Goal: Task Accomplishment & Management: Use online tool/utility

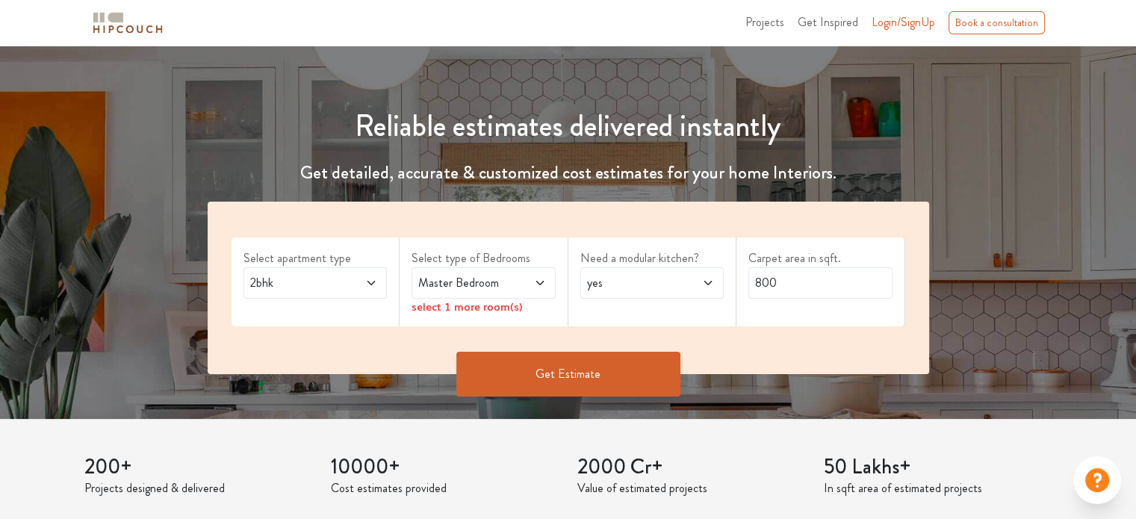
scroll to position [149, 0]
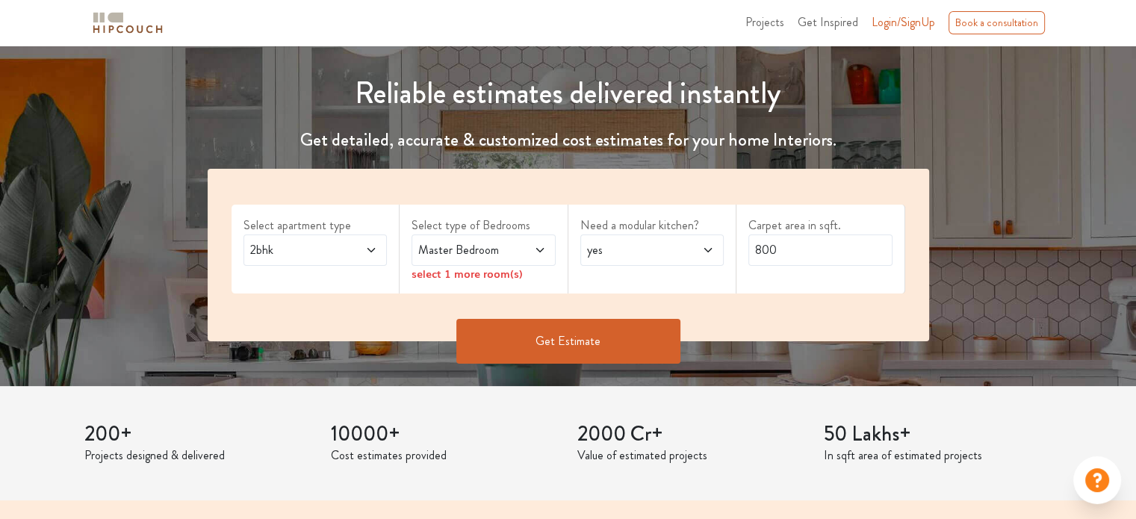
click at [372, 250] on icon at bounding box center [371, 250] width 7 height 4
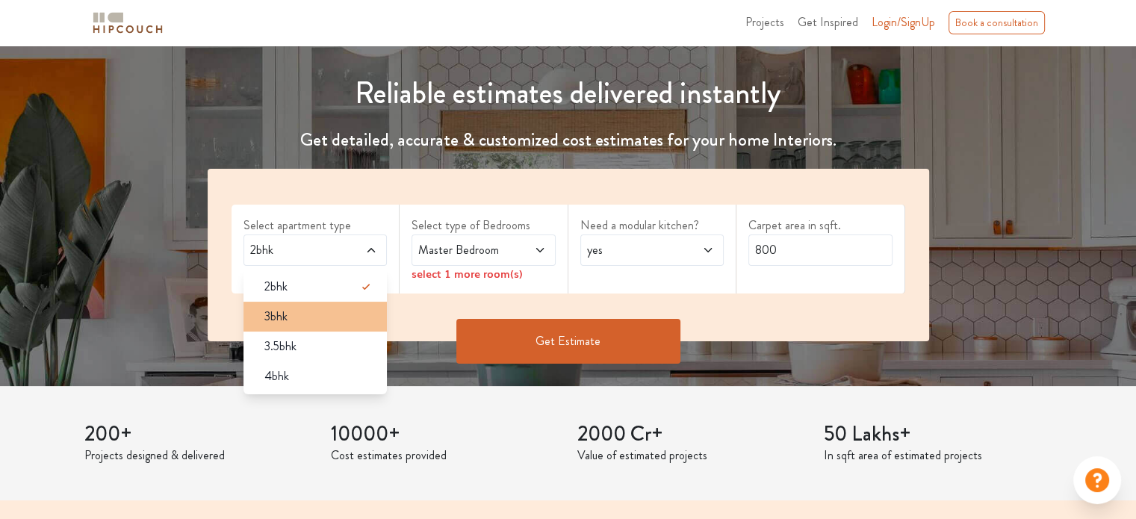
click at [314, 310] on div "3bhk" at bounding box center [319, 317] width 135 height 18
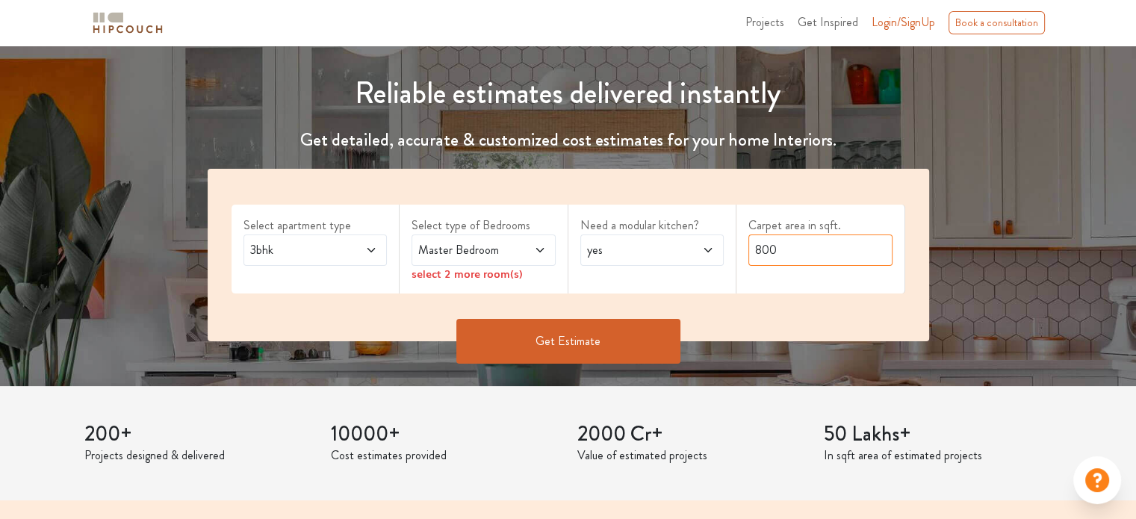
click at [819, 249] on input "800" at bounding box center [821, 250] width 144 height 31
type input "8"
type input "1100"
click at [538, 249] on icon at bounding box center [540, 250] width 12 height 12
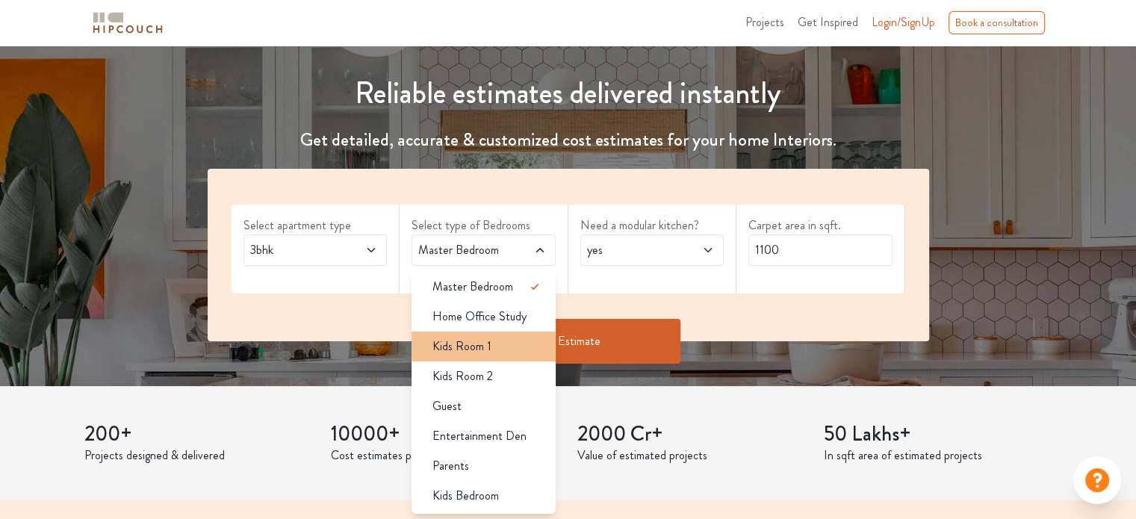
click at [519, 347] on div "Kids Room 1" at bounding box center [488, 347] width 135 height 18
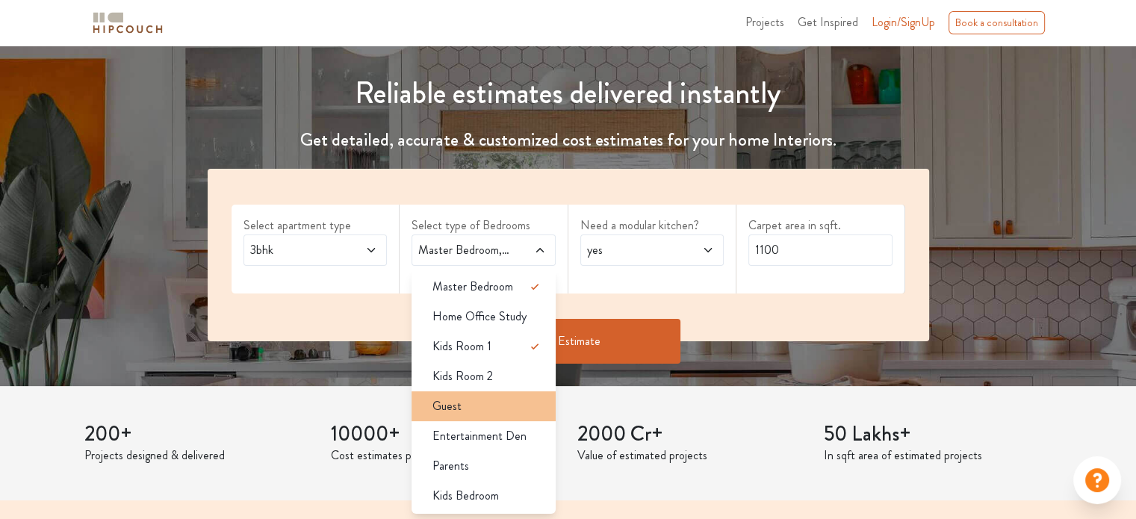
click at [518, 399] on div "Guest" at bounding box center [488, 406] width 135 height 18
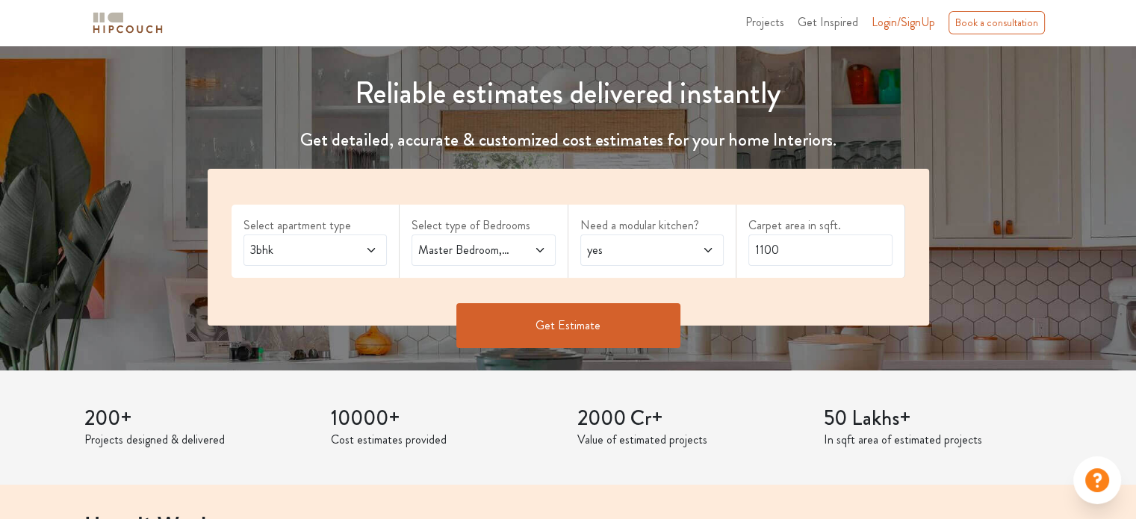
click at [625, 319] on button "Get Estimate" at bounding box center [568, 325] width 224 height 45
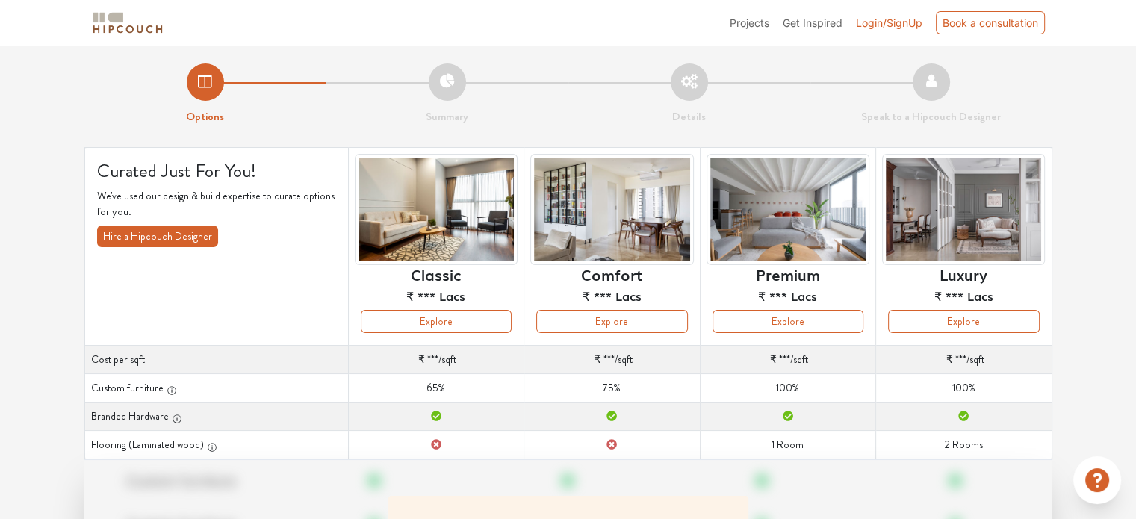
click at [875, 20] on span "Login/SignUp" at bounding box center [889, 22] width 66 height 13
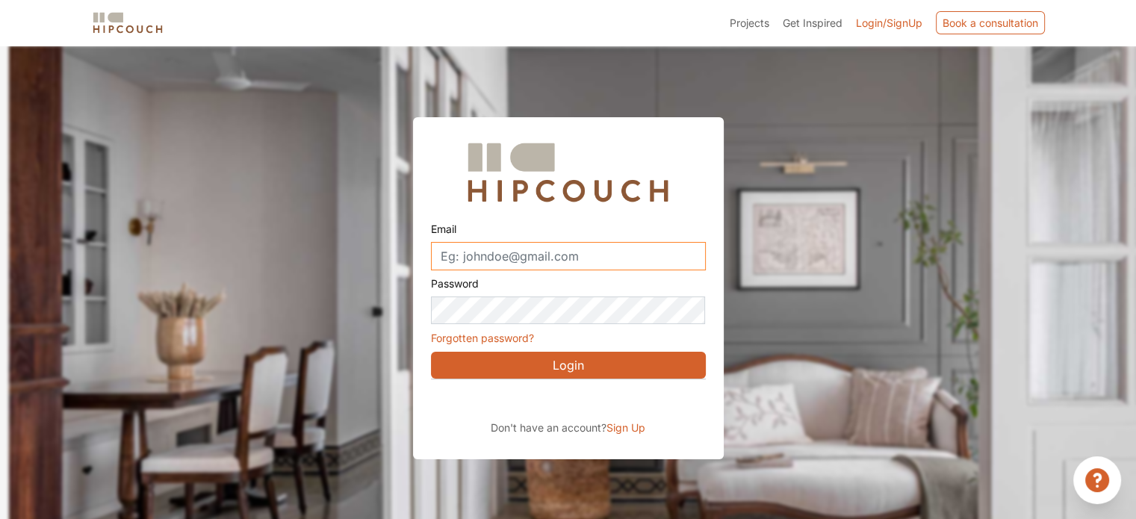
click at [520, 250] on input "Email" at bounding box center [568, 256] width 275 height 28
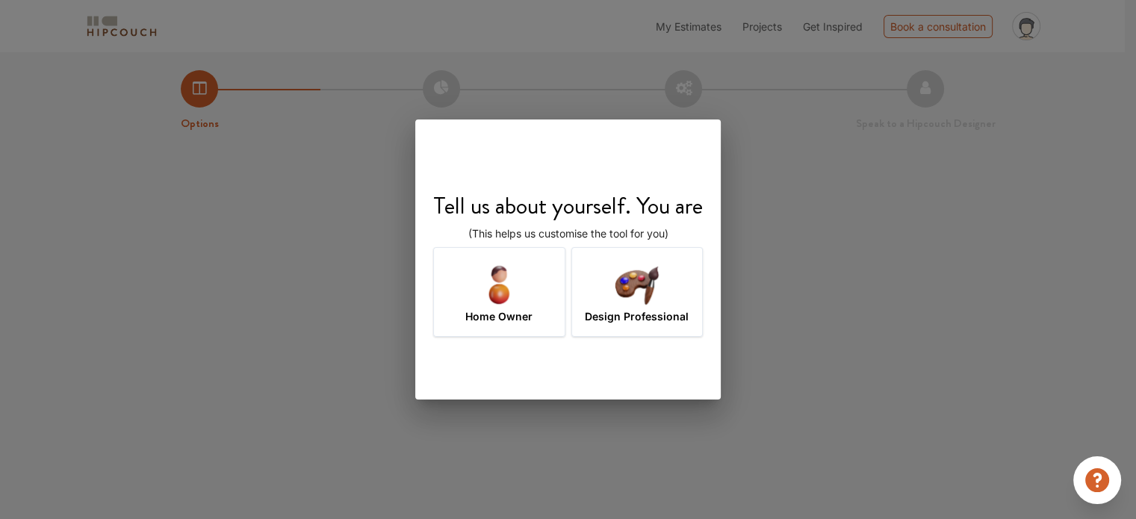
click at [629, 291] on img at bounding box center [637, 284] width 49 height 49
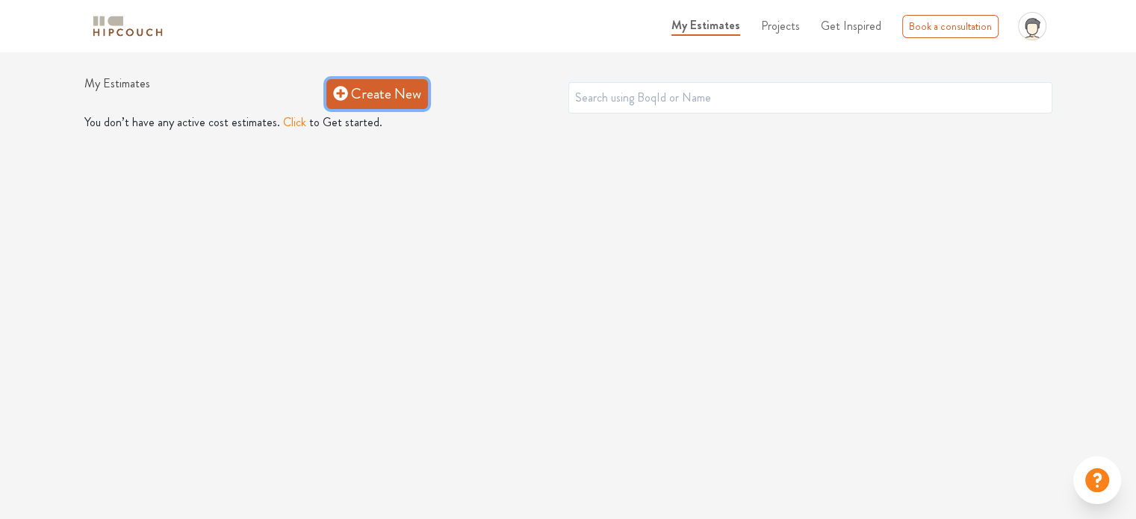
click at [339, 93] on icon at bounding box center [340, 93] width 15 height 15
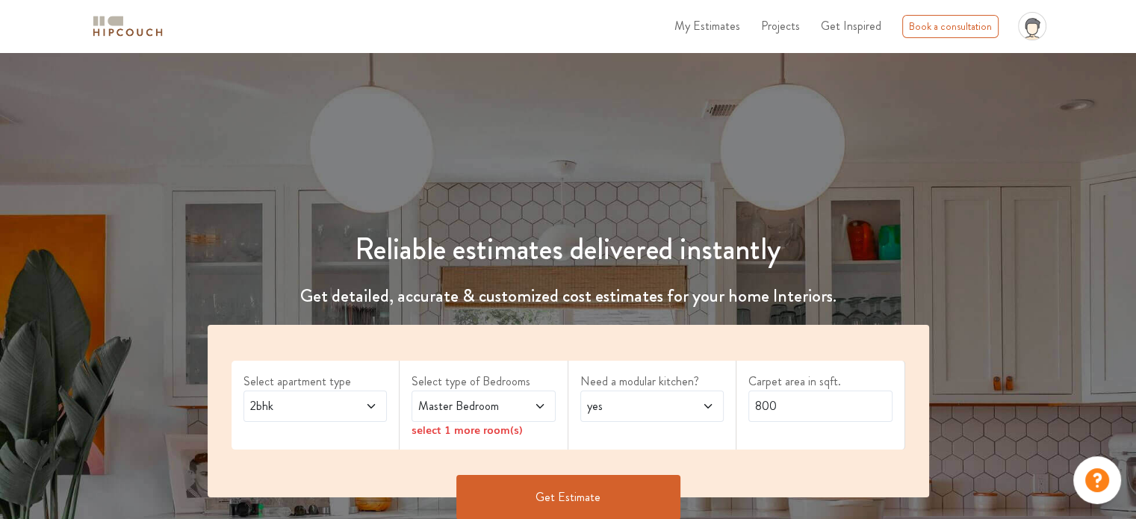
click at [362, 413] on span at bounding box center [360, 406] width 33 height 18
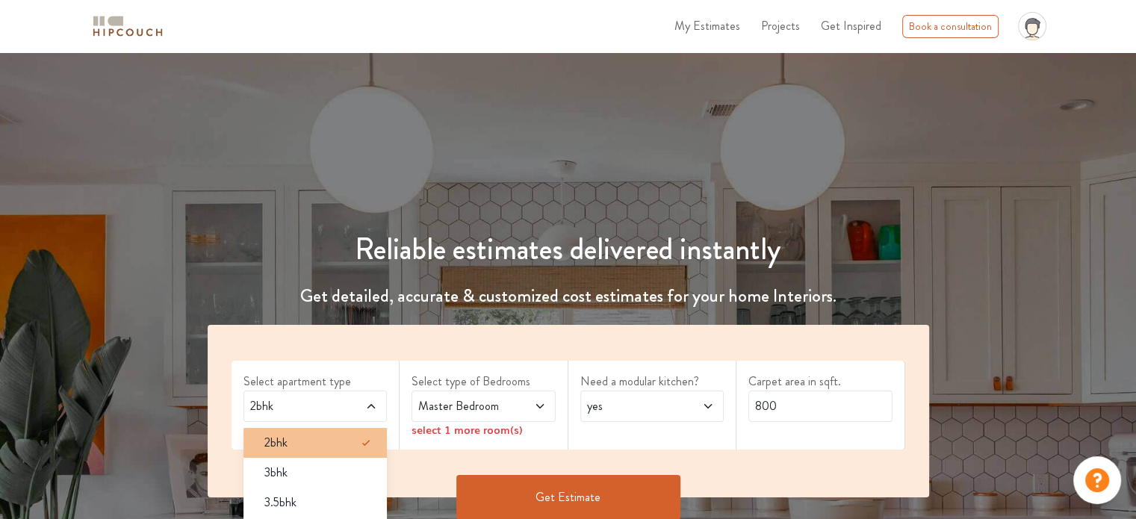
click at [359, 438] on icon at bounding box center [366, 443] width 18 height 18
click at [548, 406] on div "Master Bedroom" at bounding box center [484, 406] width 144 height 31
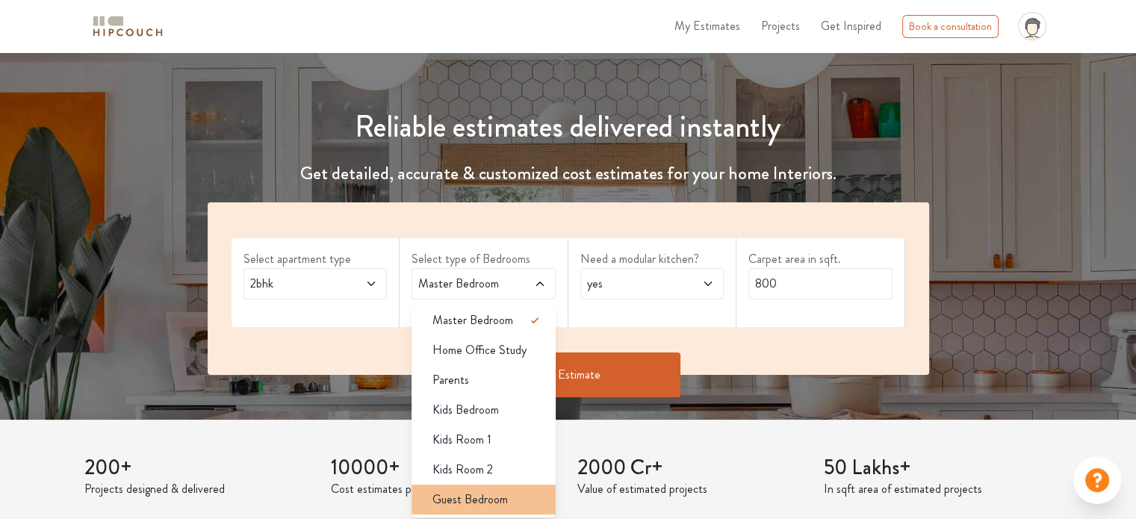
scroll to position [149, 0]
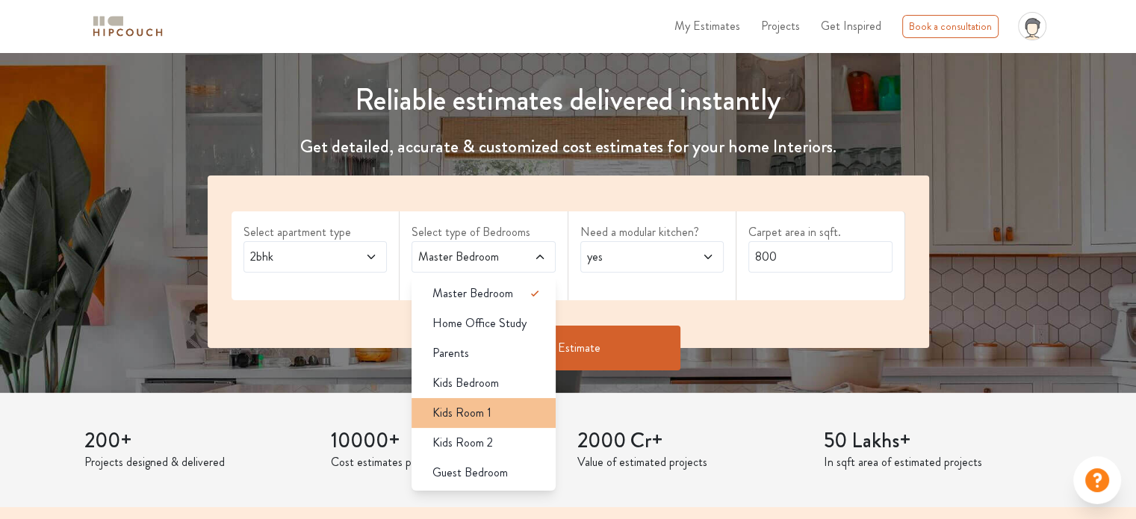
click at [501, 415] on div "Kids Room 1" at bounding box center [488, 413] width 135 height 18
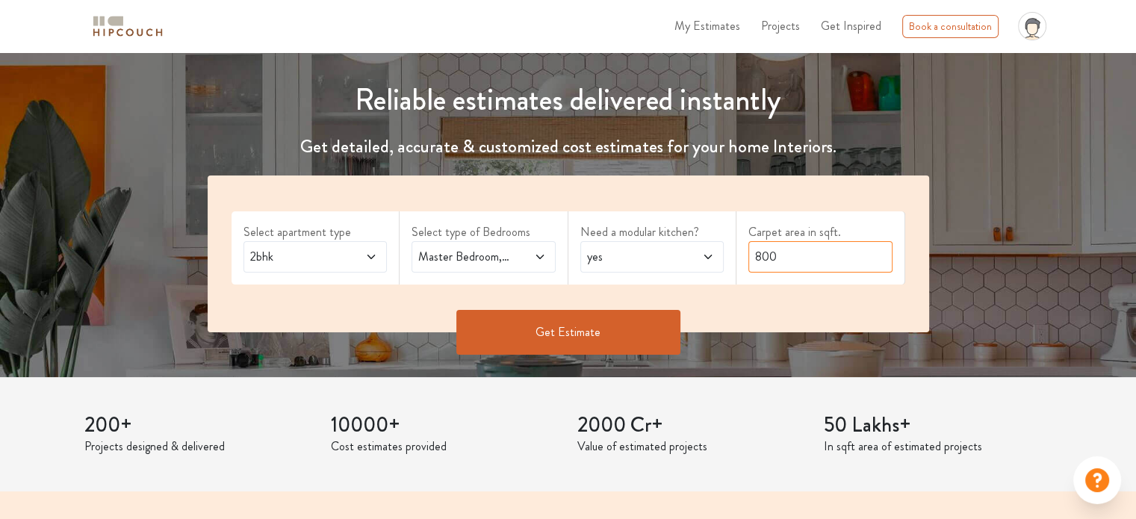
click at [831, 261] on input "800" at bounding box center [821, 256] width 144 height 31
click at [577, 334] on button "Get Estimate" at bounding box center [568, 332] width 224 height 45
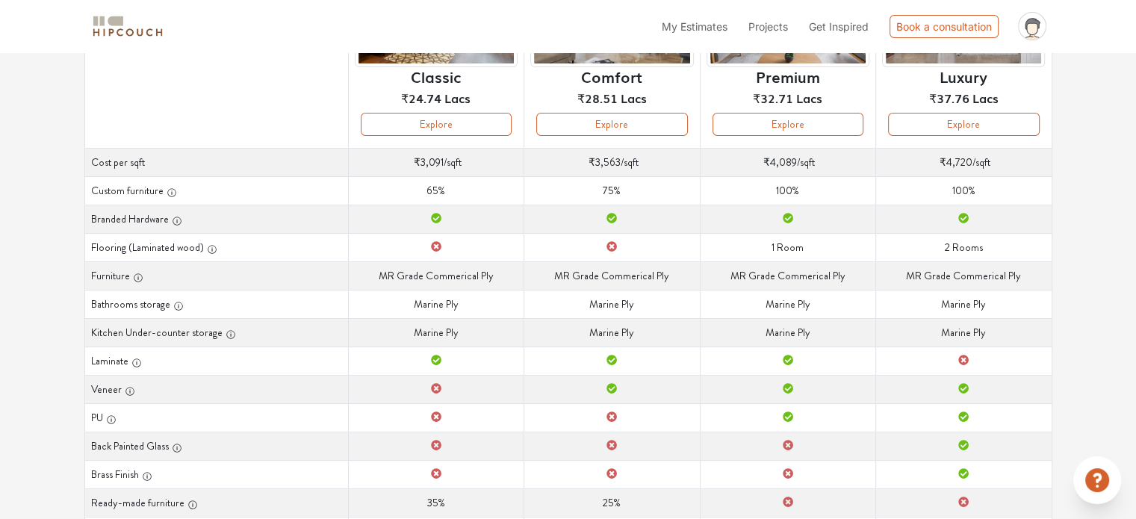
scroll to position [209, 0]
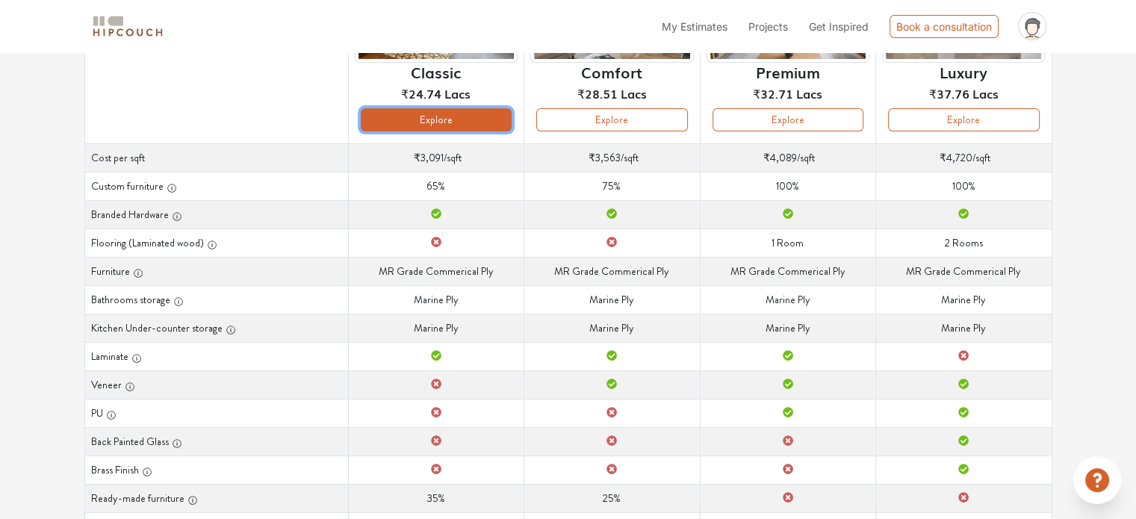
click at [465, 122] on button "Explore" at bounding box center [436, 119] width 151 height 23
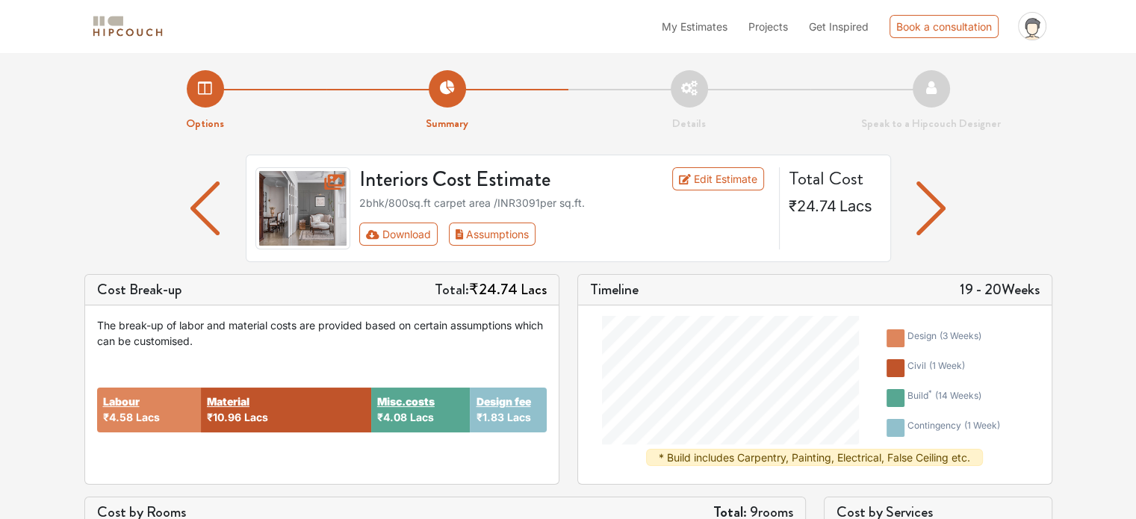
click at [693, 86] on li "Details" at bounding box center [689, 101] width 242 height 62
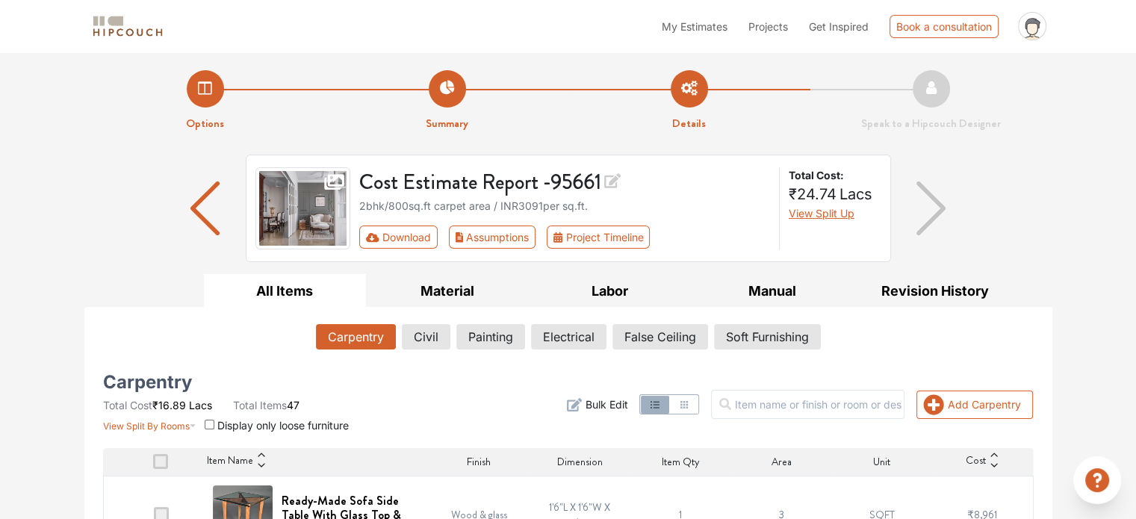
click at [843, 214] on span "View Split Up" at bounding box center [822, 213] width 66 height 13
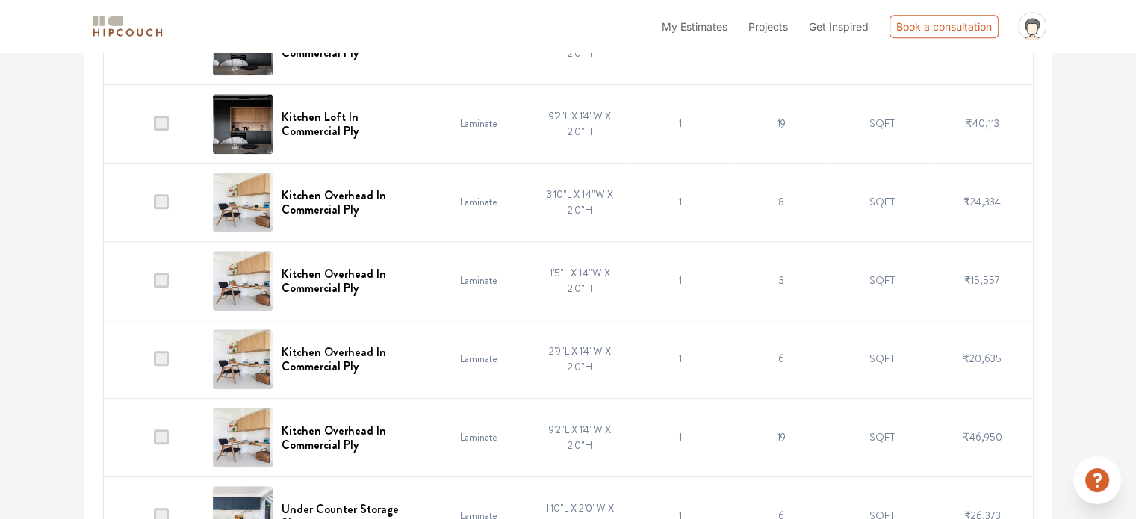
scroll to position [1113, 0]
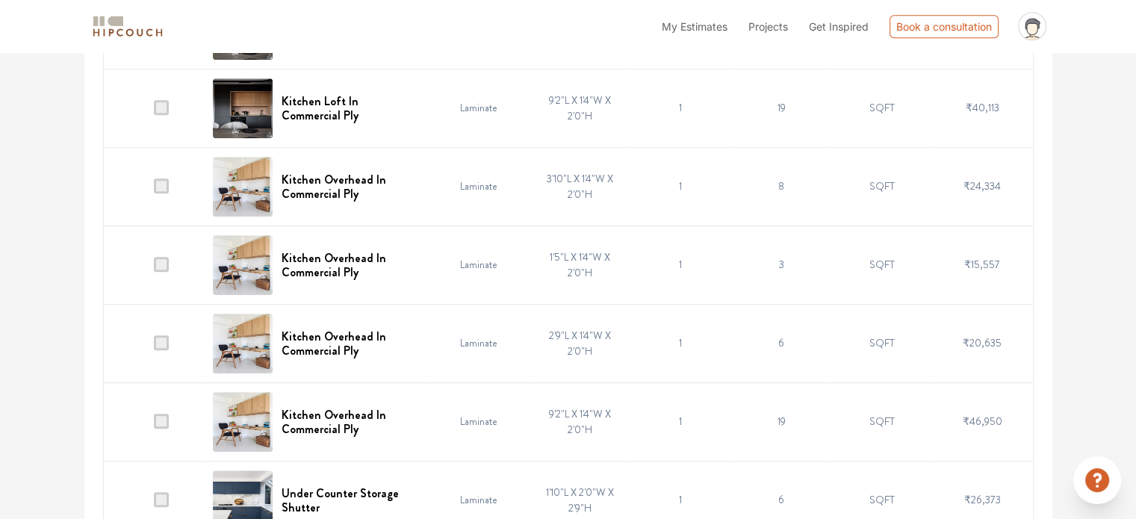
click at [164, 419] on span at bounding box center [161, 421] width 15 height 15
click at [154, 425] on input "checkbox" at bounding box center [154, 425] width 0 height 0
click at [164, 340] on span at bounding box center [161, 342] width 15 height 15
click at [154, 347] on input "checkbox" at bounding box center [154, 347] width 0 height 0
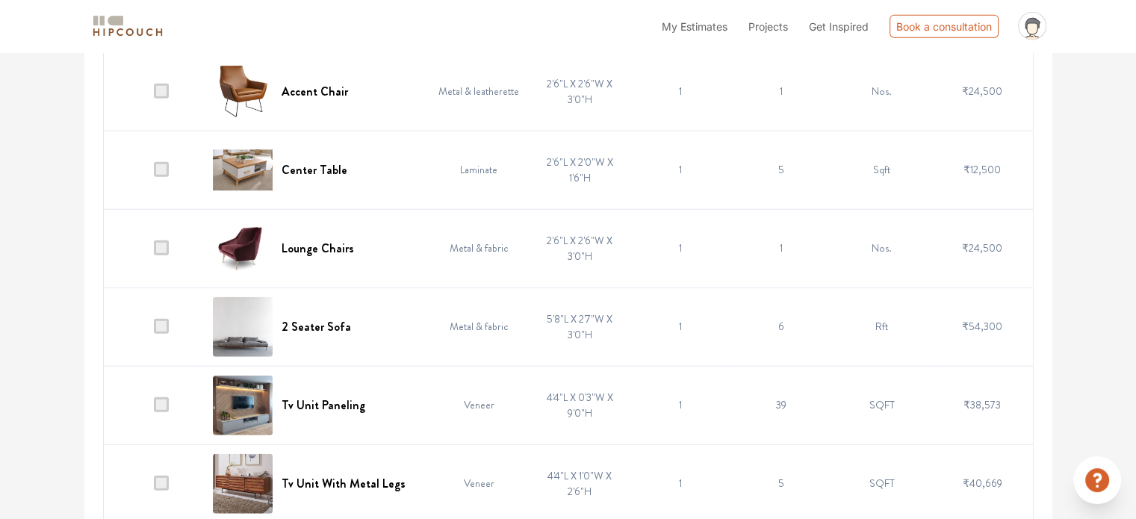
scroll to position [3566, 0]
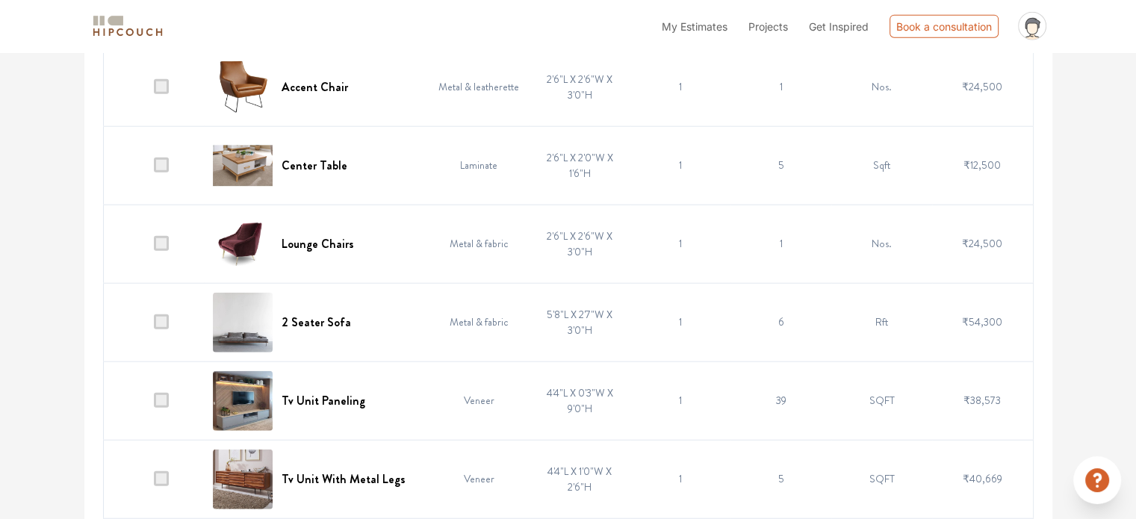
click at [164, 236] on span at bounding box center [161, 243] width 15 height 15
click at [154, 247] on input "checkbox" at bounding box center [154, 247] width 0 height 0
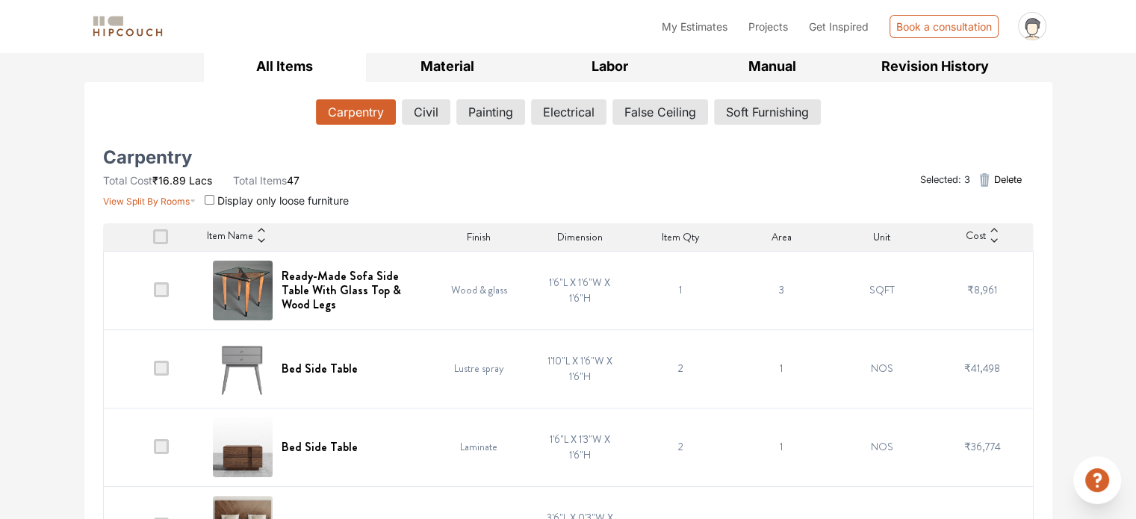
scroll to position [220, 0]
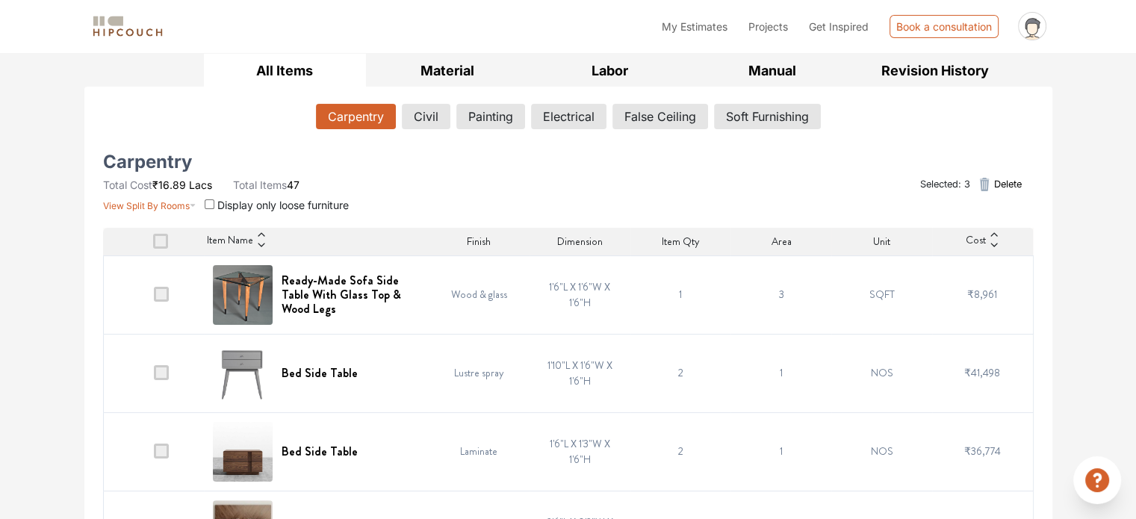
click at [984, 179] on icon "button" at bounding box center [985, 184] width 10 height 13
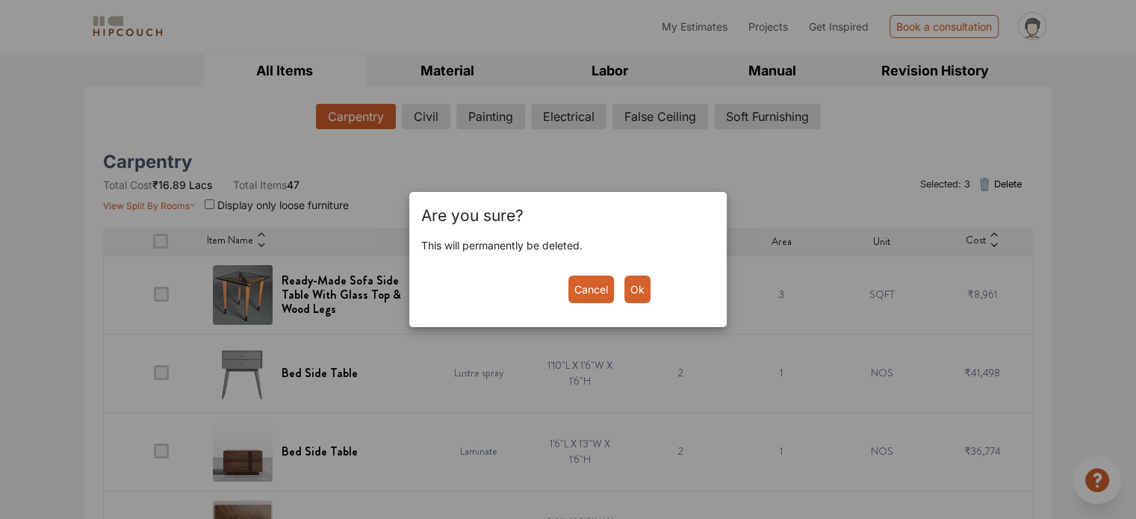
click at [642, 297] on button "Ok" at bounding box center [638, 290] width 26 height 28
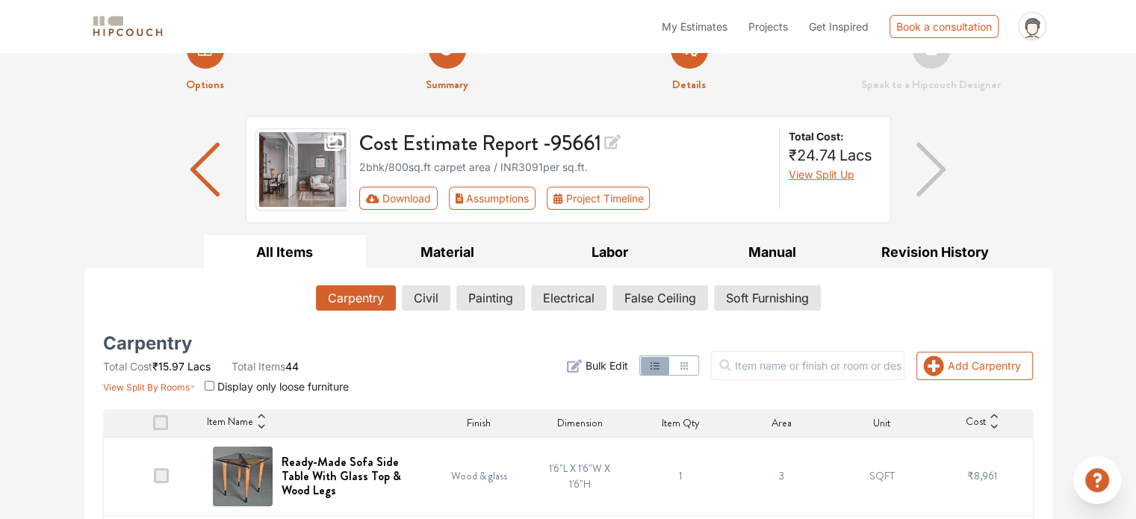
scroll to position [0, 0]
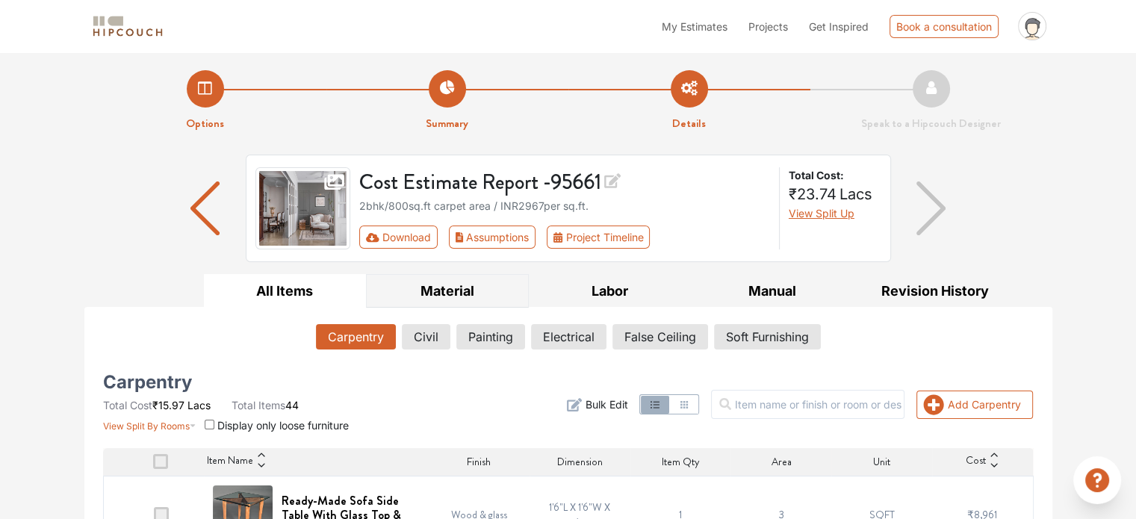
click at [463, 292] on button "Material" at bounding box center [447, 291] width 163 height 34
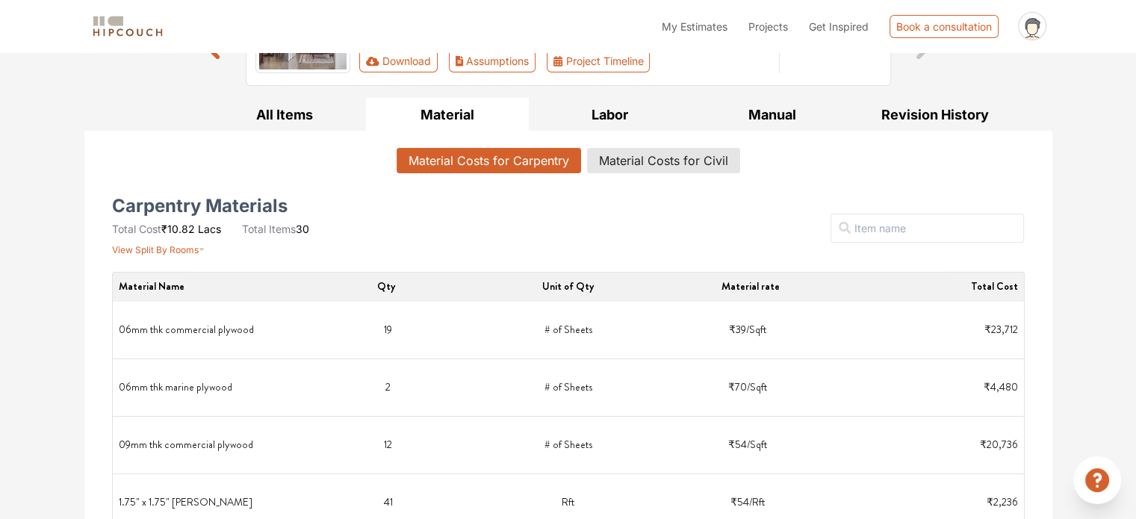
scroll to position [182, 0]
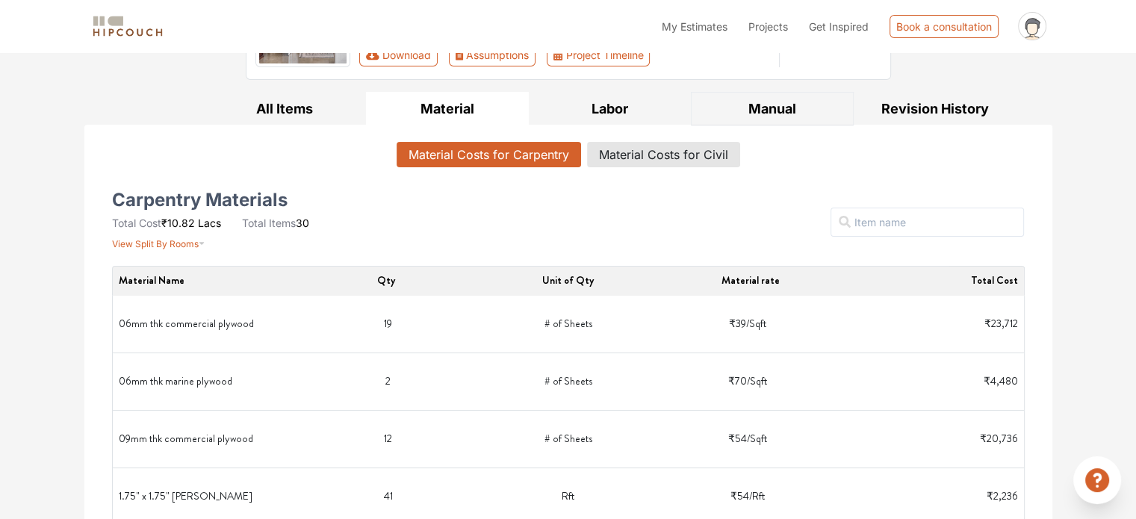
click at [766, 107] on button "Manual" at bounding box center [772, 109] width 163 height 34
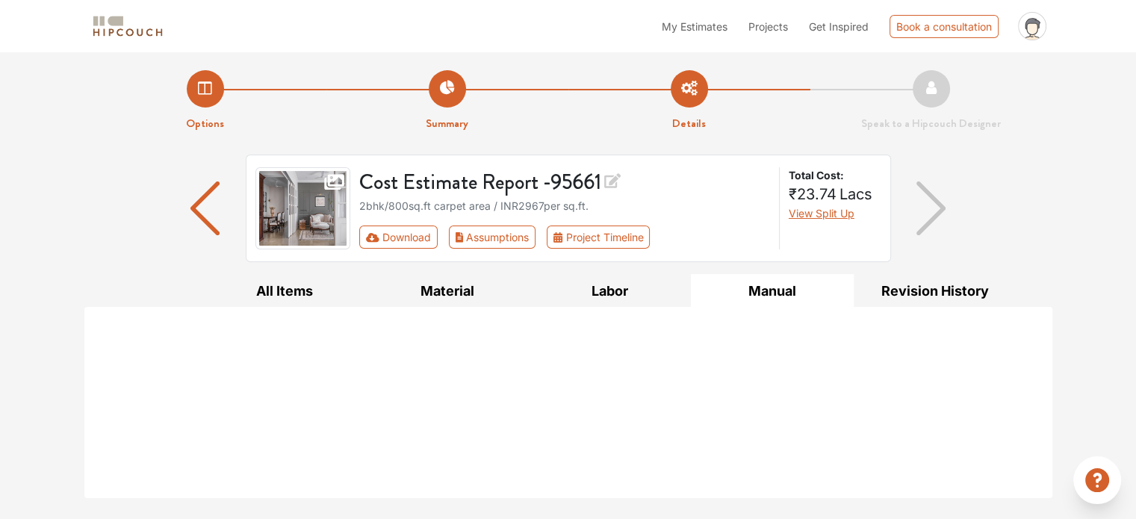
scroll to position [0, 0]
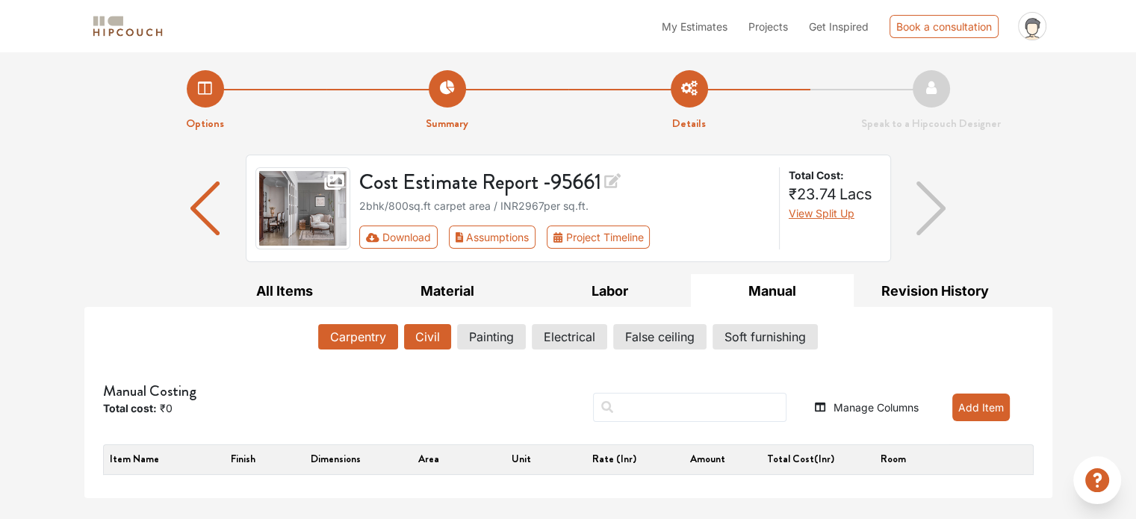
click at [433, 344] on button "Civil" at bounding box center [427, 336] width 47 height 25
click at [489, 338] on button "Painting" at bounding box center [492, 336] width 67 height 25
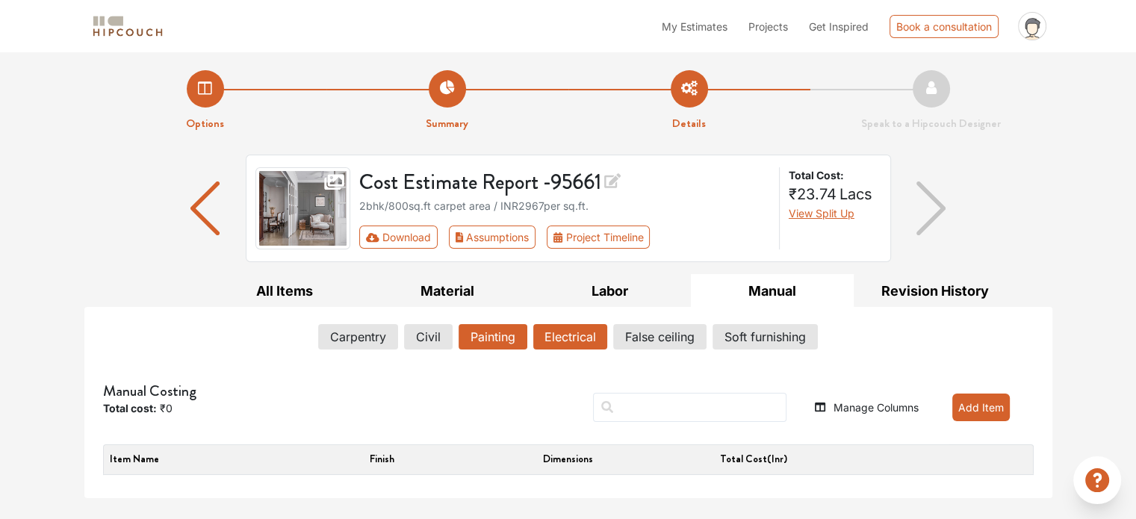
click at [573, 339] on button "Electrical" at bounding box center [570, 336] width 74 height 25
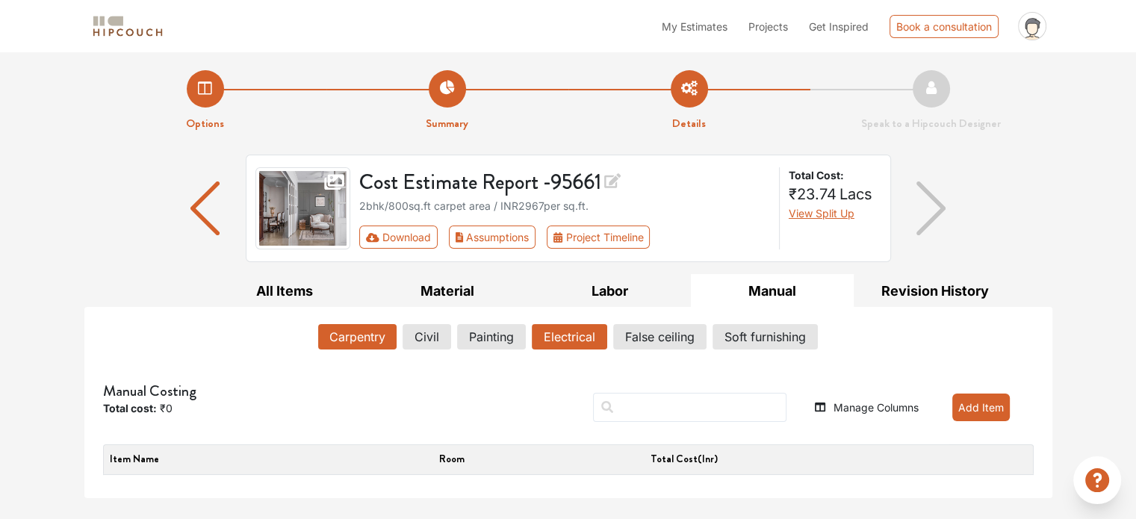
click at [350, 331] on button "Carpentry" at bounding box center [357, 336] width 78 height 25
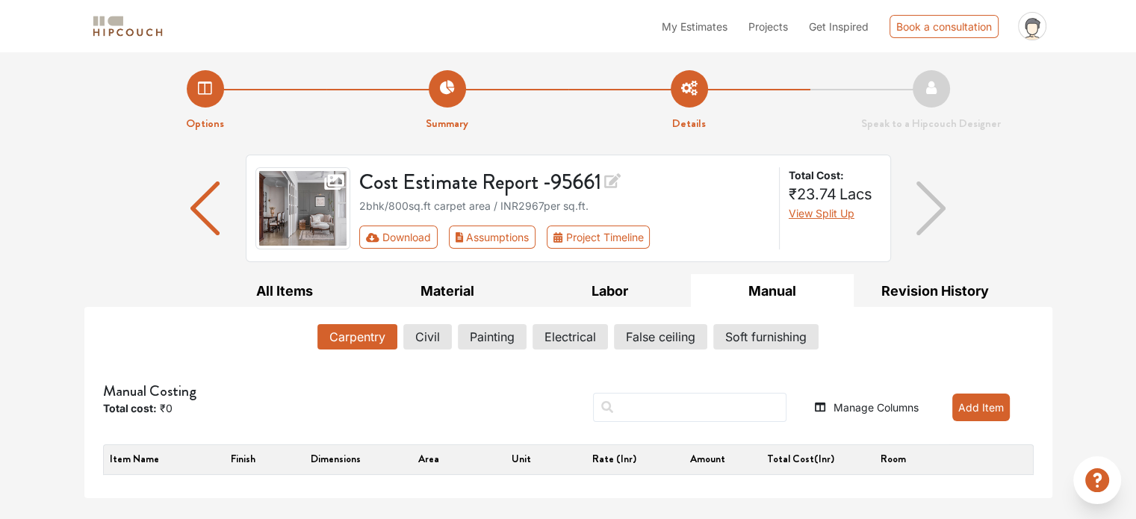
click at [208, 337] on div "Carpentry Civil Painting Electrical False ceiling Soft furnishing" at bounding box center [568, 339] width 931 height 31
click at [619, 284] on button "Labor" at bounding box center [610, 291] width 163 height 34
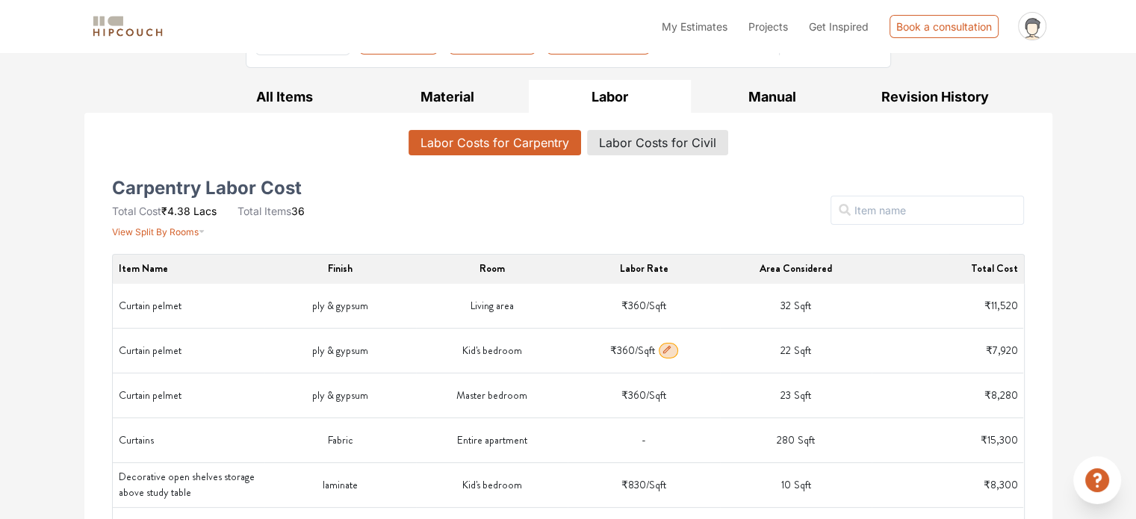
scroll to position [224, 0]
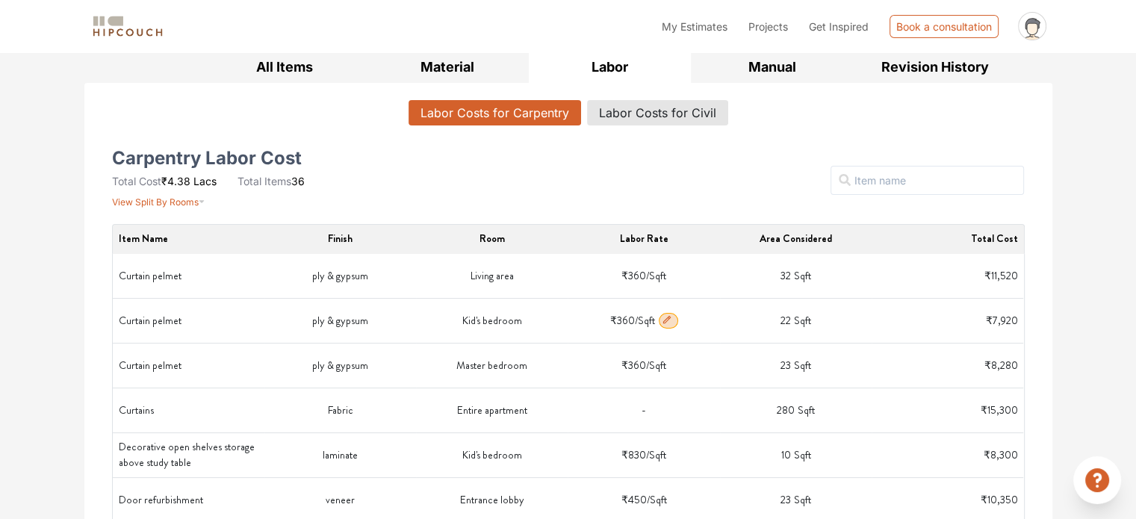
click at [664, 316] on icon "button" at bounding box center [667, 319] width 10 height 10
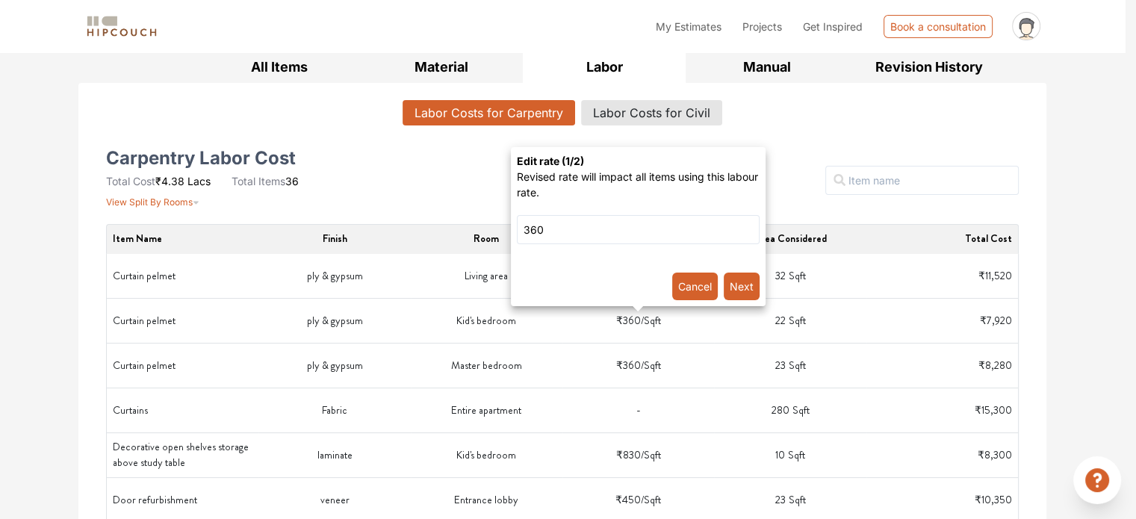
click at [701, 290] on button "Cancel" at bounding box center [695, 287] width 46 height 28
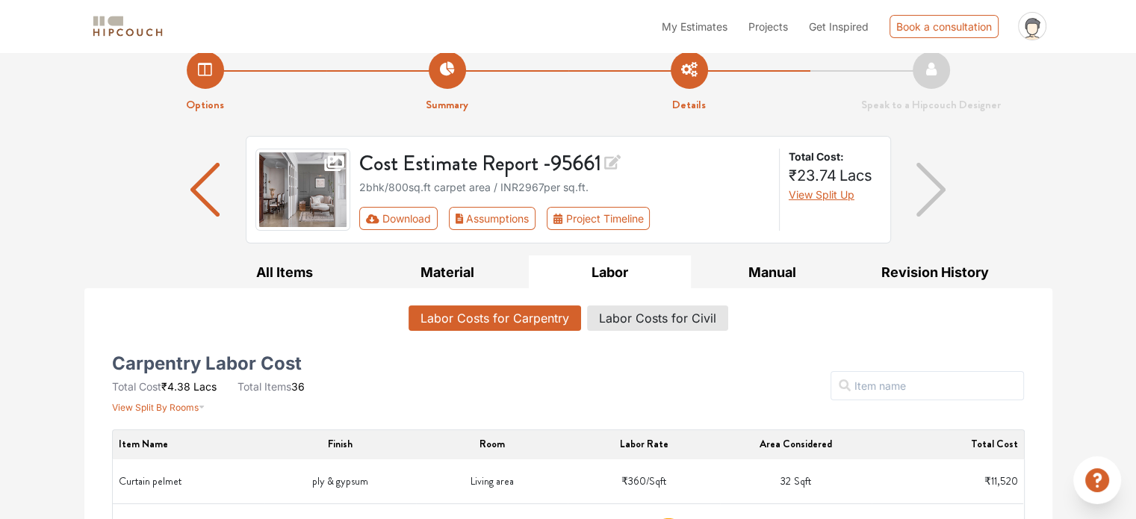
scroll to position [0, 0]
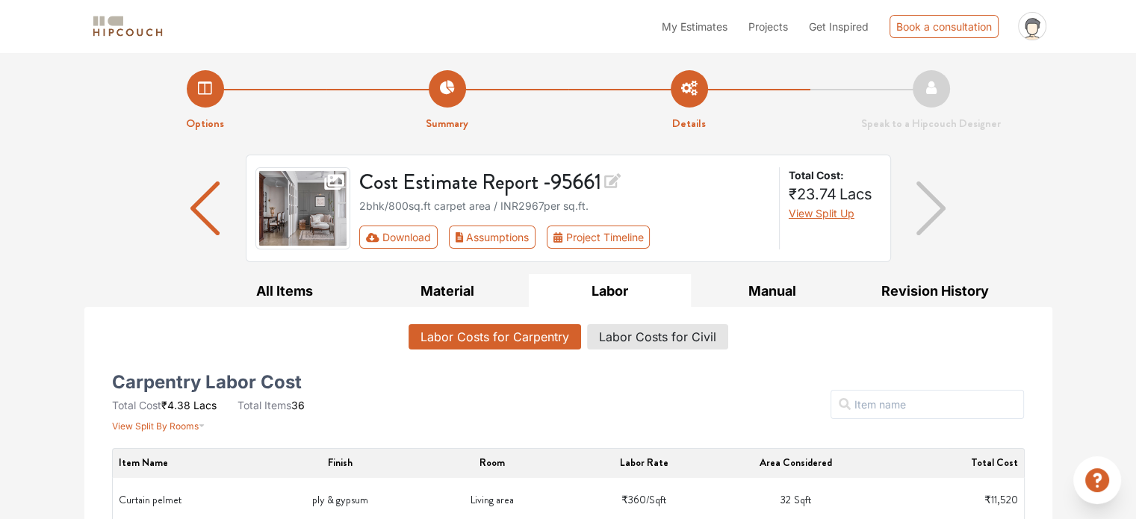
click at [611, 179] on icon at bounding box center [612, 180] width 16 height 15
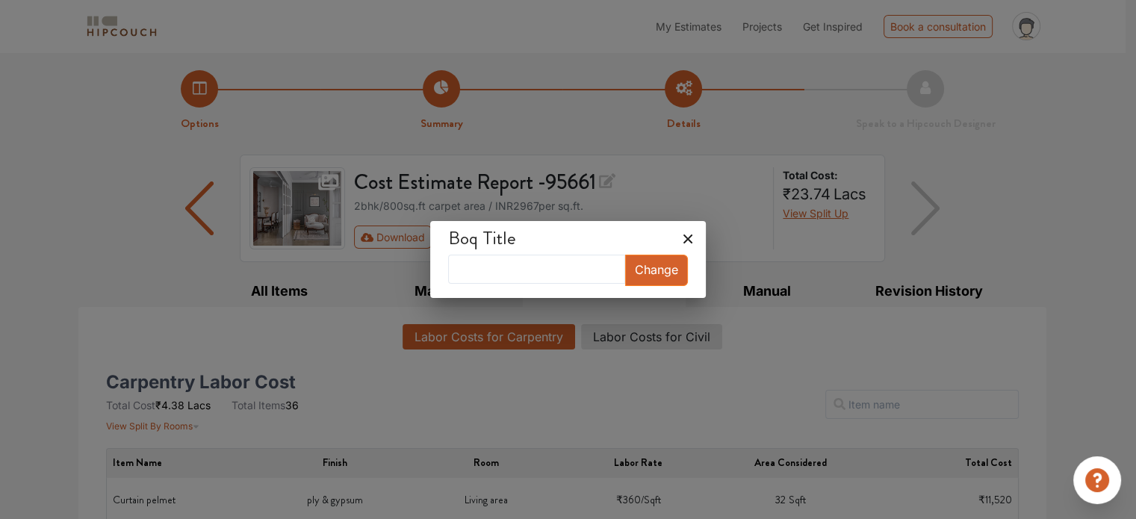
click at [679, 233] on icon at bounding box center [688, 239] width 24 height 24
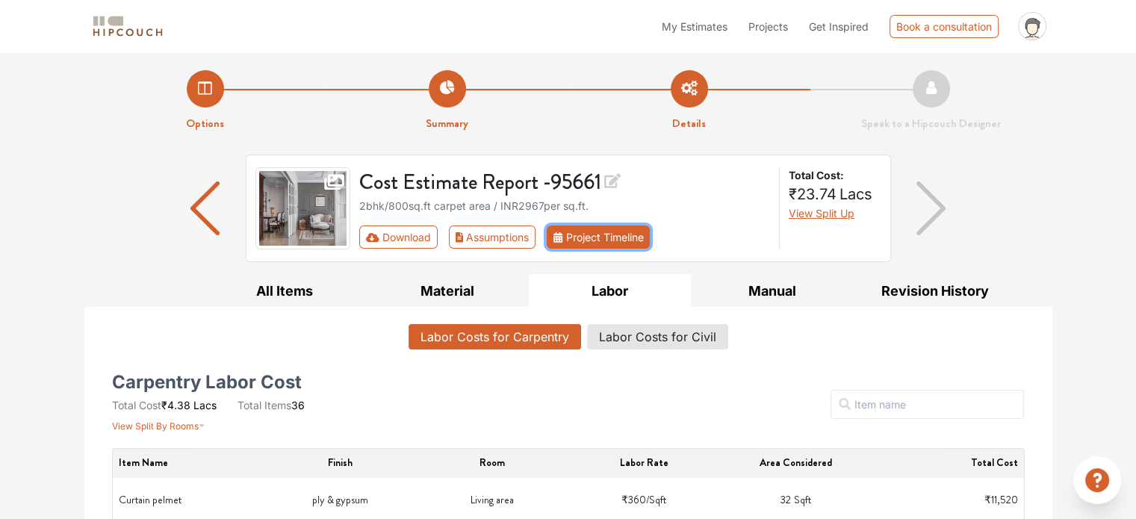
click at [633, 239] on button "Project Timeline" at bounding box center [598, 237] width 103 height 23
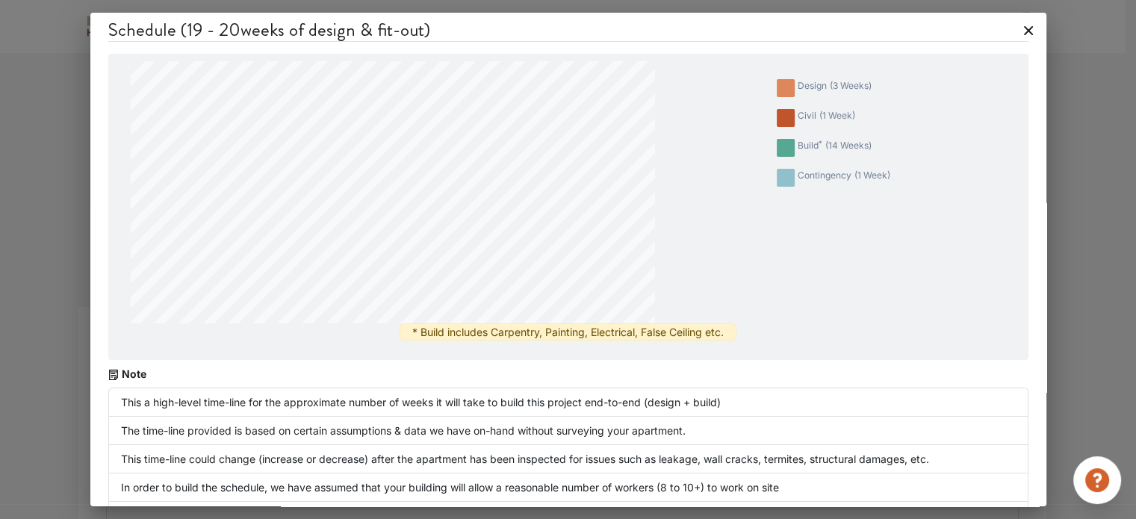
click at [1017, 27] on icon at bounding box center [1029, 31] width 24 height 24
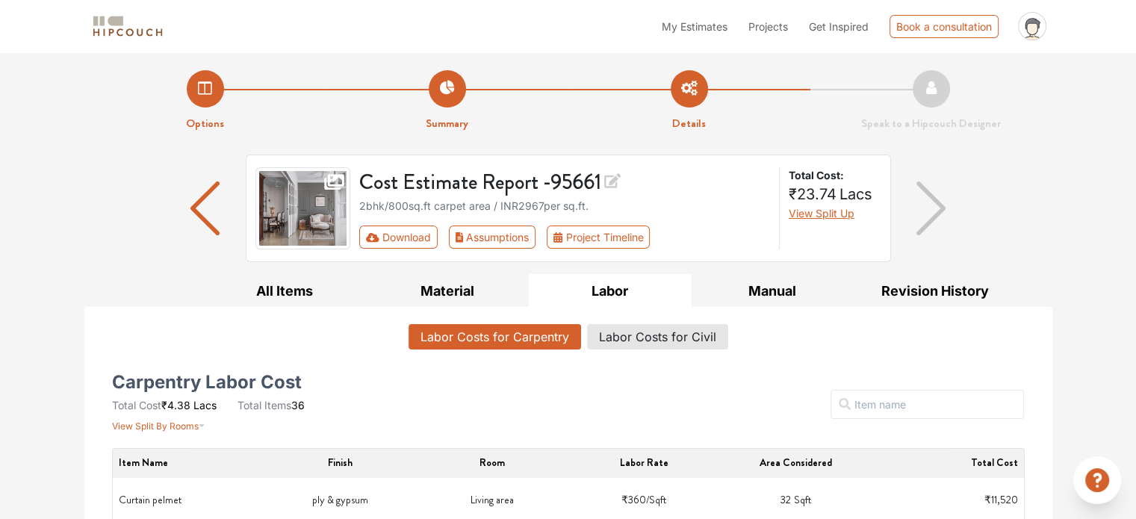
click at [202, 79] on li "Options" at bounding box center [205, 101] width 242 height 62
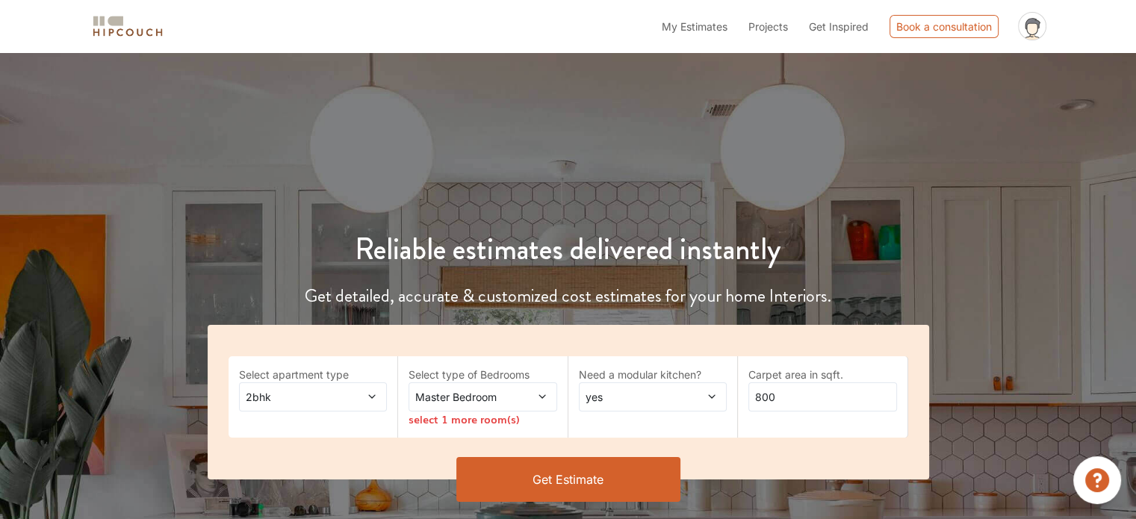
click at [370, 395] on icon at bounding box center [371, 397] width 7 height 4
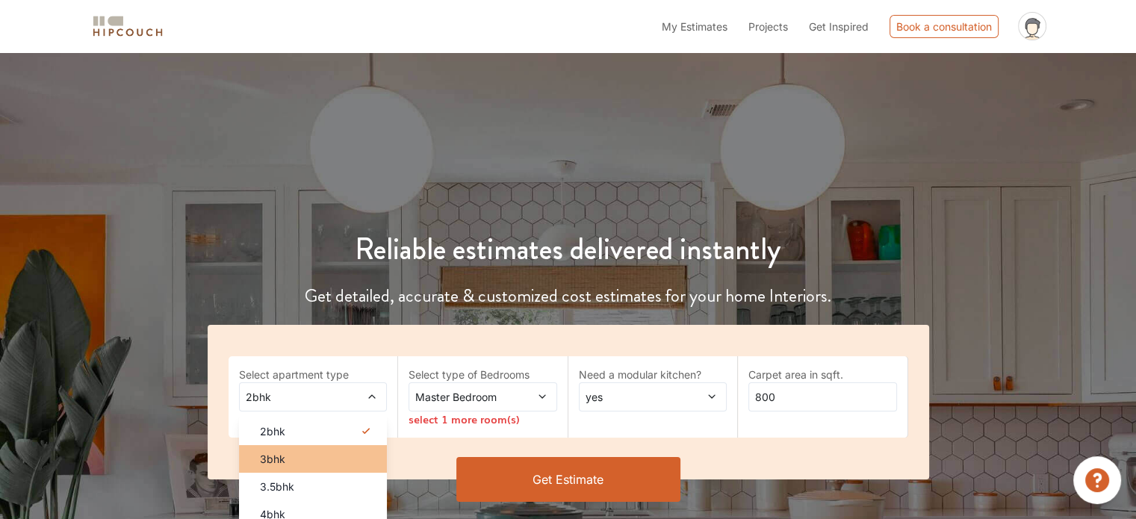
click at [299, 462] on div "3bhk" at bounding box center [318, 459] width 140 height 16
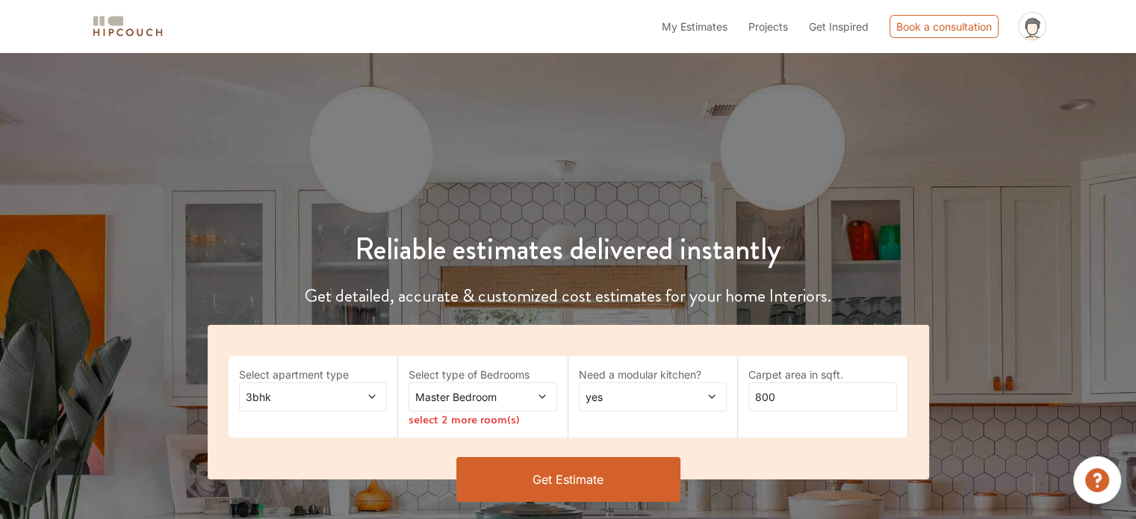
click at [540, 394] on icon at bounding box center [542, 396] width 10 height 10
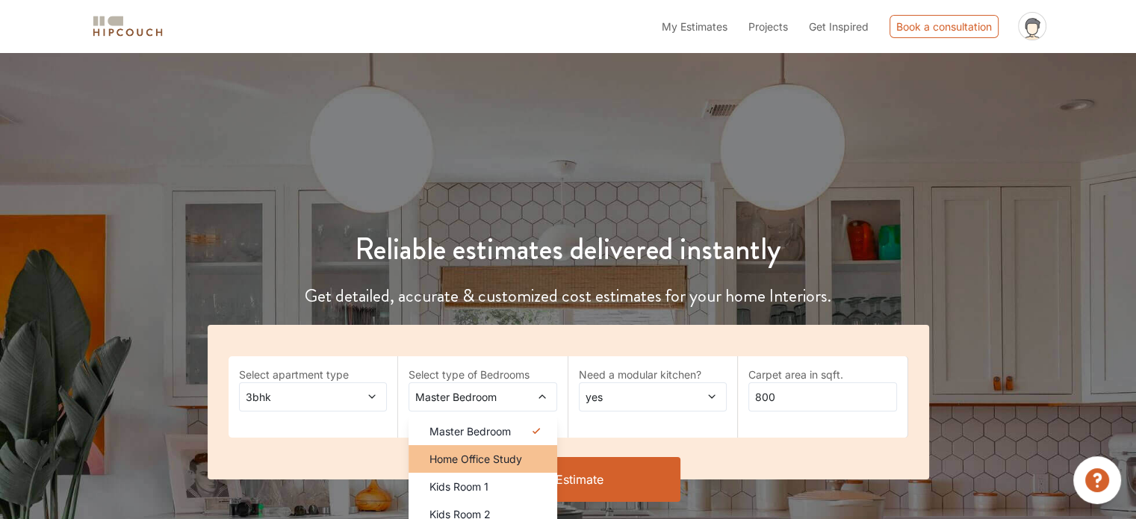
scroll to position [75, 0]
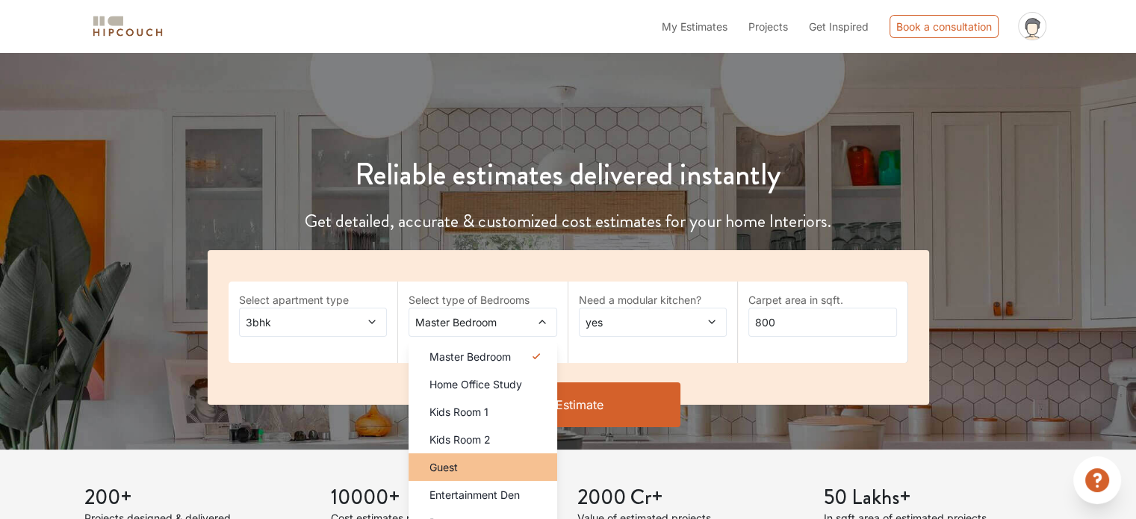
click at [514, 462] on div "Guest" at bounding box center [488, 467] width 140 height 16
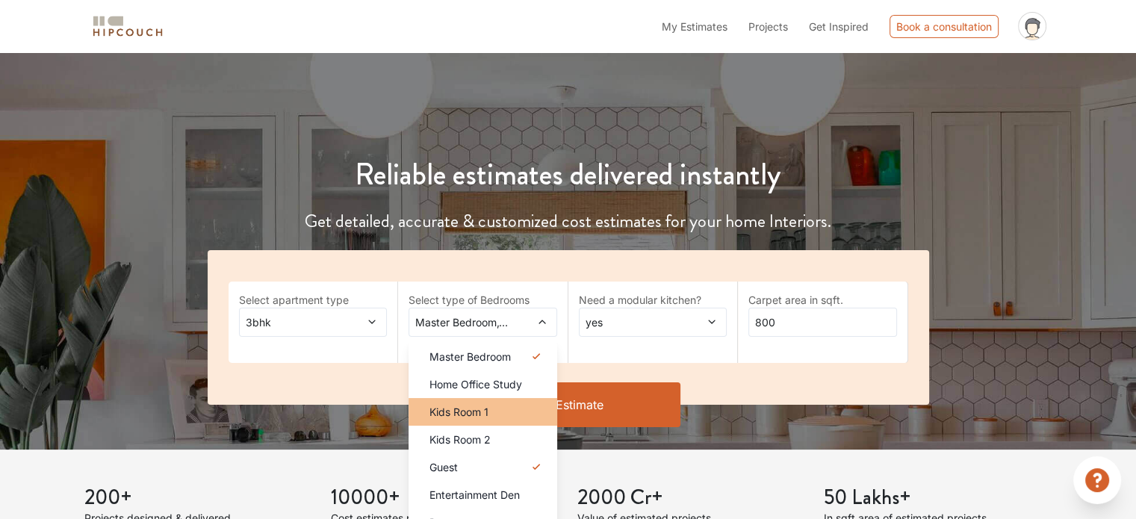
click at [505, 421] on li "Kids Room 1" at bounding box center [483, 412] width 149 height 28
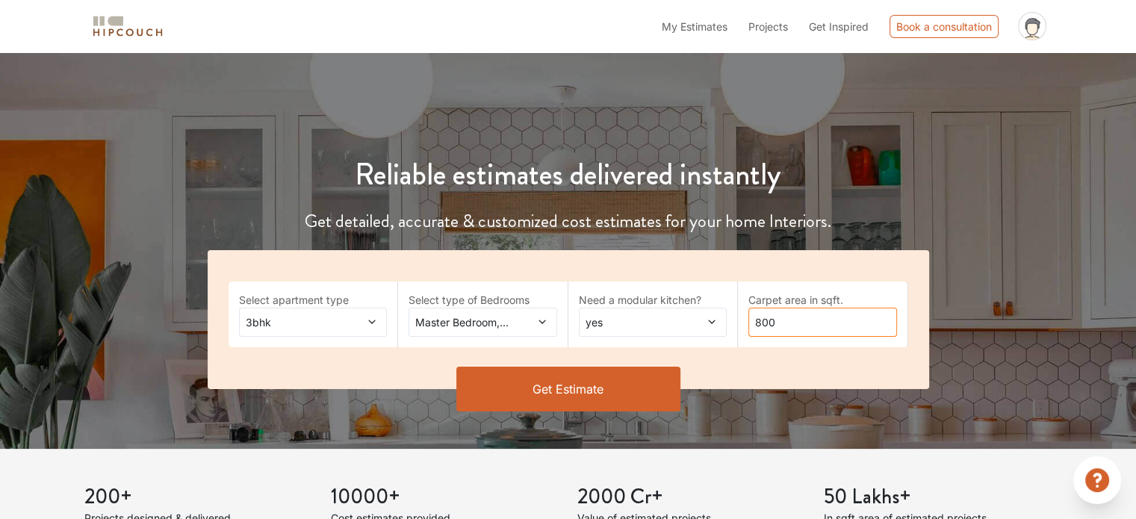
drag, startPoint x: 780, startPoint y: 318, endPoint x: 735, endPoint y: 320, distance: 44.9
click at [735, 320] on div "Select apartment type 3bhk Select type of Bedrooms Master Bedroom,Kids Room 1,G…" at bounding box center [569, 319] width 722 height 139
type input "900"
click at [619, 385] on button "Get Estimate" at bounding box center [568, 389] width 224 height 45
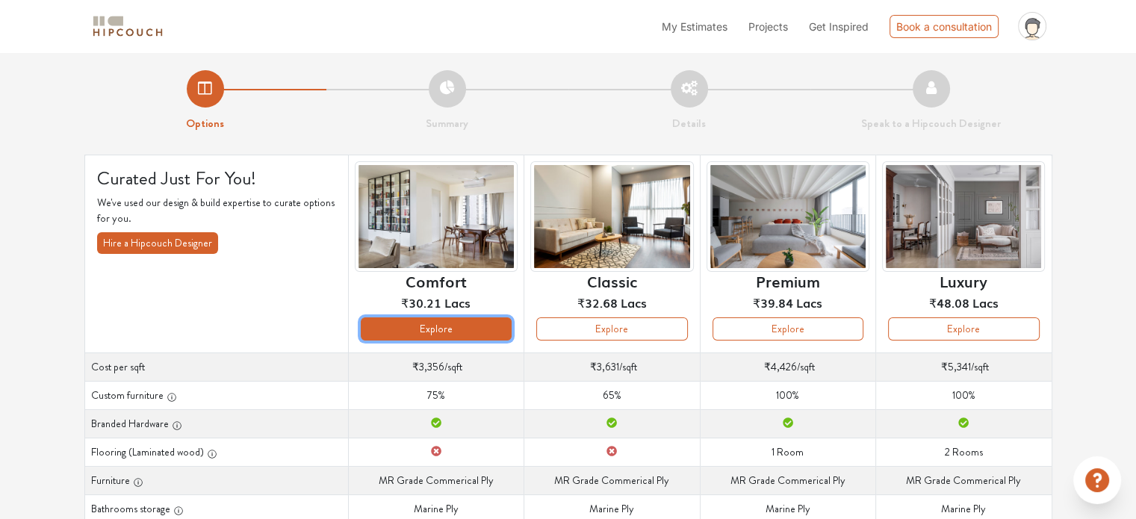
click at [466, 331] on button "Explore" at bounding box center [436, 328] width 151 height 23
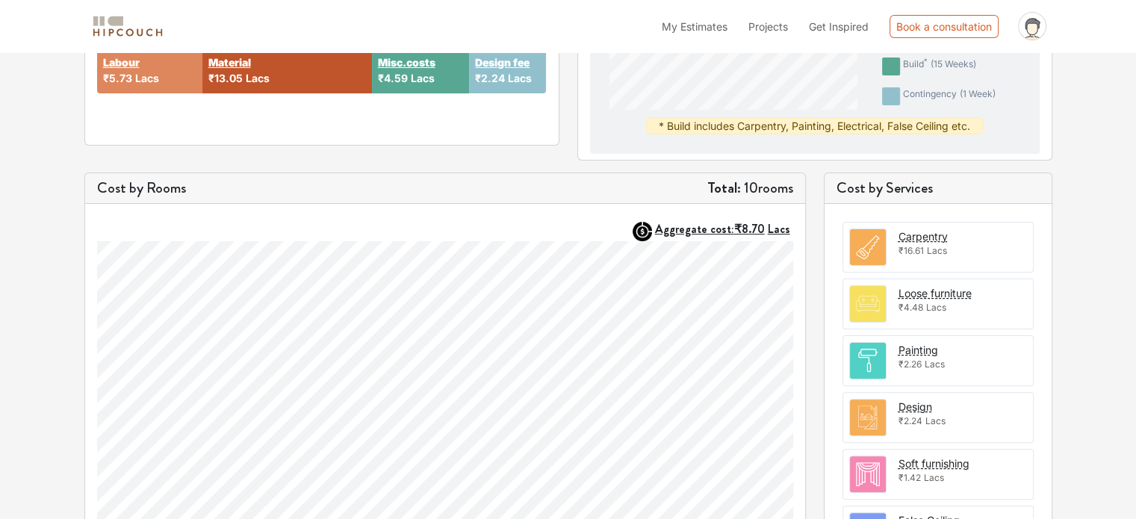
scroll to position [341, 0]
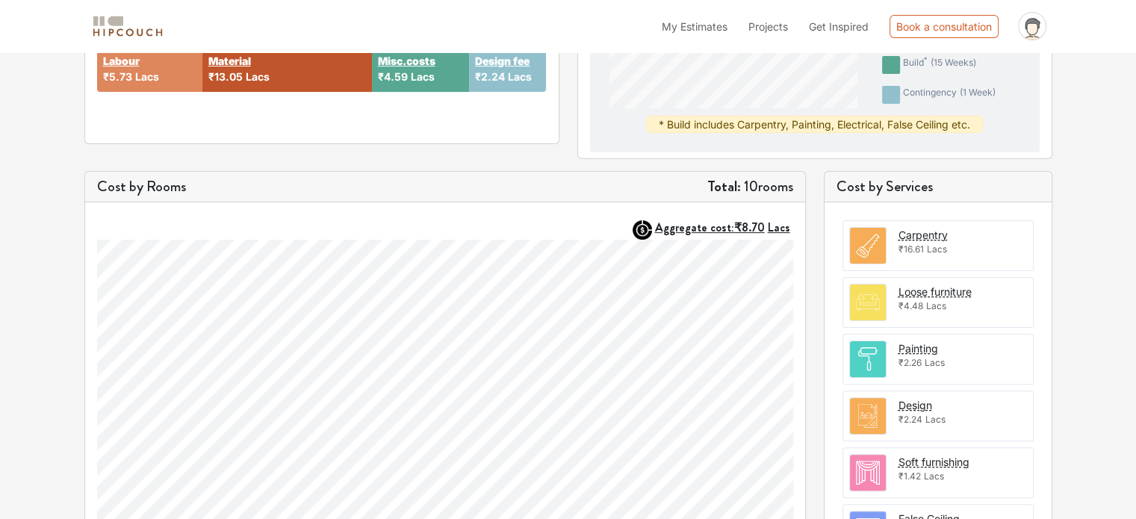
click at [862, 239] on img at bounding box center [868, 246] width 36 height 36
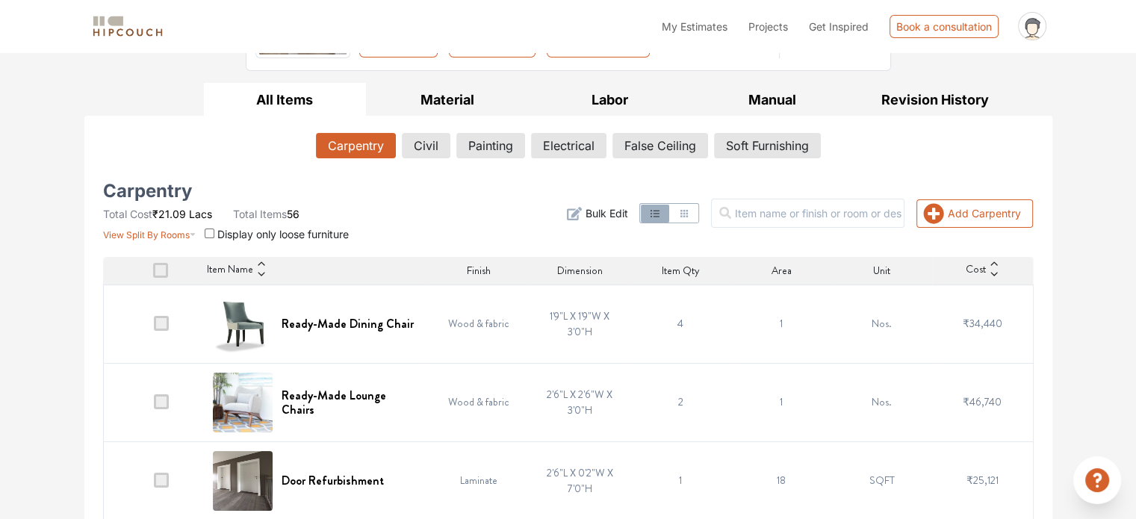
scroll to position [341, 0]
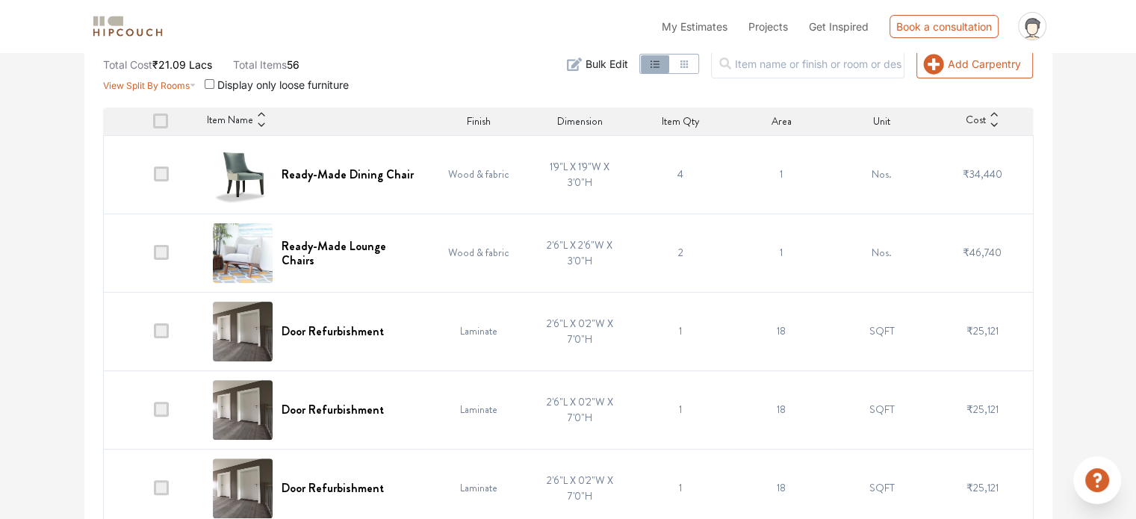
drag, startPoint x: 155, startPoint y: 331, endPoint x: 164, endPoint y: 371, distance: 40.8
click at [159, 334] on span at bounding box center [161, 330] width 15 height 15
click at [154, 335] on input "checkbox" at bounding box center [154, 335] width 0 height 0
click at [161, 408] on span at bounding box center [161, 409] width 15 height 15
click at [154, 413] on input "checkbox" at bounding box center [154, 413] width 0 height 0
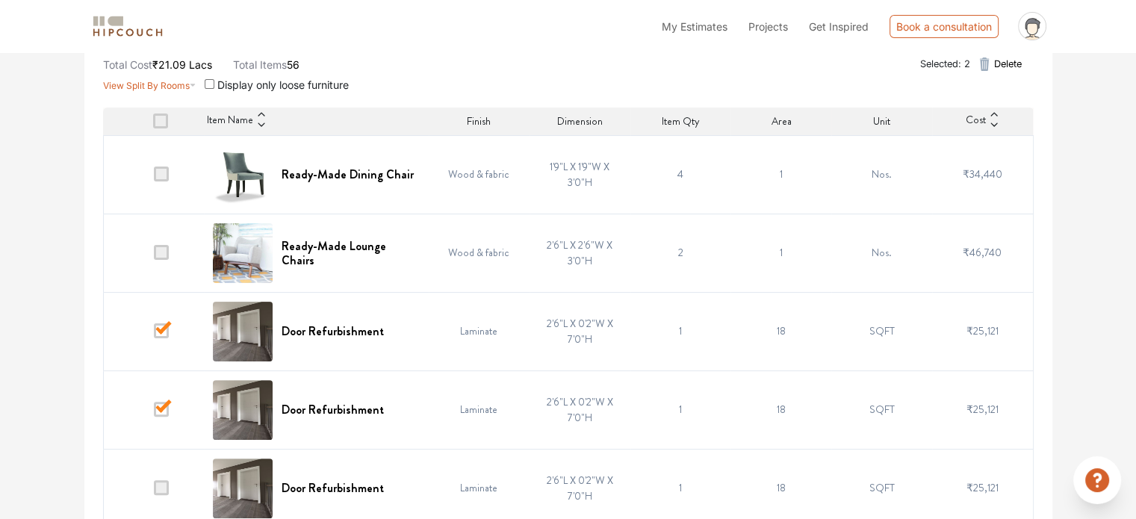
click at [161, 483] on span at bounding box center [161, 487] width 15 height 15
click at [154, 492] on input "checkbox" at bounding box center [154, 492] width 0 height 0
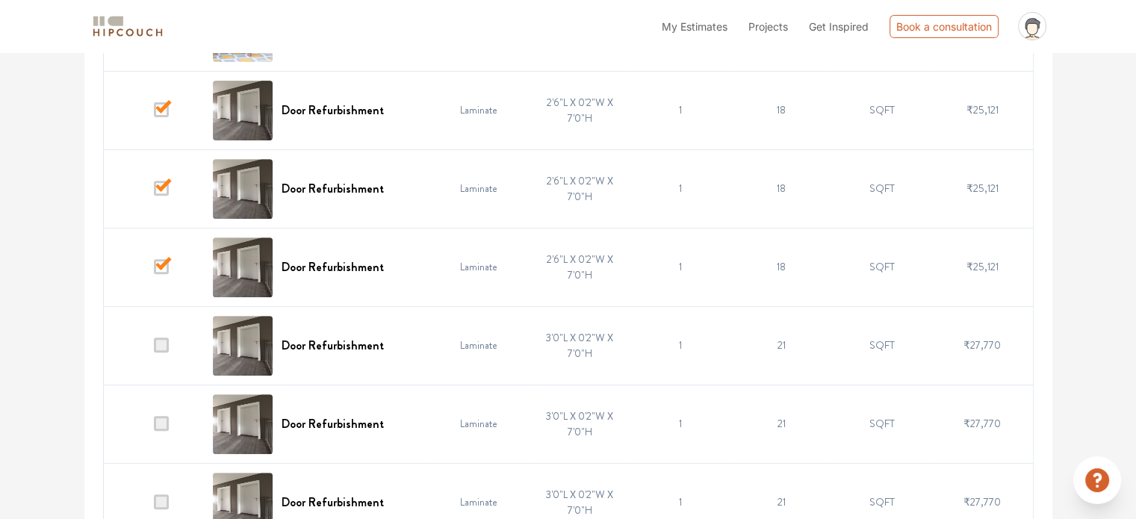
scroll to position [565, 0]
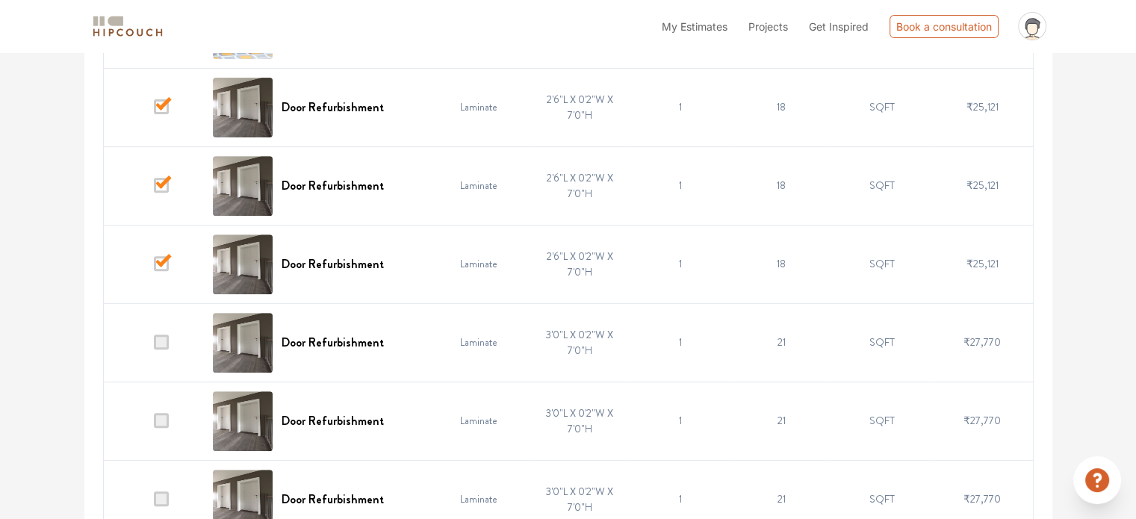
drag, startPoint x: 154, startPoint y: 340, endPoint x: 152, endPoint y: 419, distance: 79.2
click at [158, 340] on span at bounding box center [161, 342] width 15 height 15
click at [154, 346] on input "checkbox" at bounding box center [154, 346] width 0 height 0
click at [158, 421] on span at bounding box center [161, 420] width 15 height 15
click at [154, 424] on input "checkbox" at bounding box center [154, 424] width 0 height 0
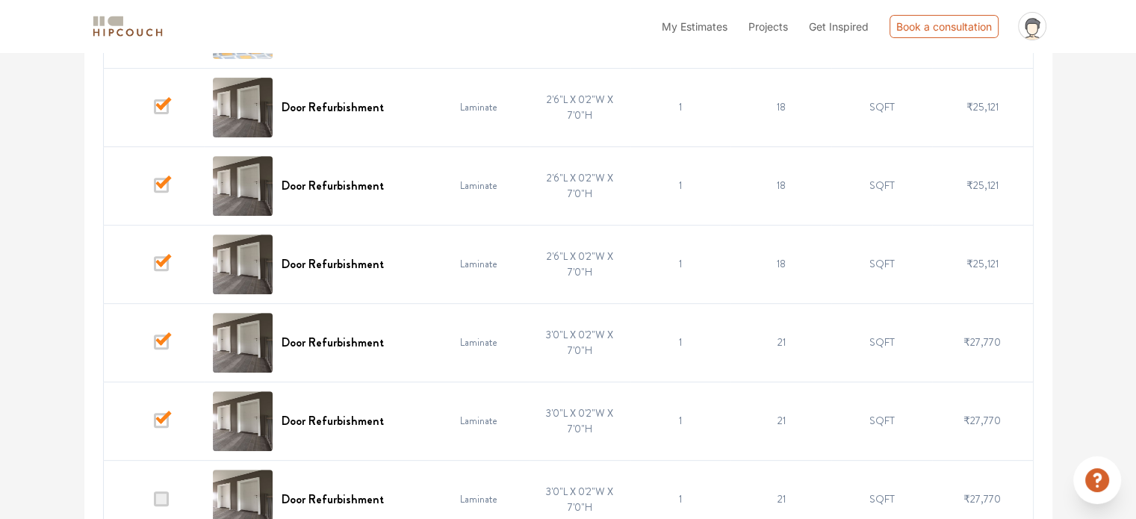
click at [163, 492] on span at bounding box center [161, 499] width 15 height 15
click at [154, 503] on input "checkbox" at bounding box center [154, 503] width 0 height 0
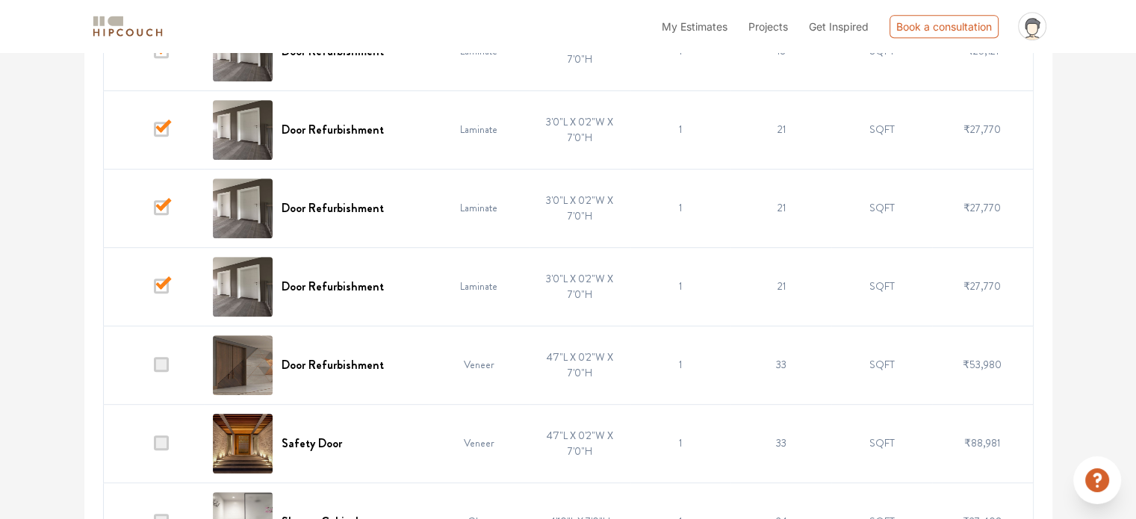
scroll to position [789, 0]
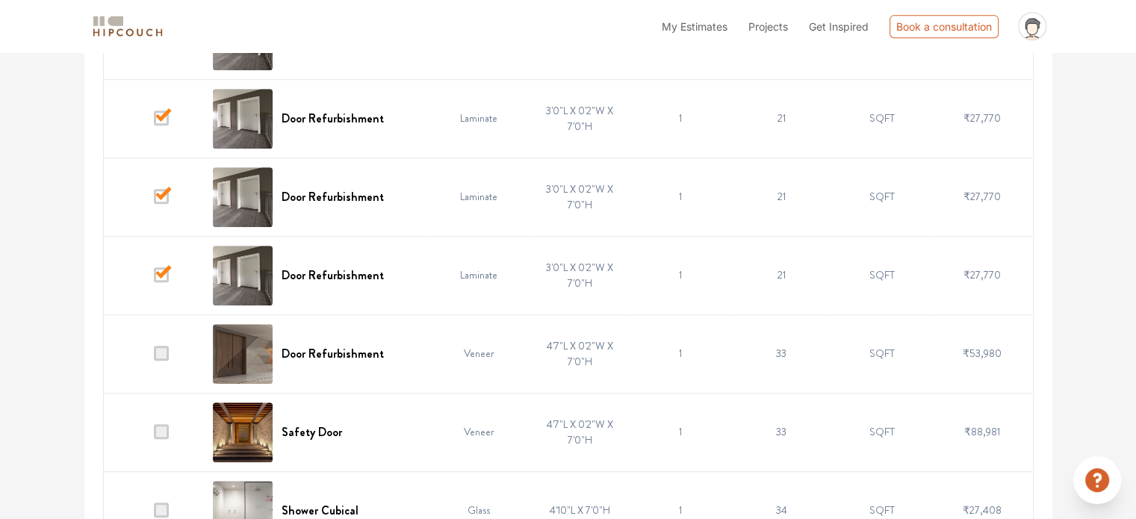
click at [161, 358] on span at bounding box center [161, 353] width 15 height 15
click at [154, 357] on input "checkbox" at bounding box center [154, 357] width 0 height 0
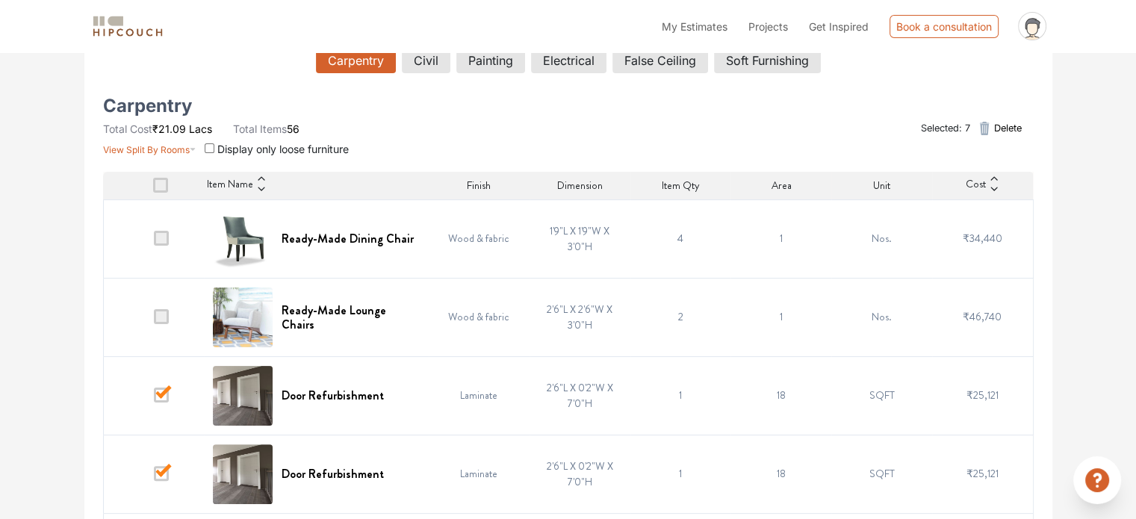
scroll to position [266, 0]
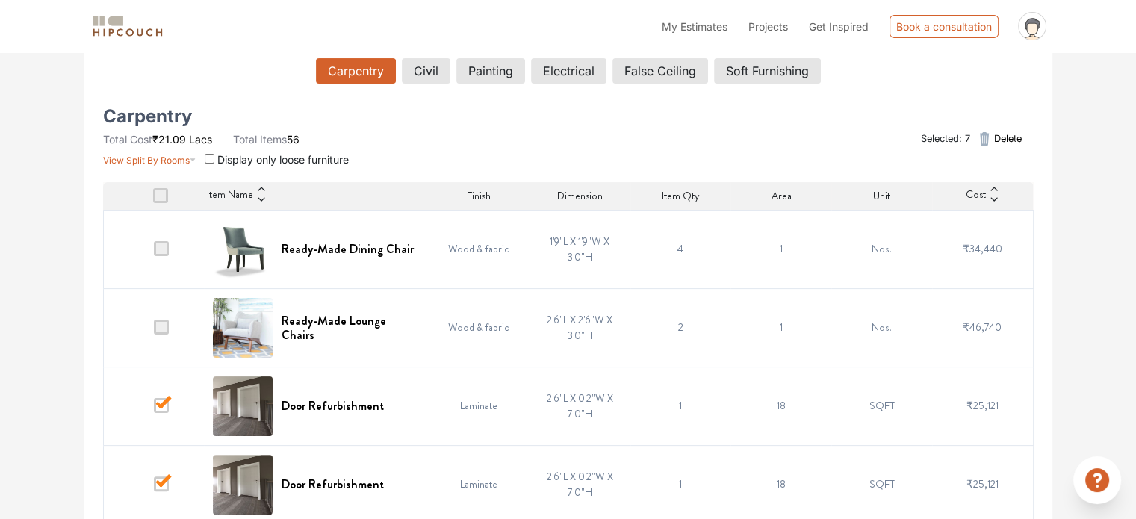
click at [986, 139] on icon "button" at bounding box center [985, 138] width 10 height 13
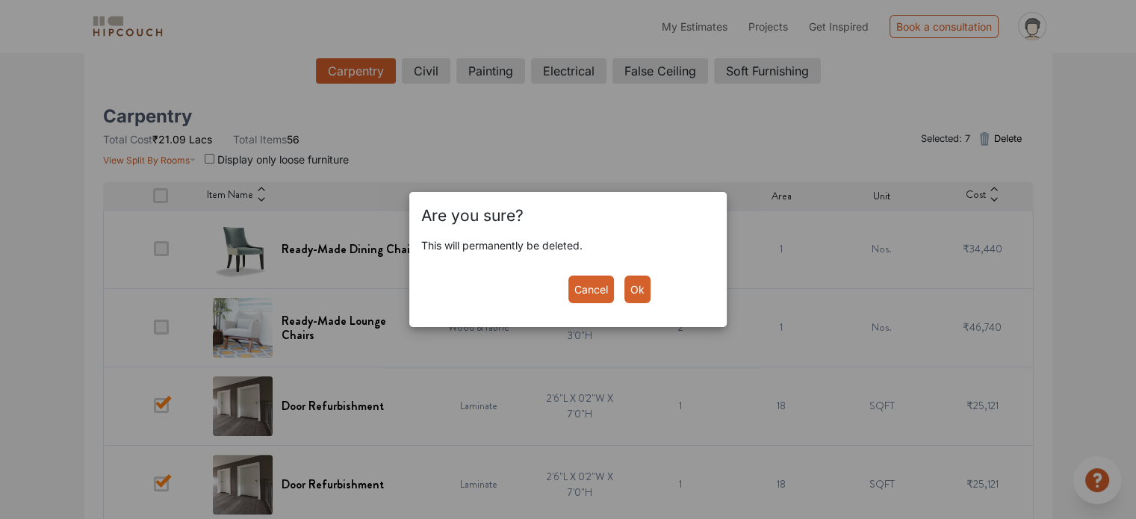
click at [636, 291] on button "Ok" at bounding box center [638, 290] width 26 height 28
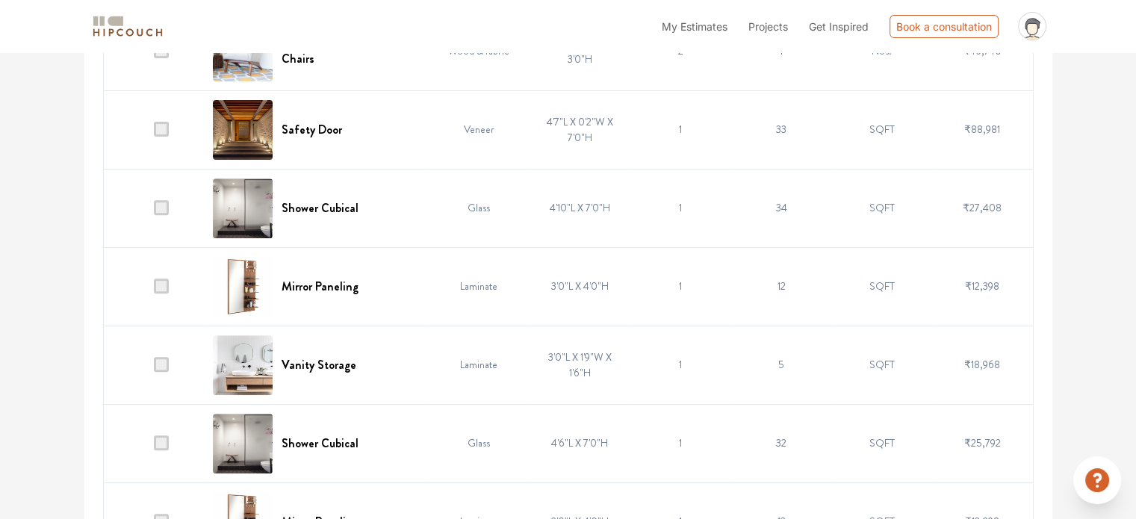
scroll to position [565, 0]
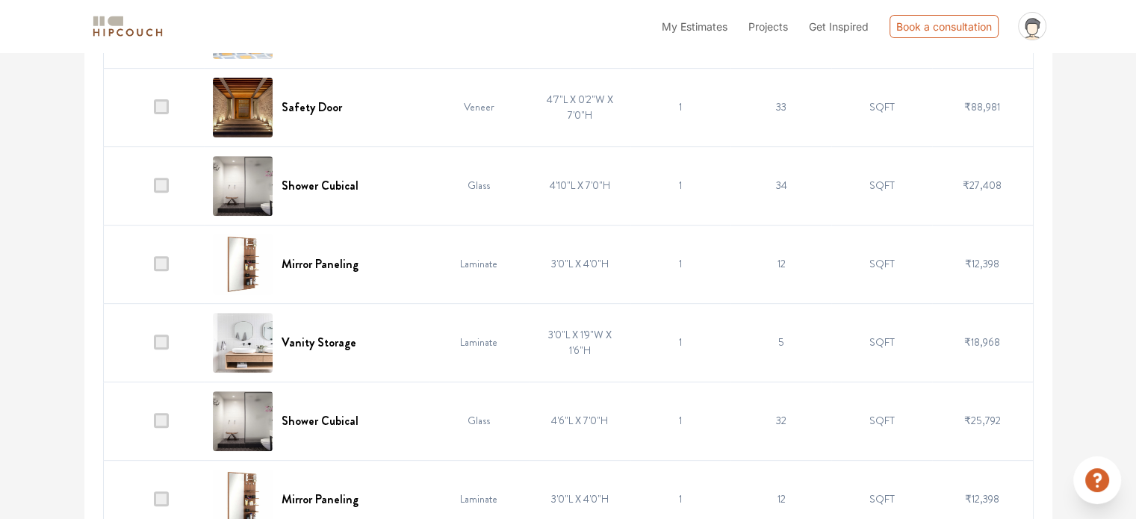
click at [164, 185] on span at bounding box center [161, 185] width 15 height 15
click at [154, 189] on input "checkbox" at bounding box center [154, 189] width 0 height 0
click at [169, 420] on span at bounding box center [161, 420] width 15 height 15
click at [154, 424] on input "checkbox" at bounding box center [154, 424] width 0 height 0
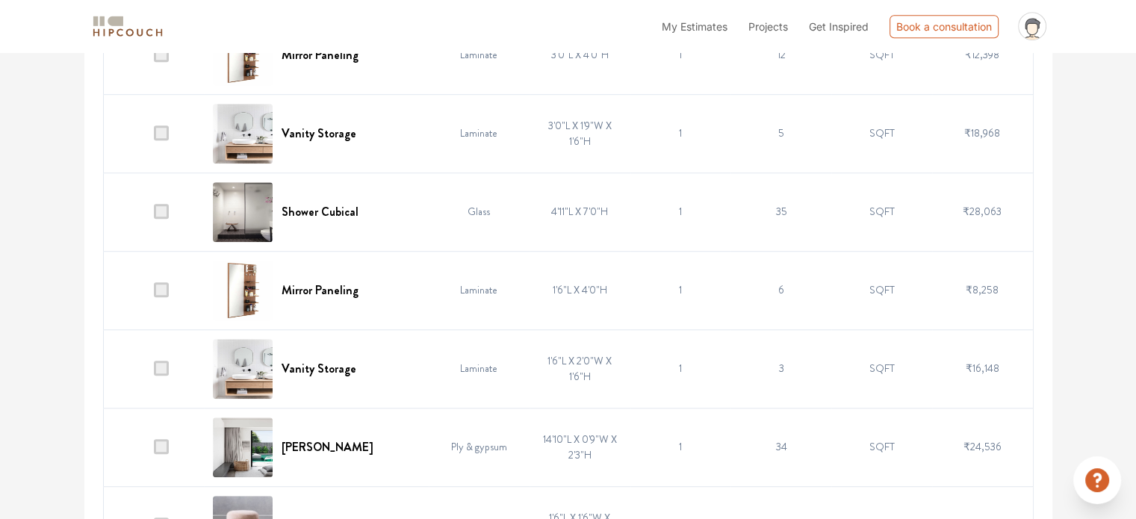
scroll to position [1013, 0]
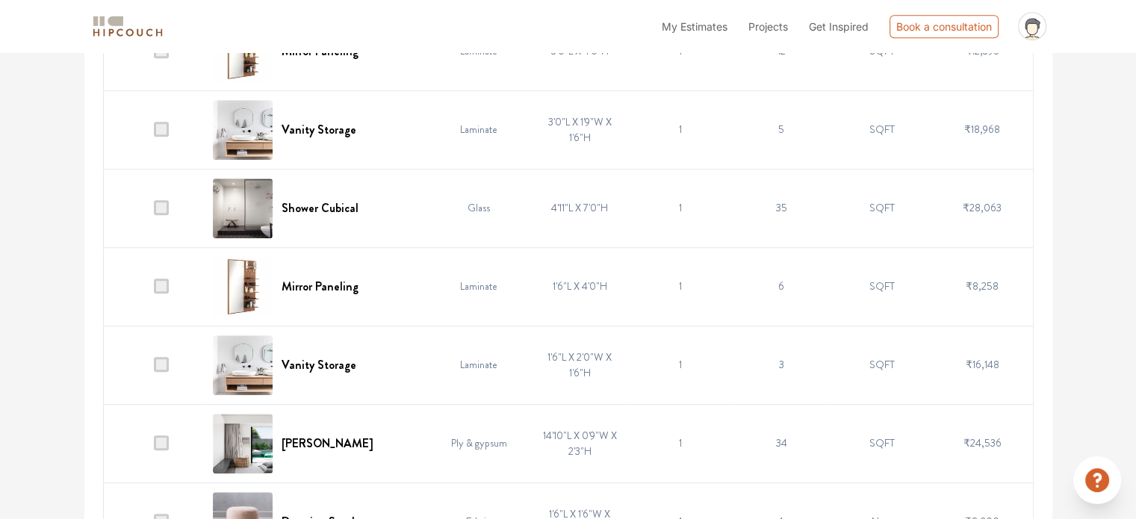
click at [160, 202] on span at bounding box center [161, 207] width 15 height 15
click at [154, 211] on input "checkbox" at bounding box center [154, 211] width 0 height 0
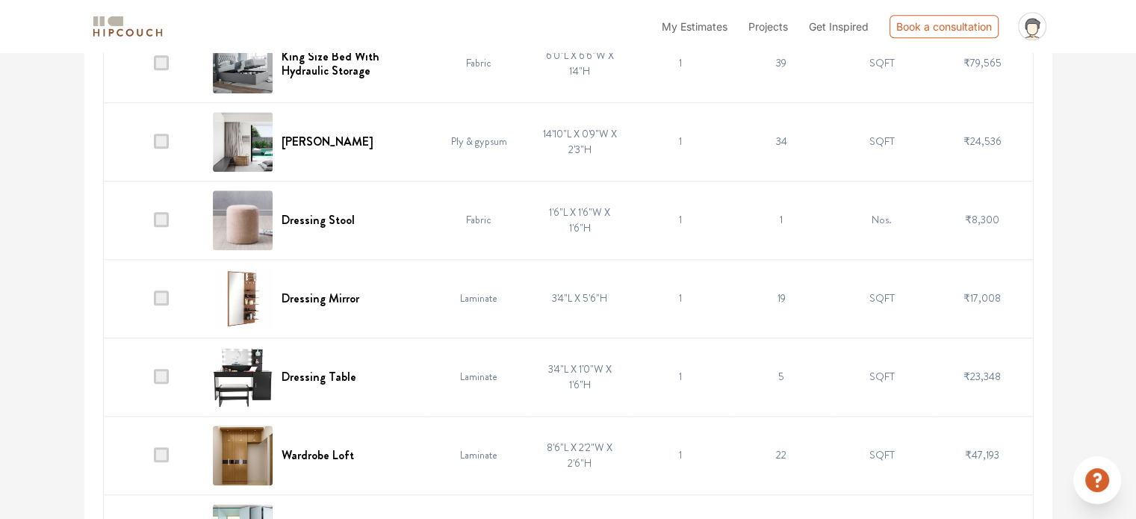
scroll to position [1608, 0]
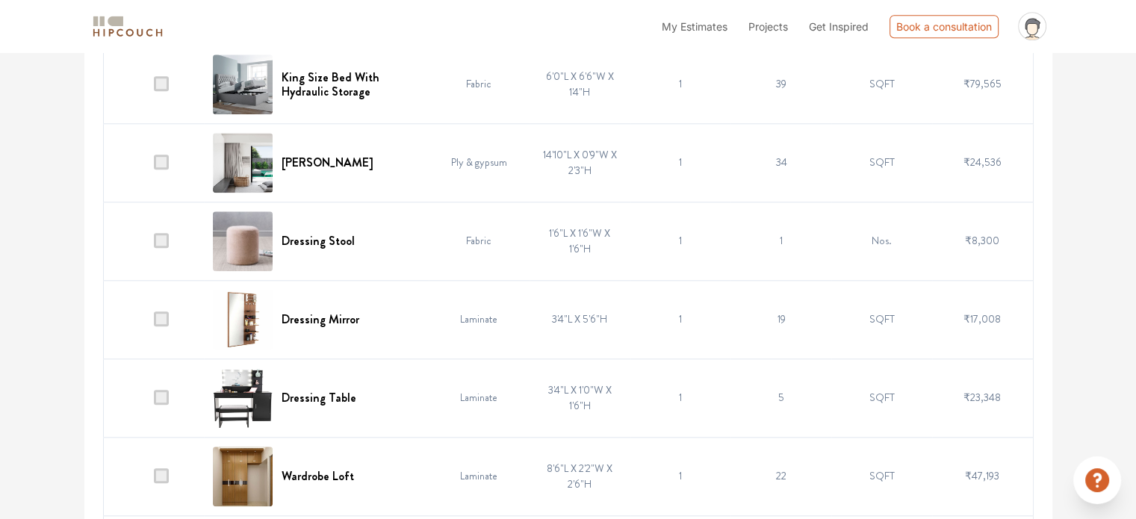
click at [158, 81] on span at bounding box center [161, 83] width 15 height 15
click at [154, 87] on input "checkbox" at bounding box center [154, 87] width 0 height 0
click at [164, 238] on span at bounding box center [161, 240] width 15 height 15
click at [154, 244] on input "checkbox" at bounding box center [154, 244] width 0 height 0
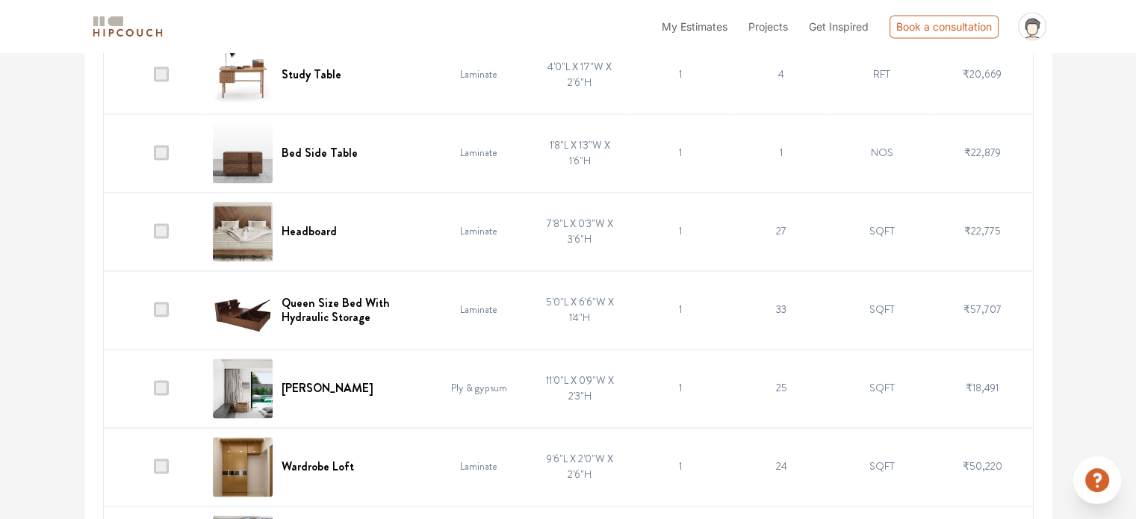
scroll to position [2328, 0]
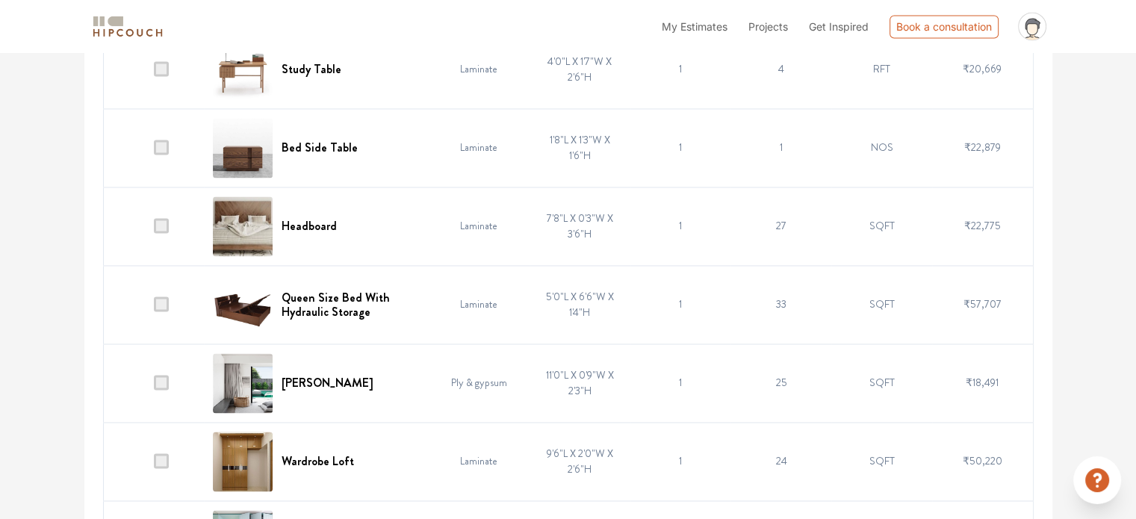
click at [167, 303] on span at bounding box center [161, 304] width 15 height 15
click at [154, 308] on input "checkbox" at bounding box center [154, 308] width 0 height 0
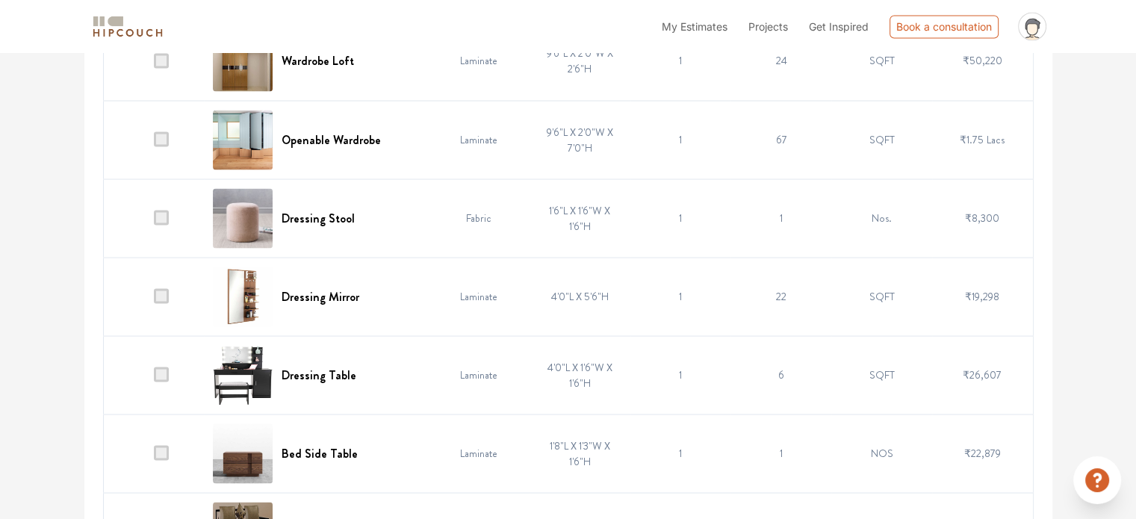
scroll to position [2755, 0]
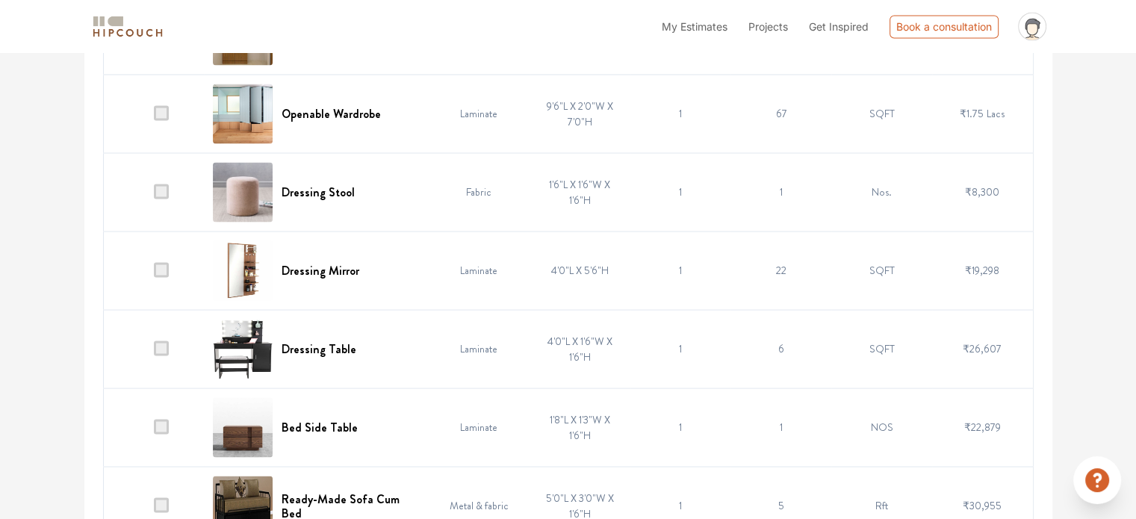
click at [158, 187] on span at bounding box center [161, 191] width 15 height 15
click at [154, 195] on input "checkbox" at bounding box center [154, 195] width 0 height 0
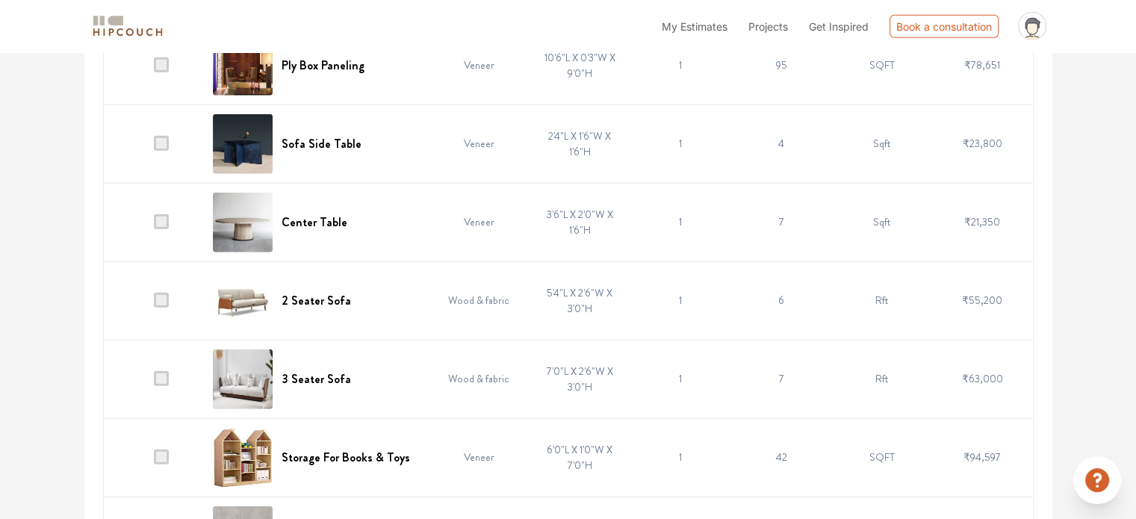
scroll to position [3755, 0]
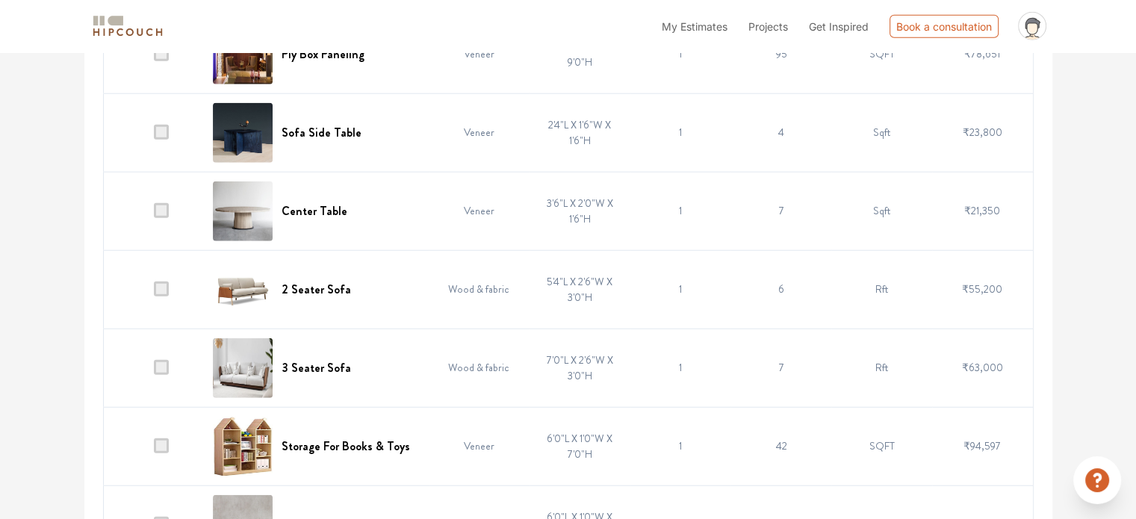
click at [155, 360] on span at bounding box center [161, 367] width 15 height 15
click at [154, 371] on input "checkbox" at bounding box center [154, 371] width 0 height 0
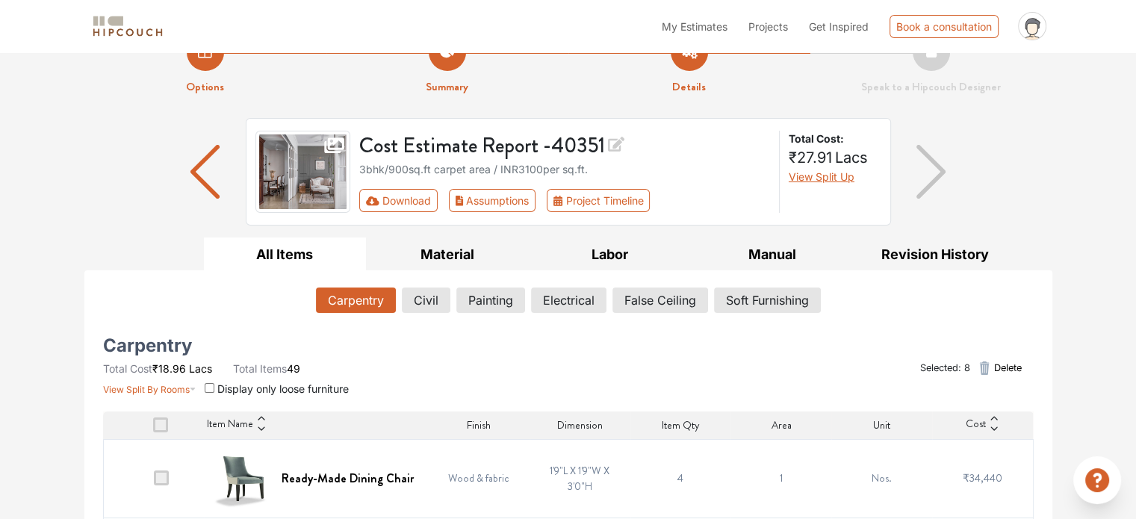
scroll to position [0, 0]
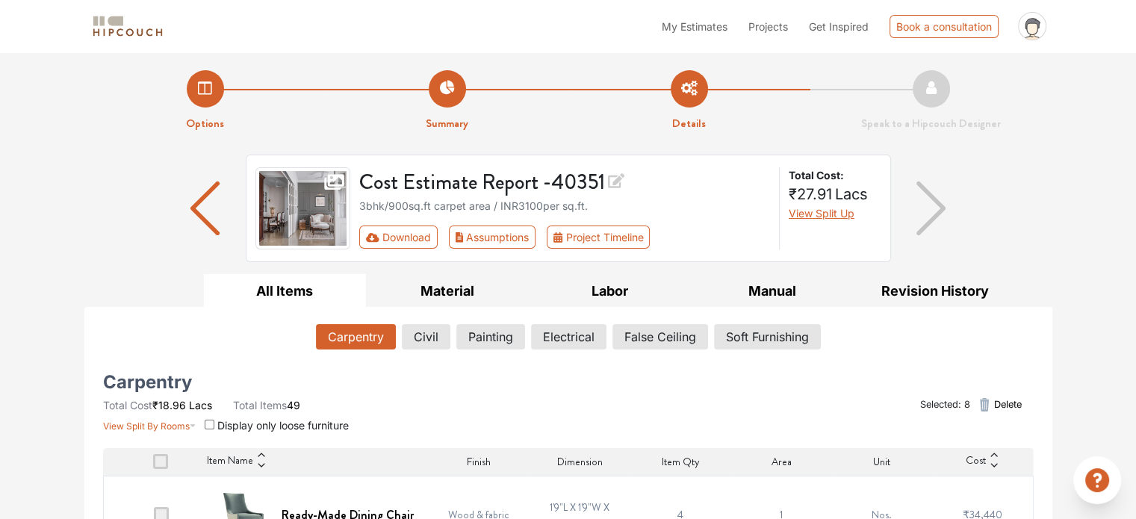
click at [982, 405] on icon "button" at bounding box center [985, 404] width 10 height 13
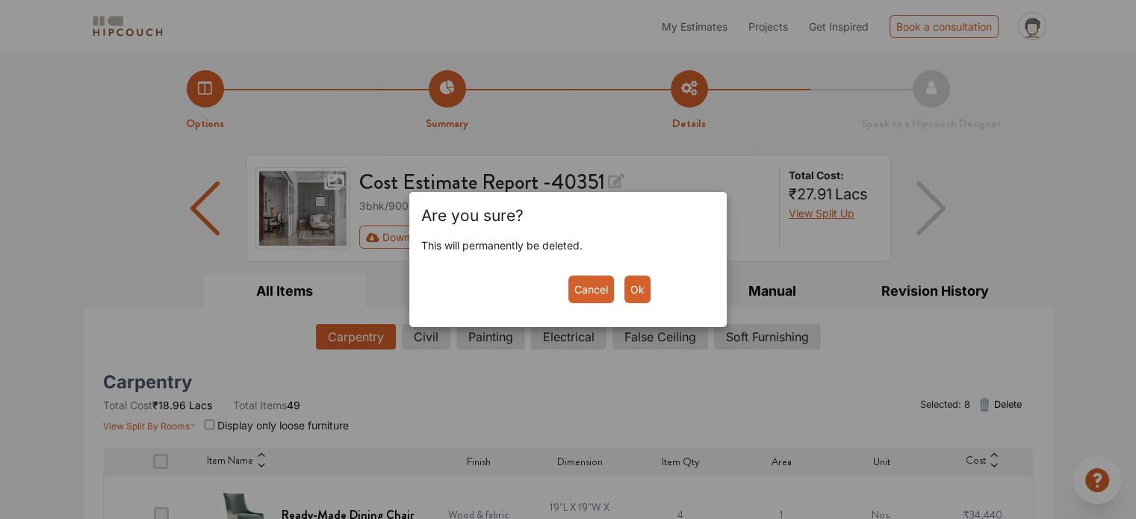
click at [640, 294] on button "Ok" at bounding box center [638, 290] width 26 height 28
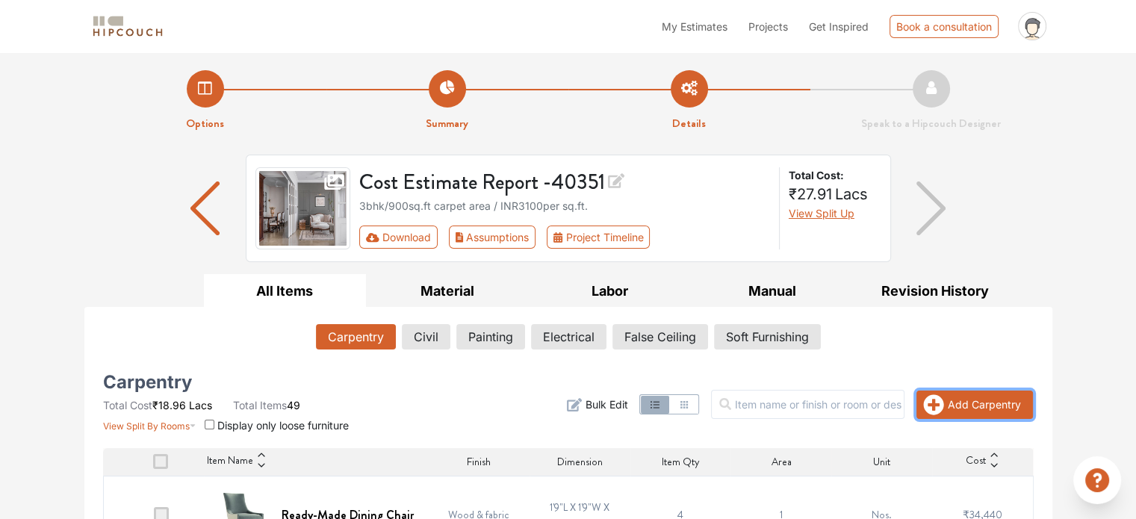
click at [932, 406] on icon "button" at bounding box center [933, 404] width 21 height 21
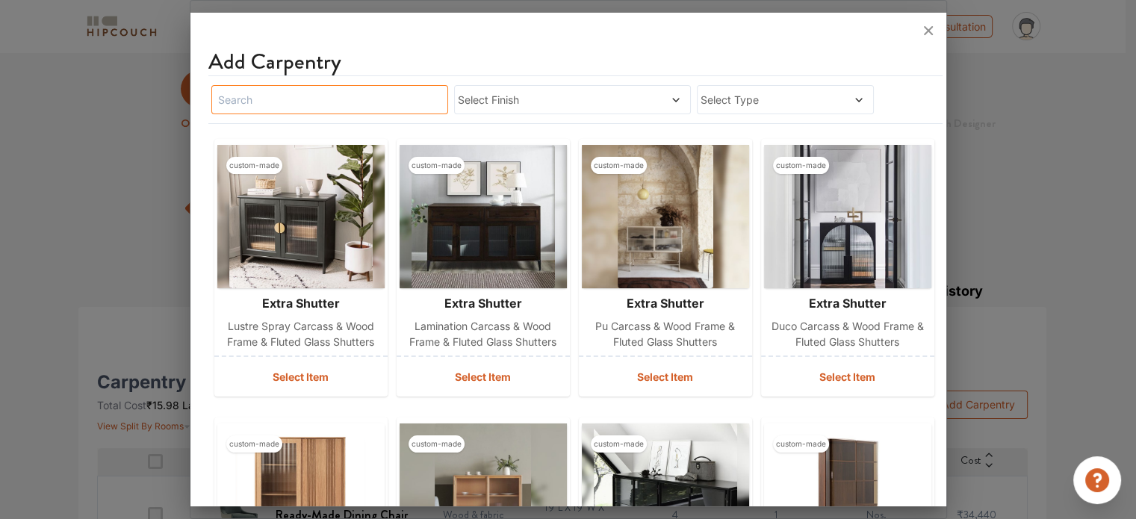
click at [338, 101] on input "text" at bounding box center [329, 99] width 237 height 29
type input "wardrobe"
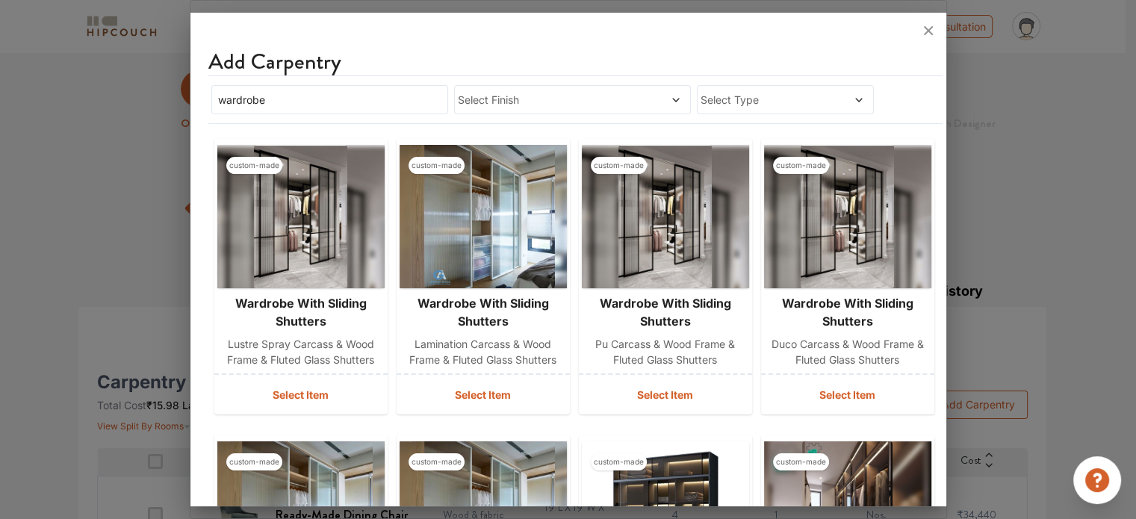
click at [782, 97] on span "Select Type" at bounding box center [762, 100] width 123 height 16
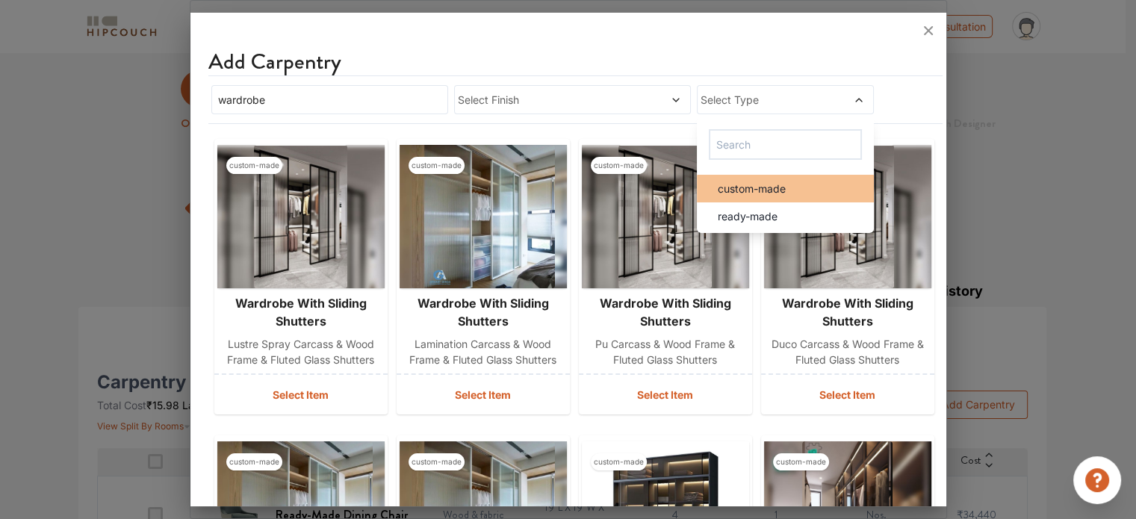
click at [794, 182] on div "custom-made" at bounding box center [790, 189] width 169 height 16
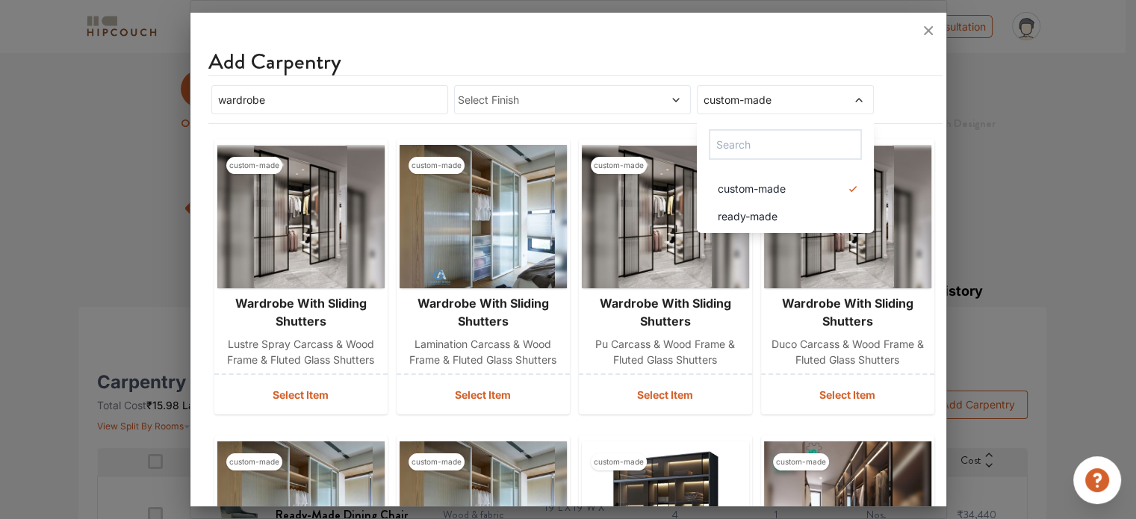
click at [671, 99] on icon at bounding box center [676, 100] width 10 height 10
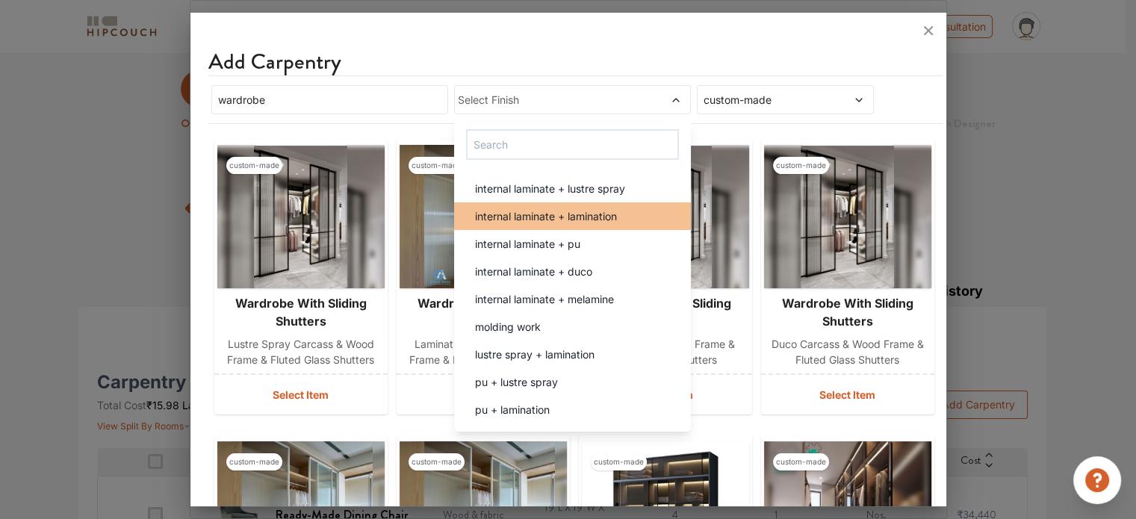
click at [604, 214] on span "internal laminate + lamination" at bounding box center [546, 216] width 142 height 16
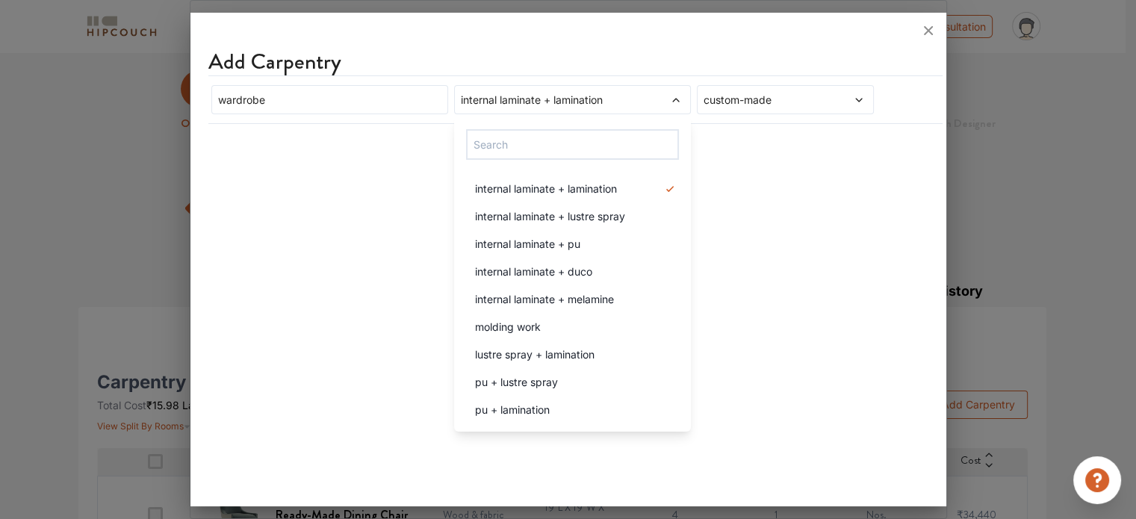
click at [840, 32] on div at bounding box center [568, 31] width 756 height 36
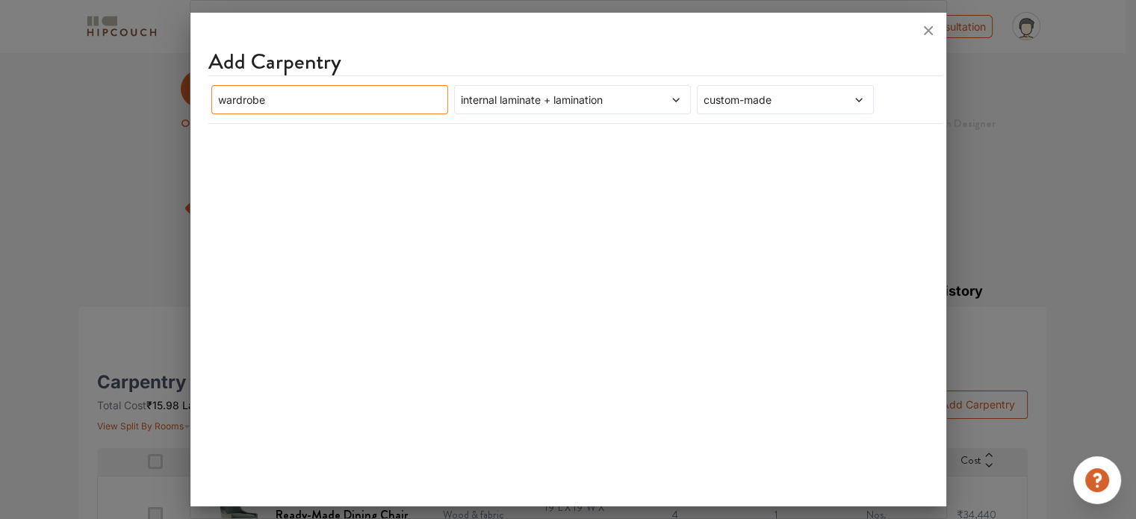
click at [439, 100] on input "wardrobe" at bounding box center [329, 99] width 237 height 29
click at [793, 101] on span "custom-made" at bounding box center [762, 100] width 123 height 16
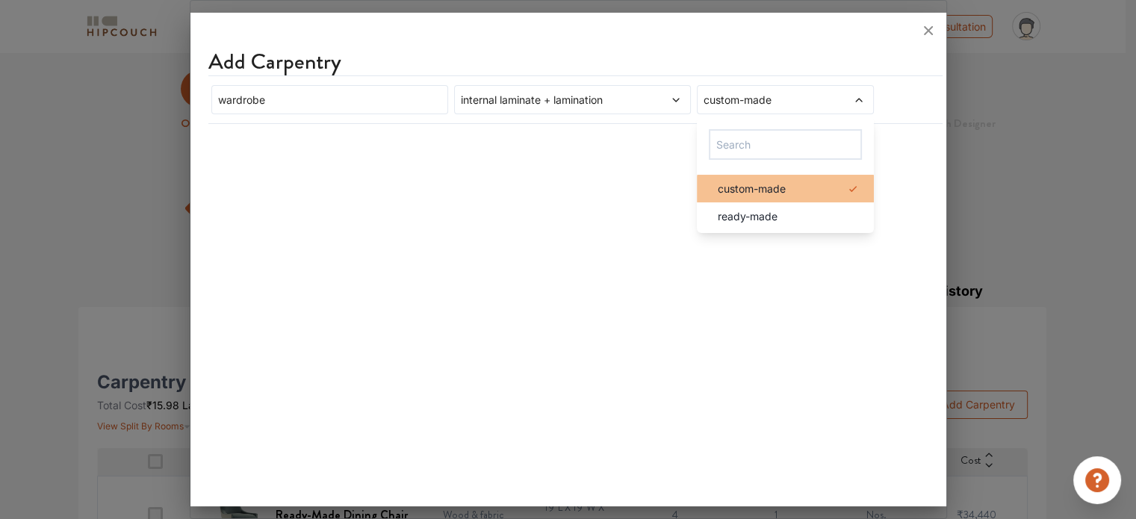
click at [771, 190] on span "custom-made" at bounding box center [752, 189] width 68 height 16
click at [741, 188] on span "custom-made" at bounding box center [752, 189] width 68 height 16
click at [900, 161] on div "Add Carpentry wardrobe internal laminate + lamination custom-made custom-made r…" at bounding box center [568, 262] width 756 height 487
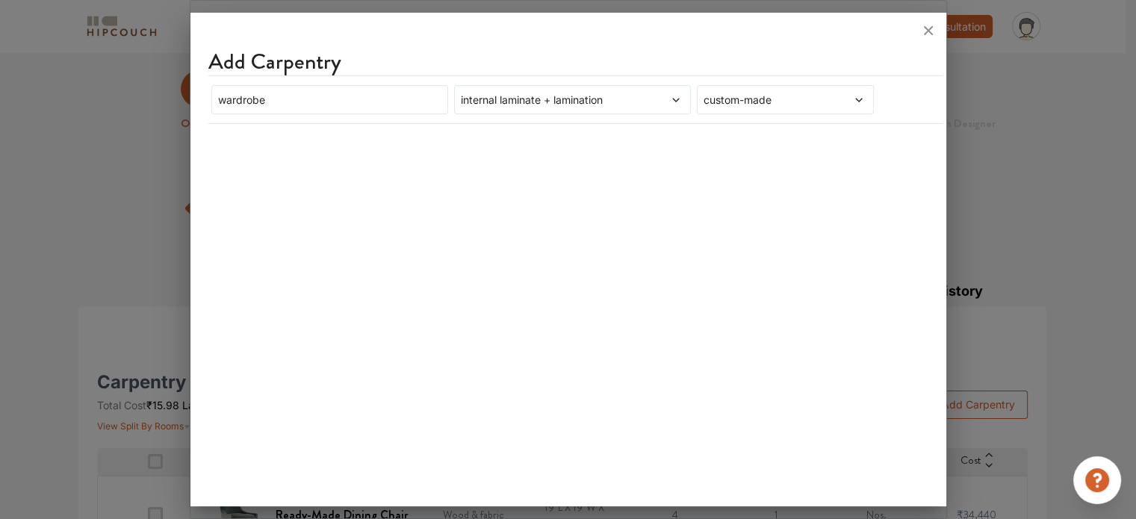
click at [926, 28] on icon at bounding box center [929, 31] width 24 height 24
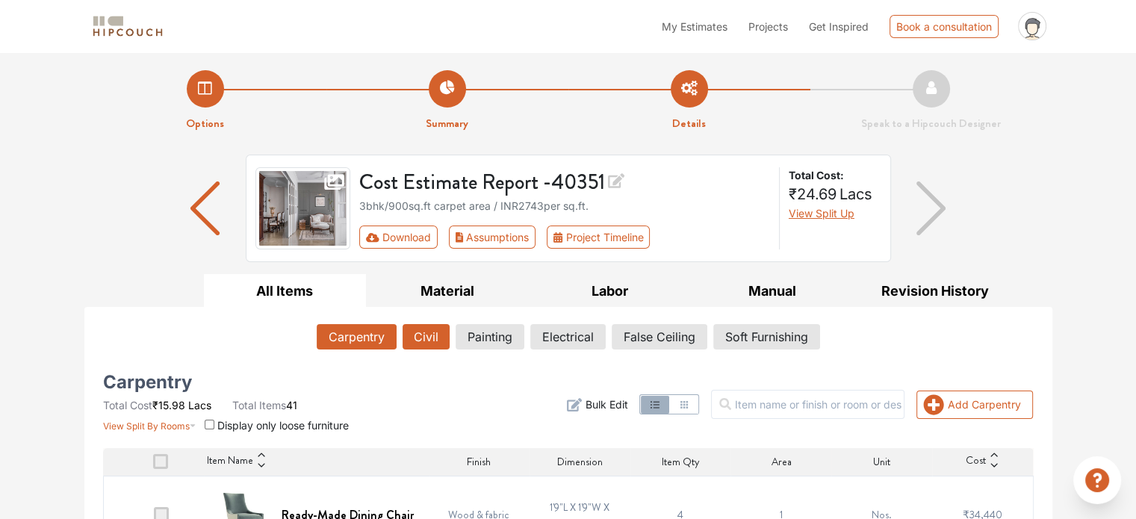
click at [433, 343] on button "Civil" at bounding box center [426, 336] width 47 height 25
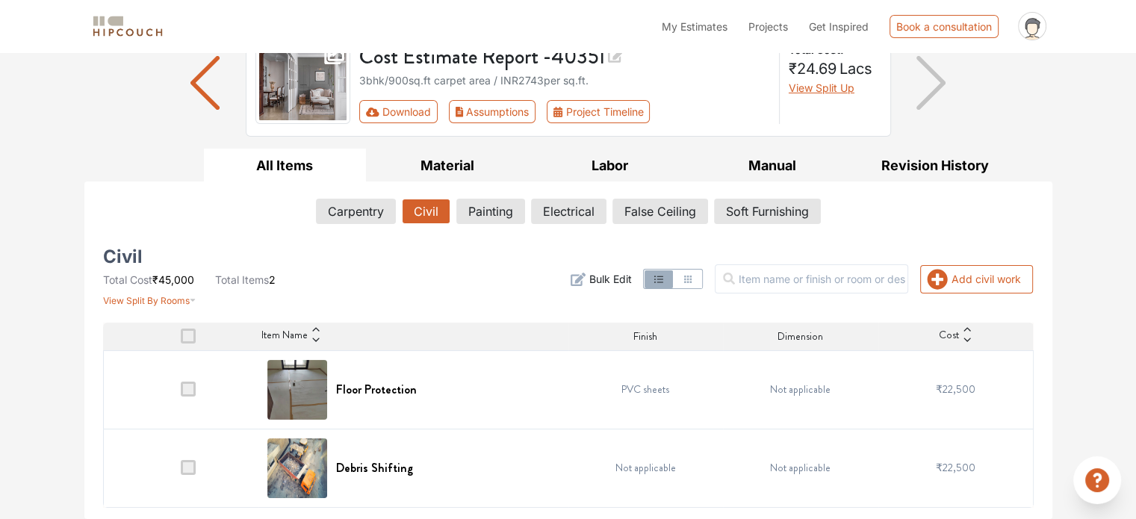
scroll to position [124, 0]
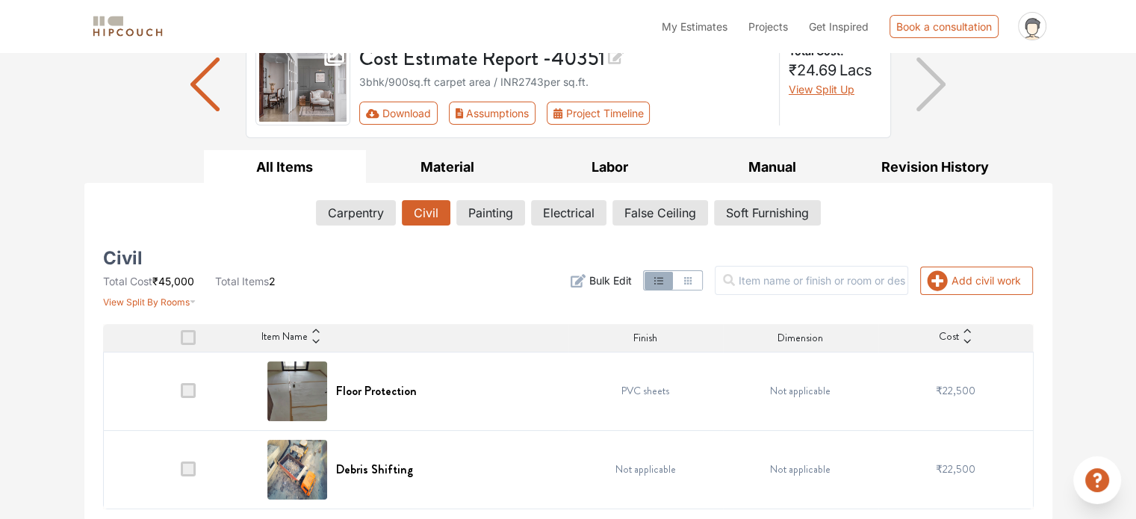
click at [185, 464] on span at bounding box center [188, 469] width 15 height 15
click at [181, 473] on input "checkbox" at bounding box center [181, 473] width 0 height 0
click at [185, 465] on span at bounding box center [188, 469] width 15 height 15
click at [181, 473] on input "checkbox" at bounding box center [181, 473] width 0 height 0
click at [190, 468] on span at bounding box center [188, 469] width 15 height 15
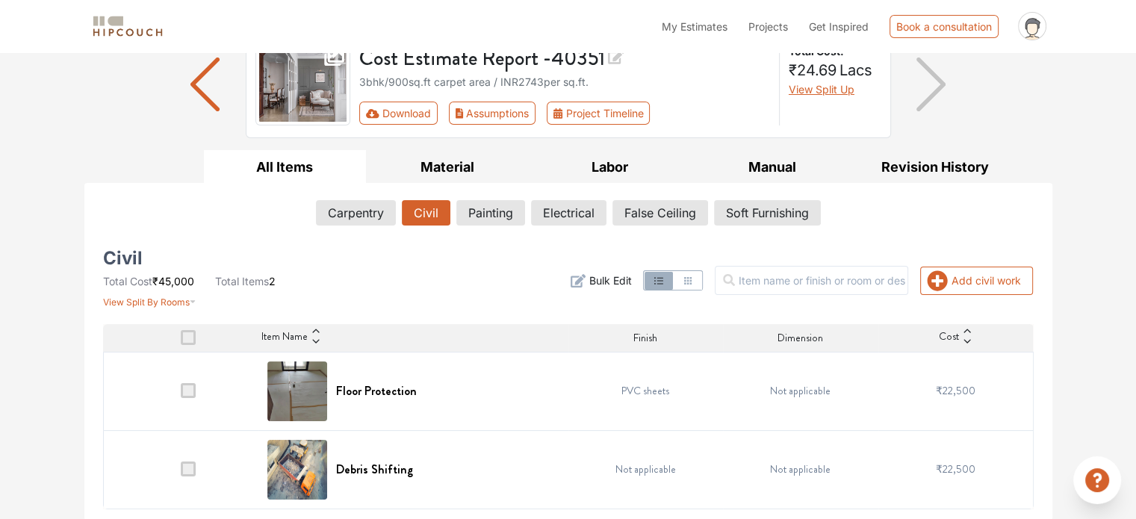
click at [181, 473] on input "checkbox" at bounding box center [181, 473] width 0 height 0
click at [460, 211] on button "Painting" at bounding box center [490, 212] width 67 height 25
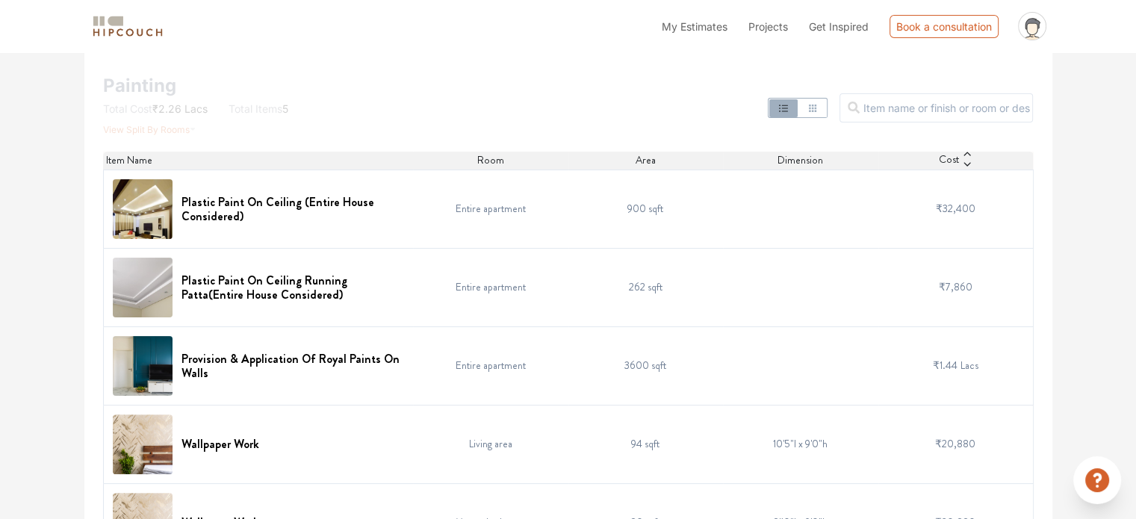
scroll to position [200, 0]
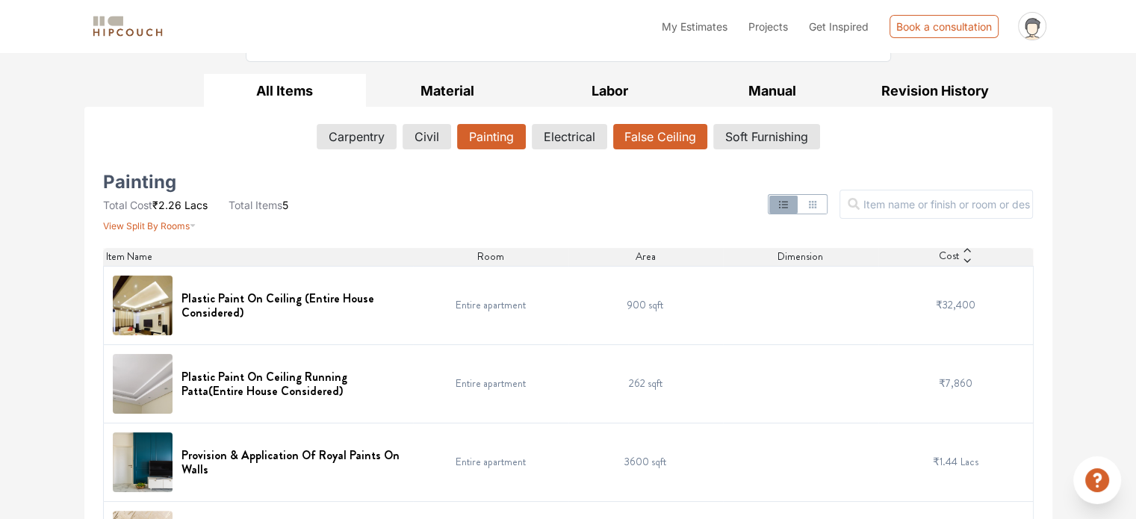
click at [645, 137] on button "False Ceiling" at bounding box center [660, 136] width 94 height 25
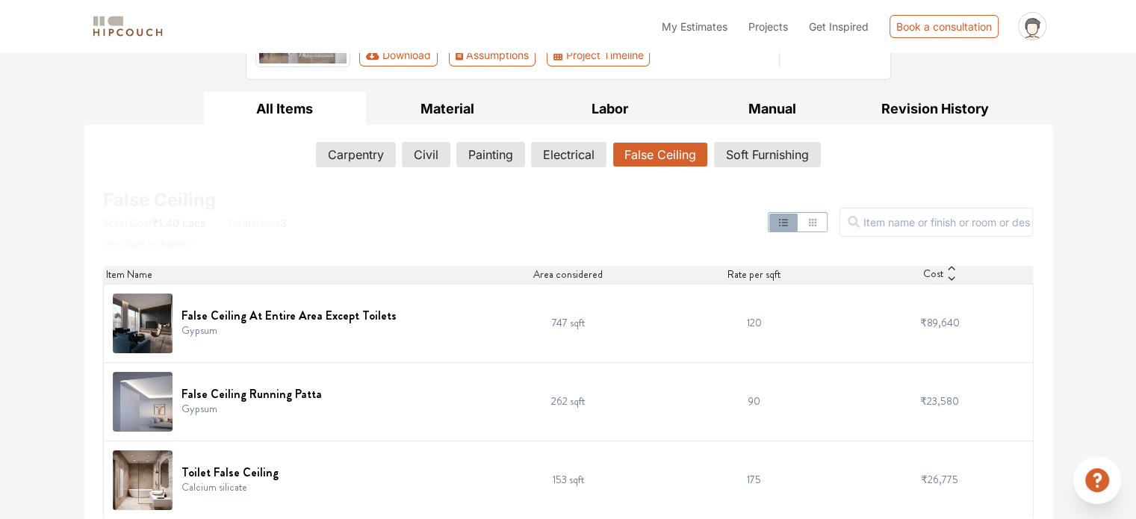
scroll to position [193, 0]
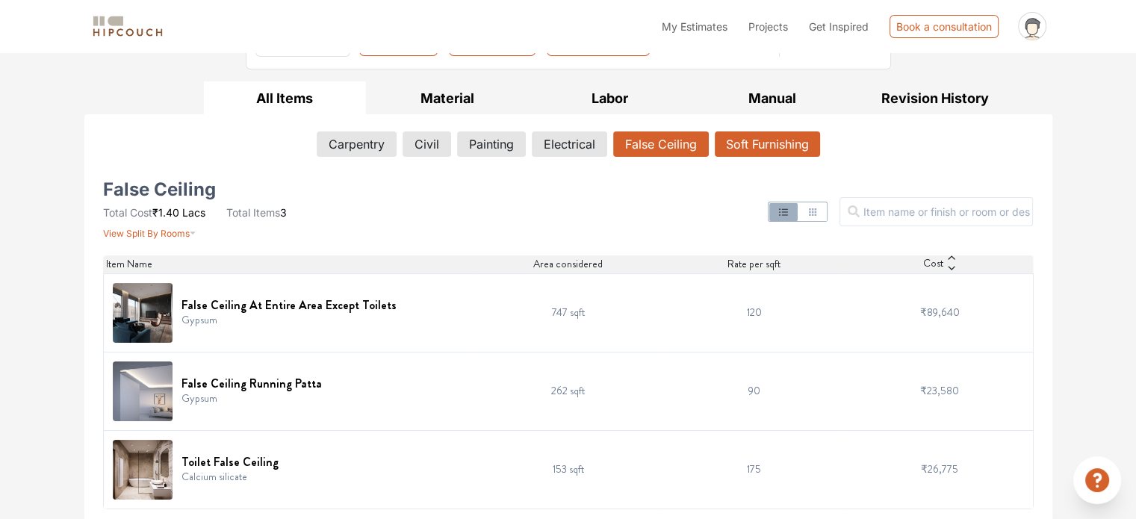
click at [750, 143] on button "Soft Furnishing" at bounding box center [767, 143] width 105 height 25
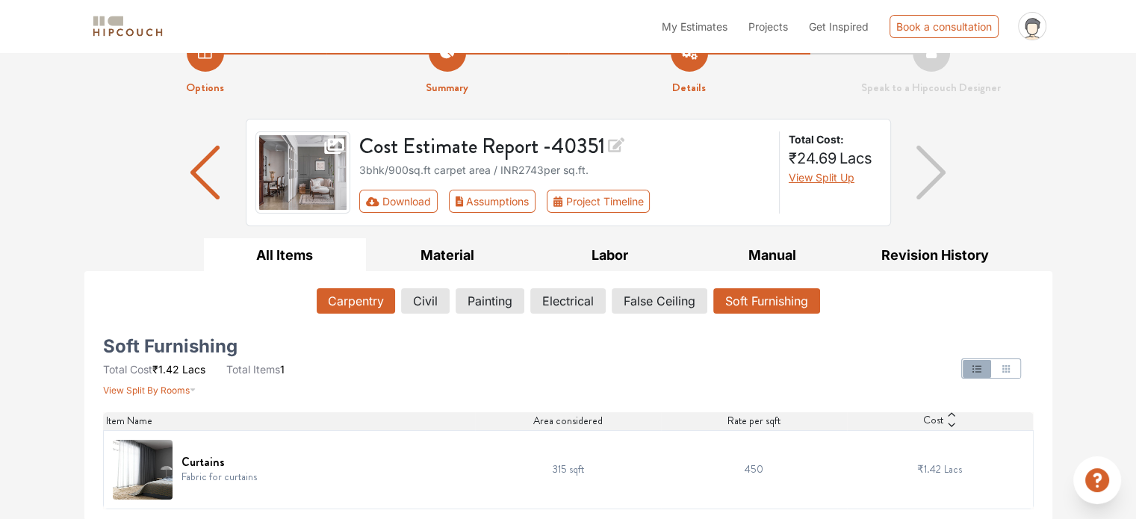
click at [329, 298] on button "Carpentry" at bounding box center [356, 300] width 78 height 25
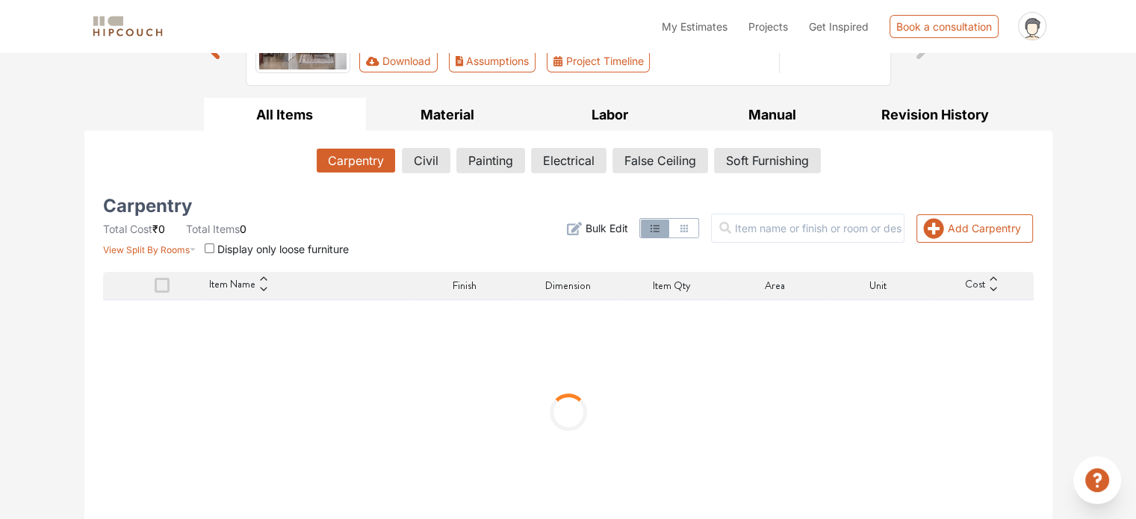
scroll to position [185, 0]
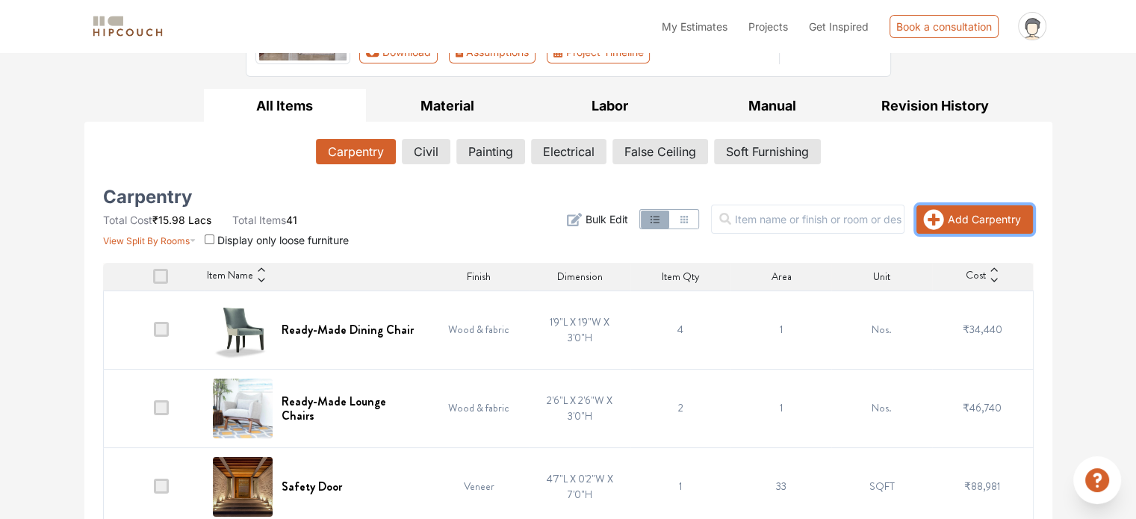
click at [936, 218] on icon "button" at bounding box center [933, 219] width 21 height 21
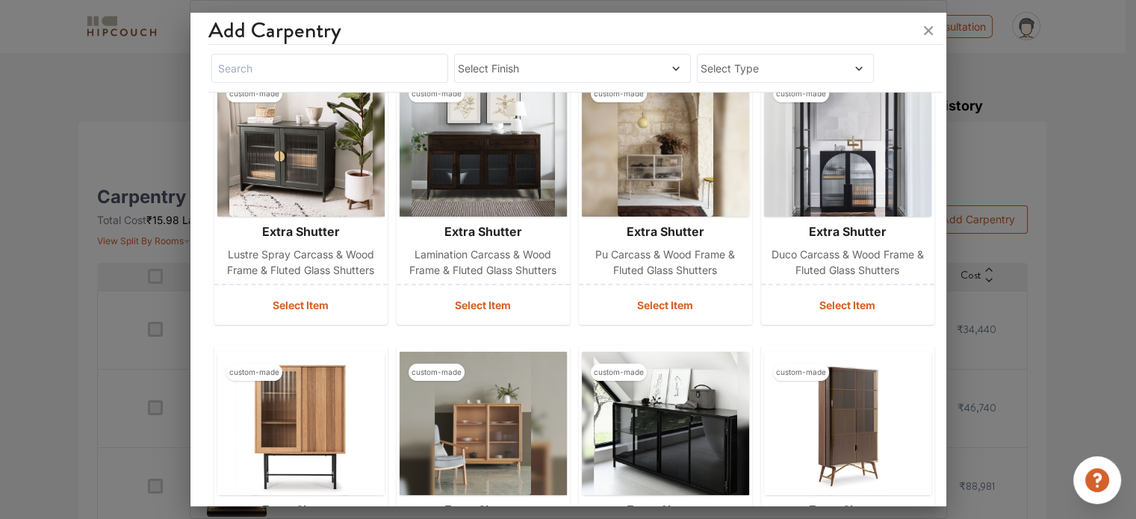
scroll to position [55, 0]
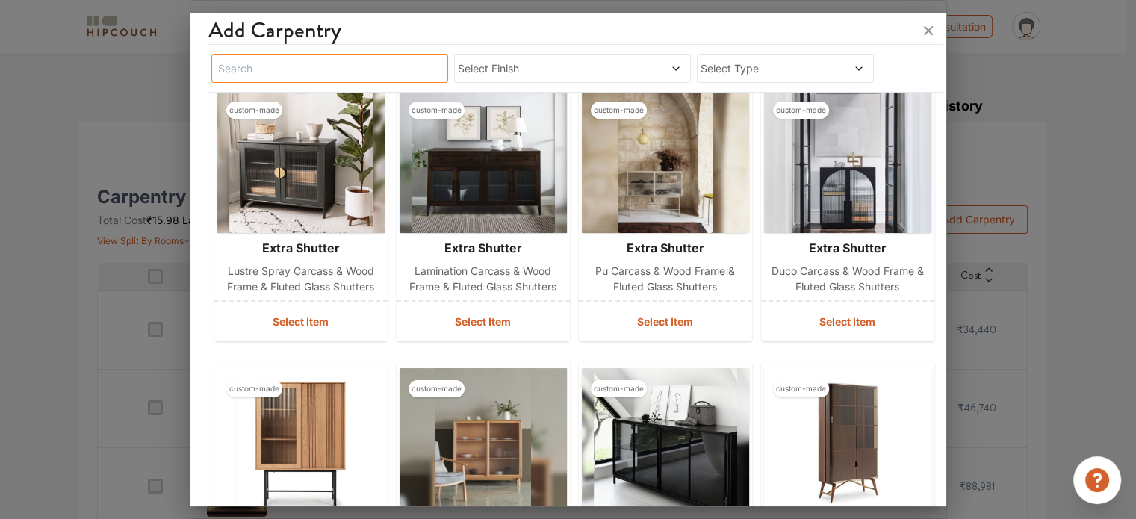
click at [397, 65] on input "text" at bounding box center [329, 68] width 237 height 29
type input "wardrobe"
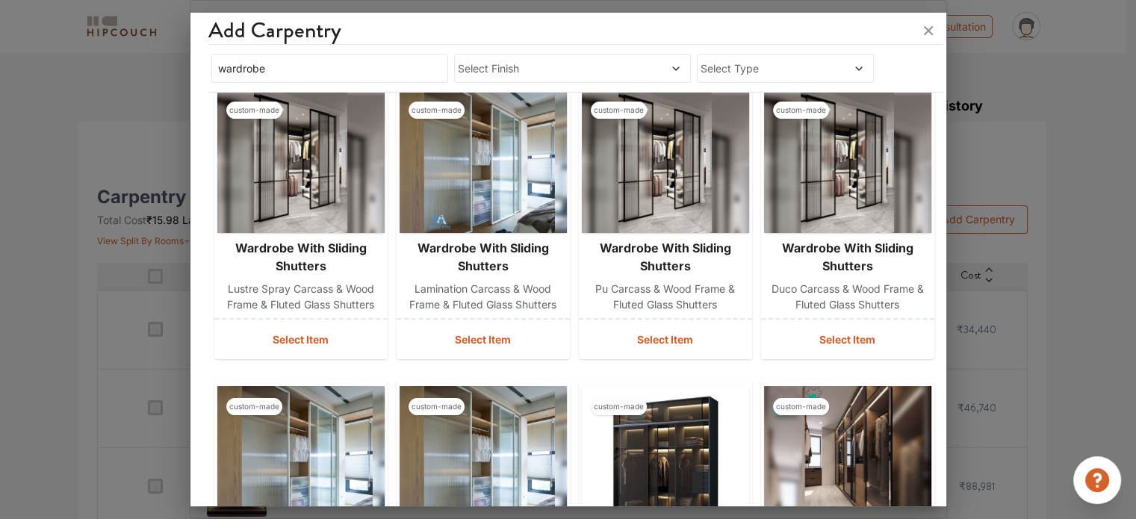
click at [522, 61] on span "Select Finish" at bounding box center [541, 69] width 167 height 16
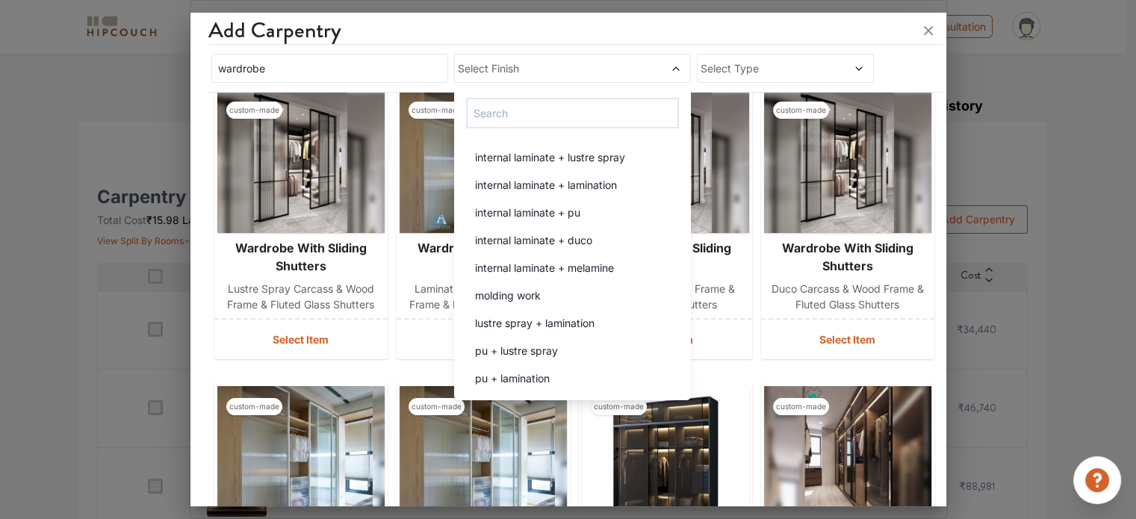
click at [607, 30] on div at bounding box center [568, 31] width 756 height 36
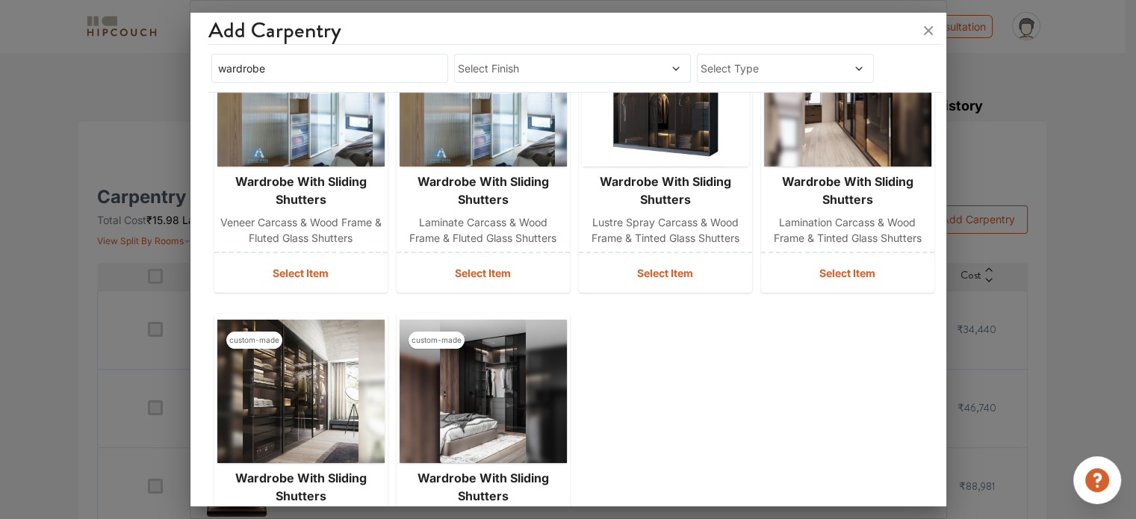
scroll to position [279, 0]
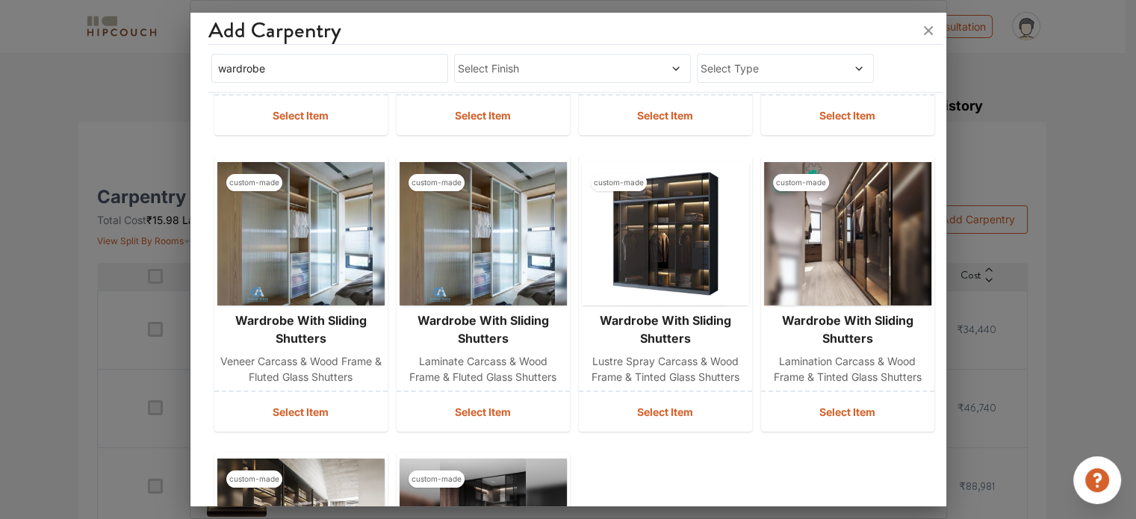
click at [585, 70] on span "Select Finish" at bounding box center [541, 69] width 167 height 16
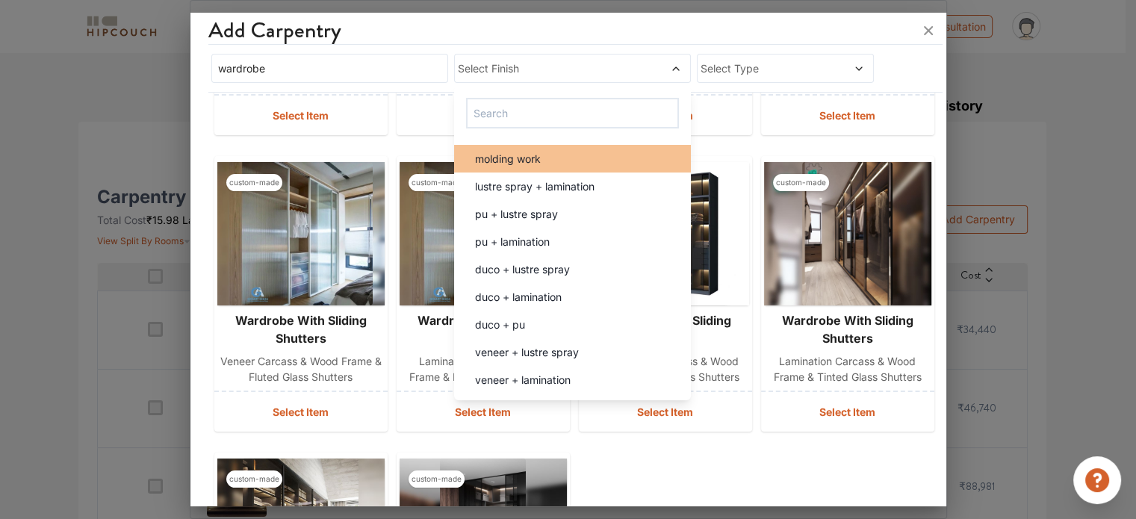
scroll to position [0, 0]
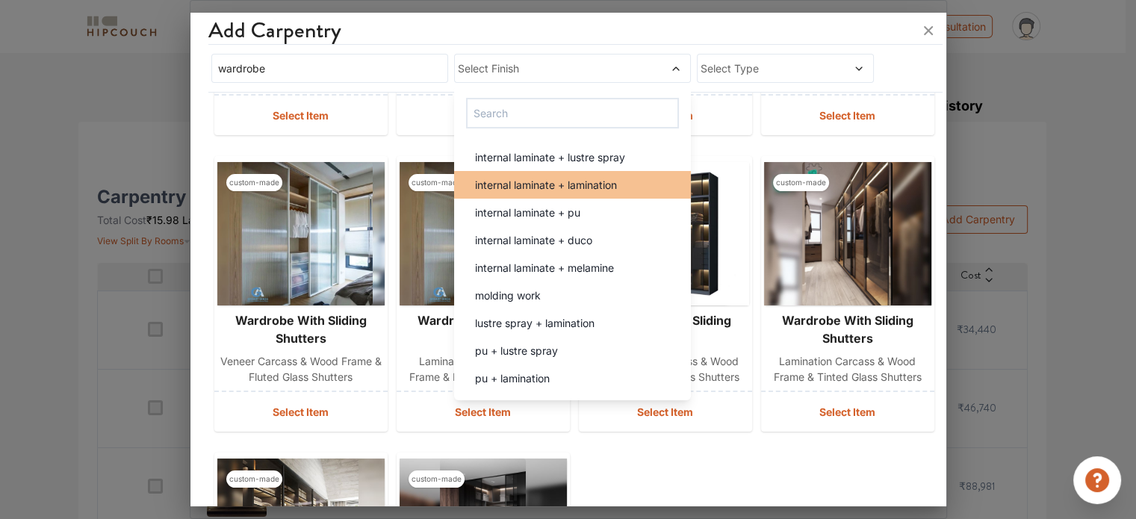
click at [571, 189] on span "internal laminate + lamination" at bounding box center [546, 185] width 142 height 16
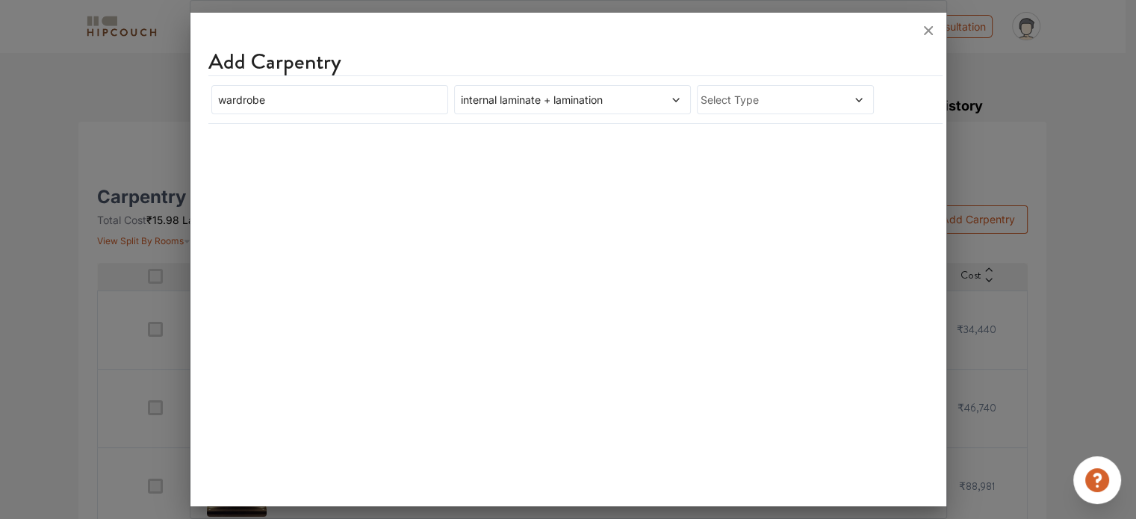
click at [827, 104] on span at bounding box center [844, 100] width 41 height 16
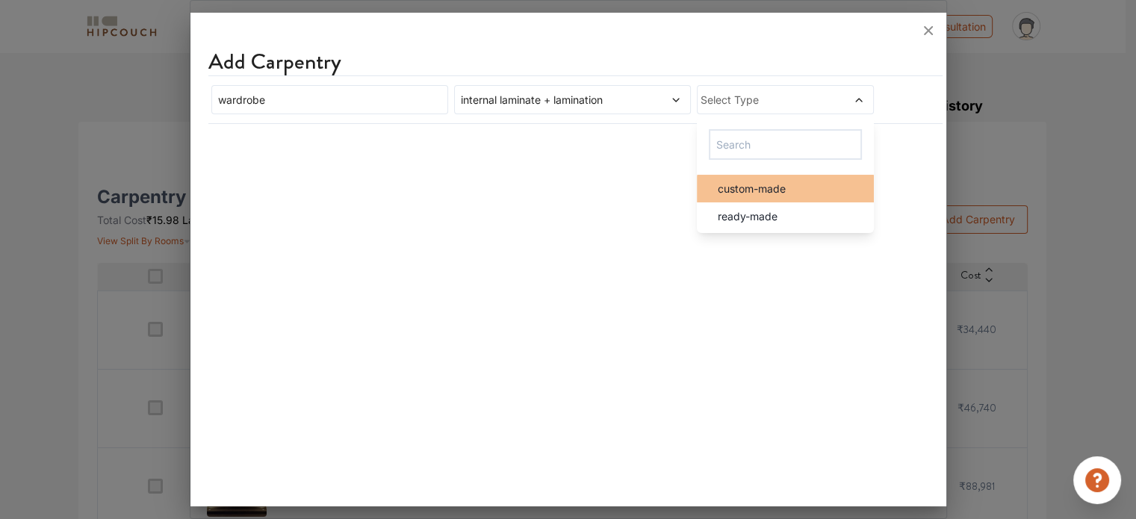
click at [786, 190] on span "custom-made" at bounding box center [752, 189] width 68 height 16
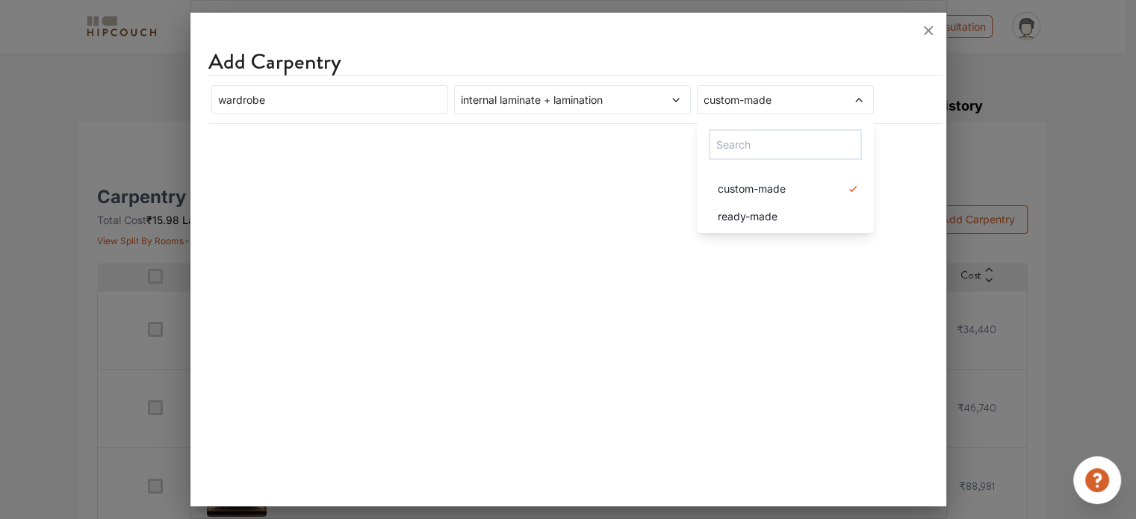
click at [583, 37] on div at bounding box center [568, 31] width 756 height 36
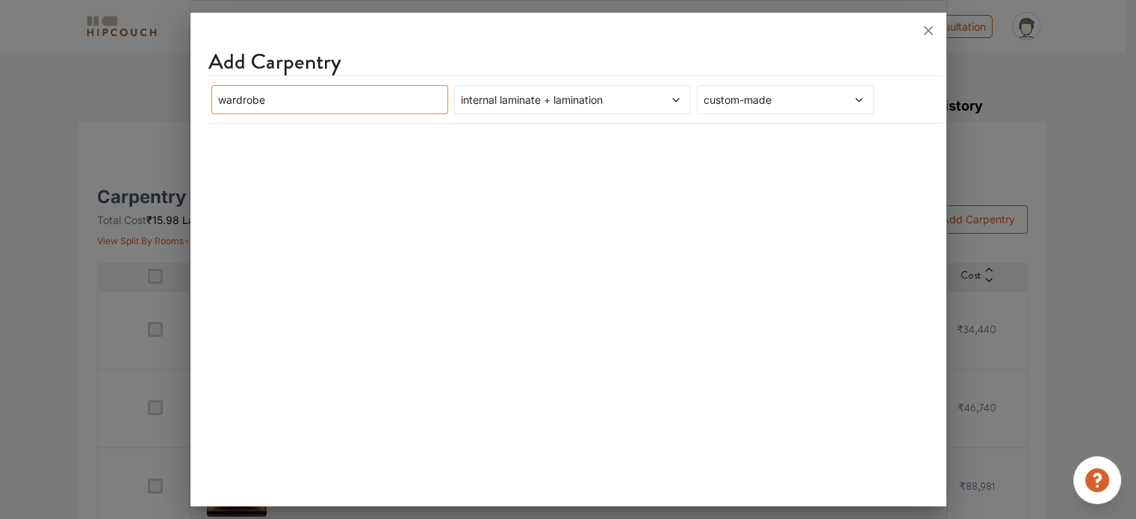
click at [379, 95] on input "wardrobe" at bounding box center [329, 99] width 237 height 29
click at [634, 104] on span at bounding box center [653, 100] width 56 height 16
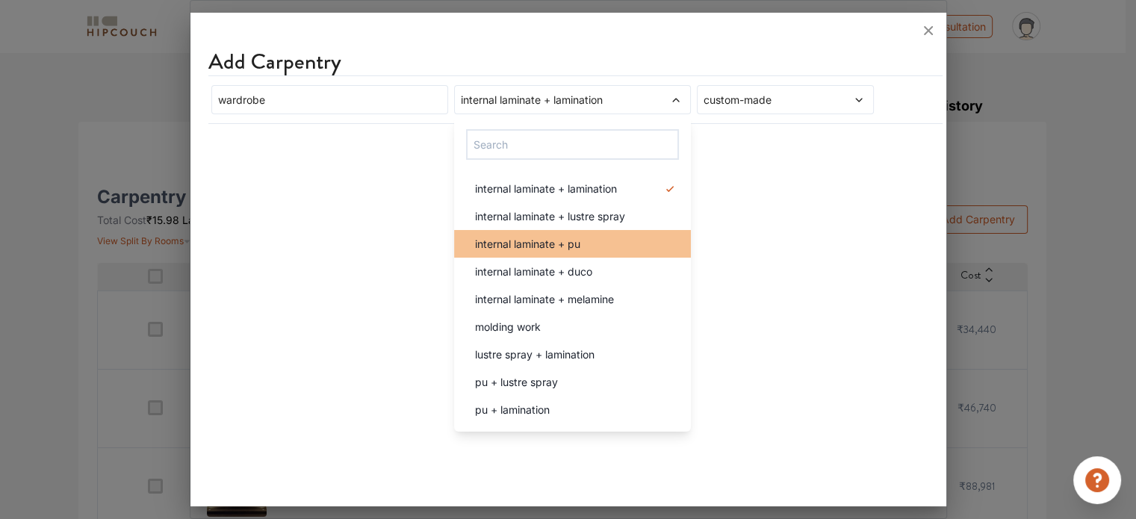
click at [571, 238] on span "internal laminate + pu" at bounding box center [527, 244] width 105 height 16
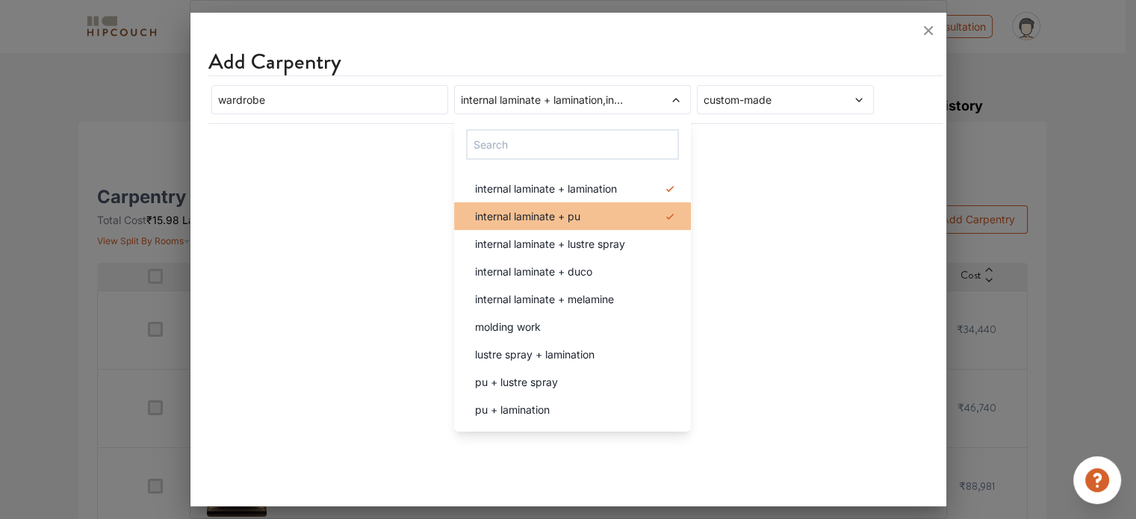
click at [661, 214] on icon at bounding box center [670, 217] width 18 height 18
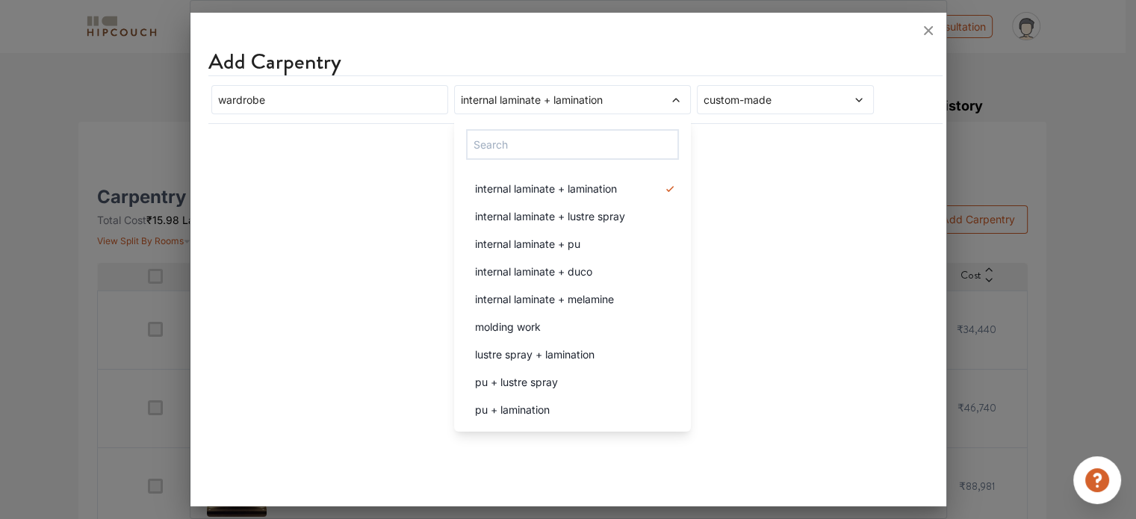
click at [775, 39] on div at bounding box center [568, 31] width 756 height 36
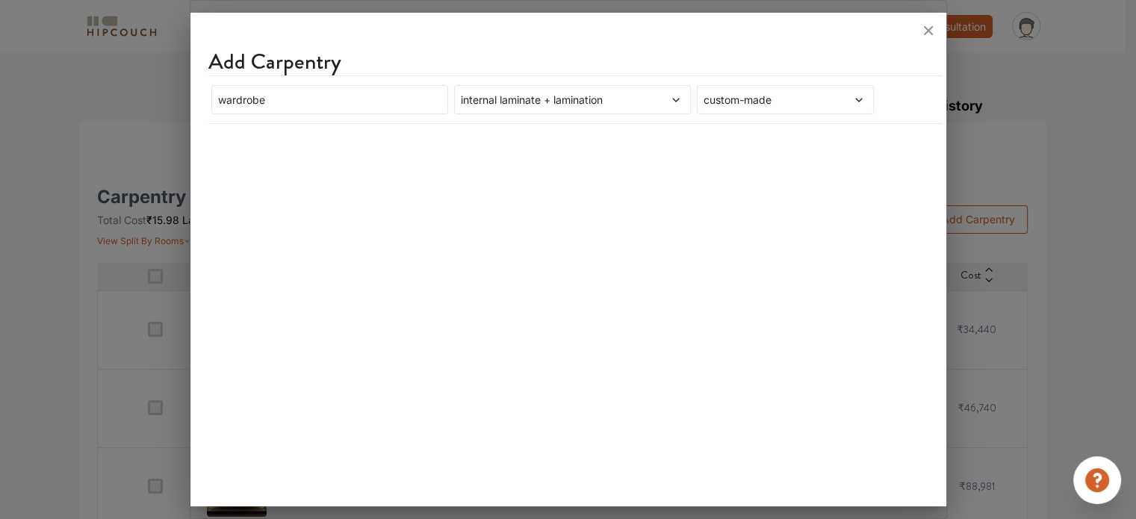
click at [929, 32] on icon at bounding box center [929, 31] width 24 height 24
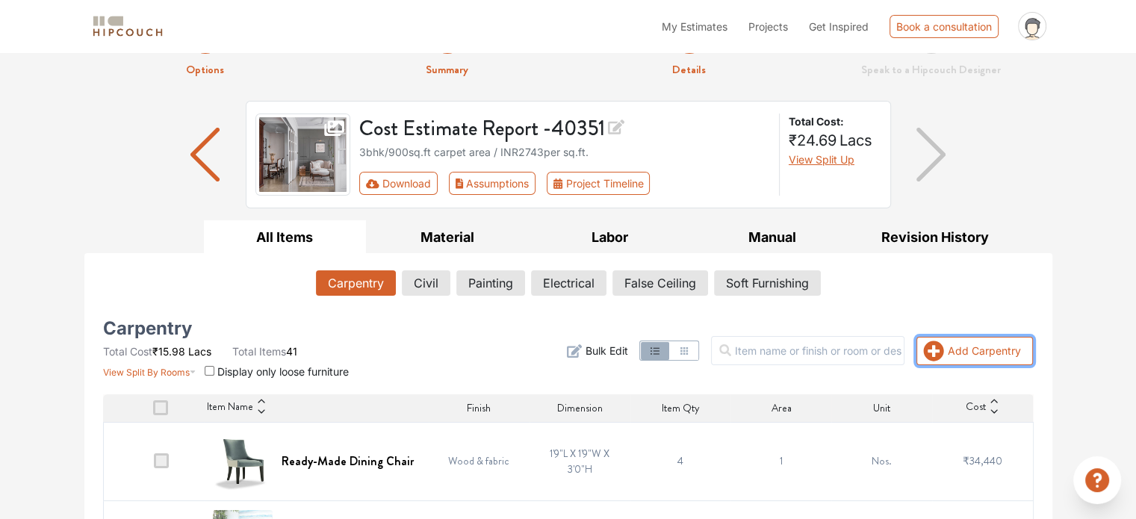
scroll to position [36, 0]
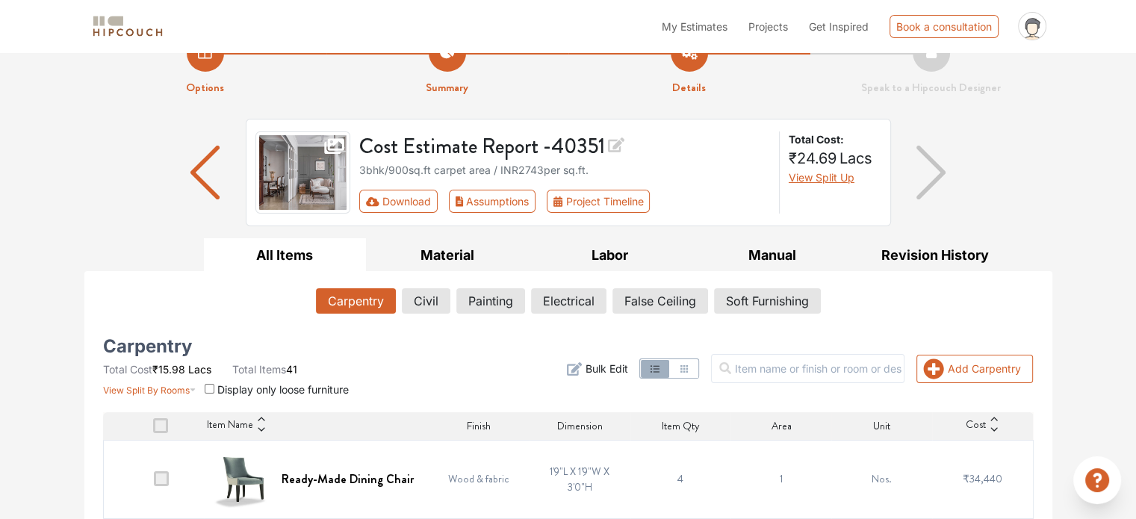
click at [816, 173] on span "View Split Up" at bounding box center [822, 177] width 66 height 13
drag, startPoint x: 433, startPoint y: 244, endPoint x: 409, endPoint y: 253, distance: 25.5
click at [434, 244] on button "Material" at bounding box center [447, 255] width 163 height 34
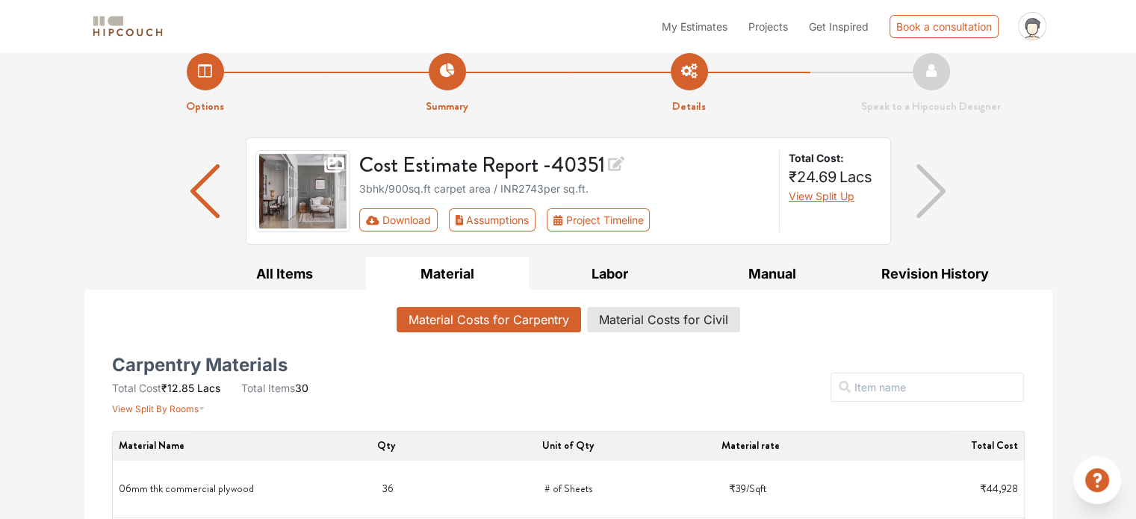
scroll to position [0, 0]
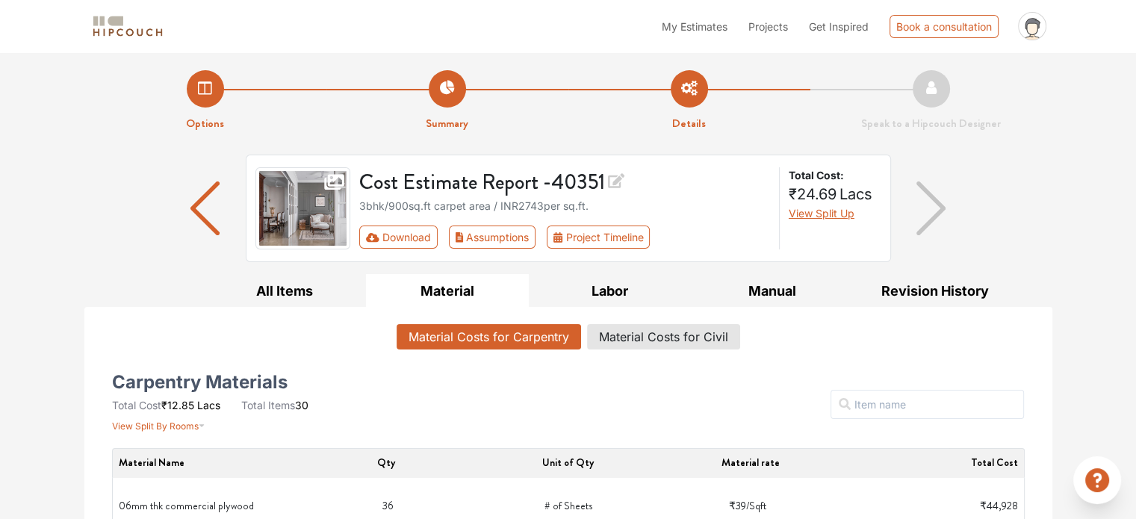
click at [208, 92] on li "Options" at bounding box center [205, 101] width 242 height 62
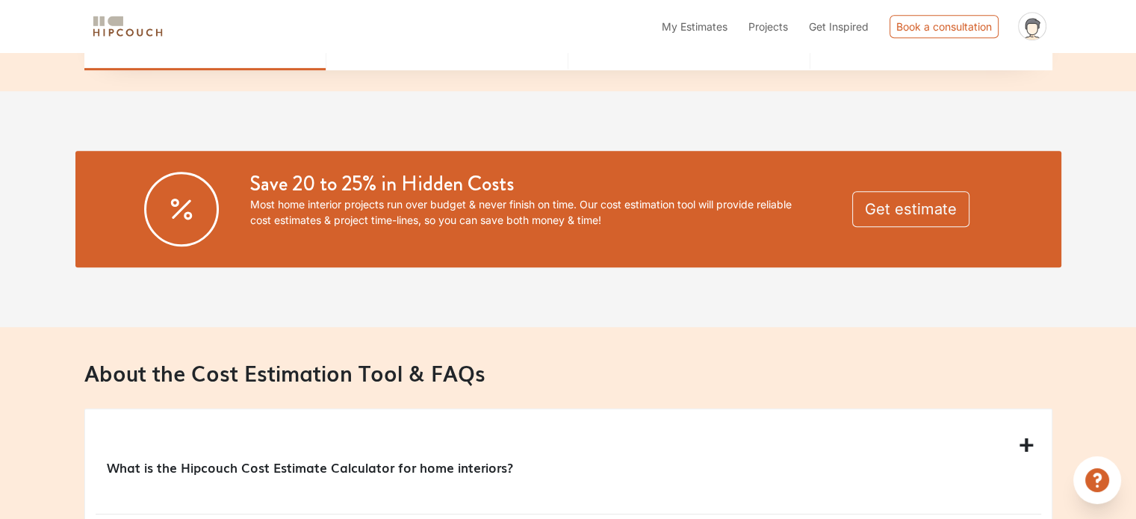
scroll to position [1044, 0]
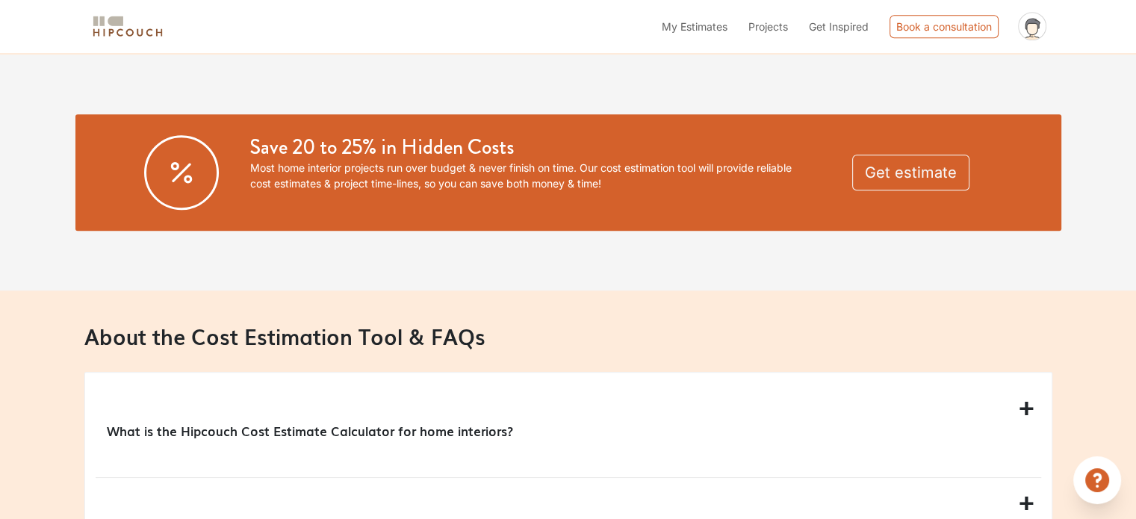
drag, startPoint x: 1132, startPoint y: 277, endPoint x: 1128, endPoint y: 303, distance: 26.5
click at [1128, 303] on div "Reliable estimates delivered instantly Get detailed, accurate & customized cost…" at bounding box center [568, 140] width 1136 height 2264
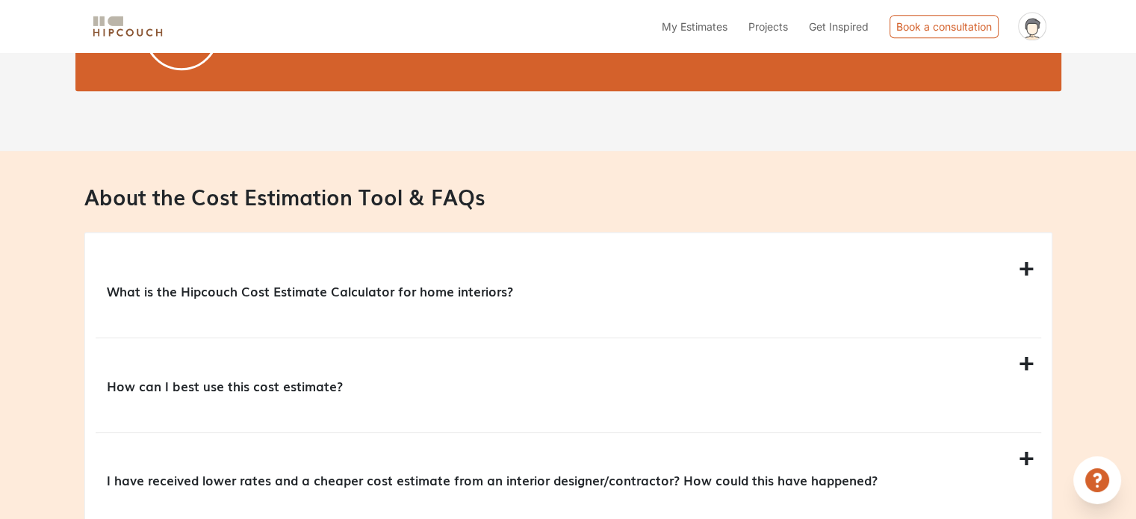
scroll to position [1194, 0]
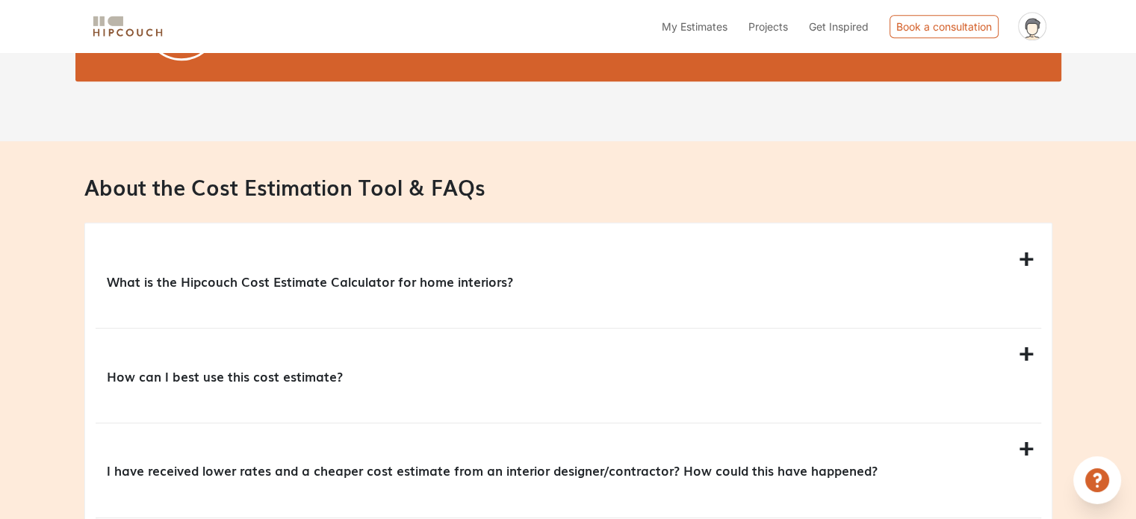
click at [499, 282] on p "What is the Hipcouch Cost Estimate Calculator for home interiors?" at bounding box center [565, 281] width 917 height 19
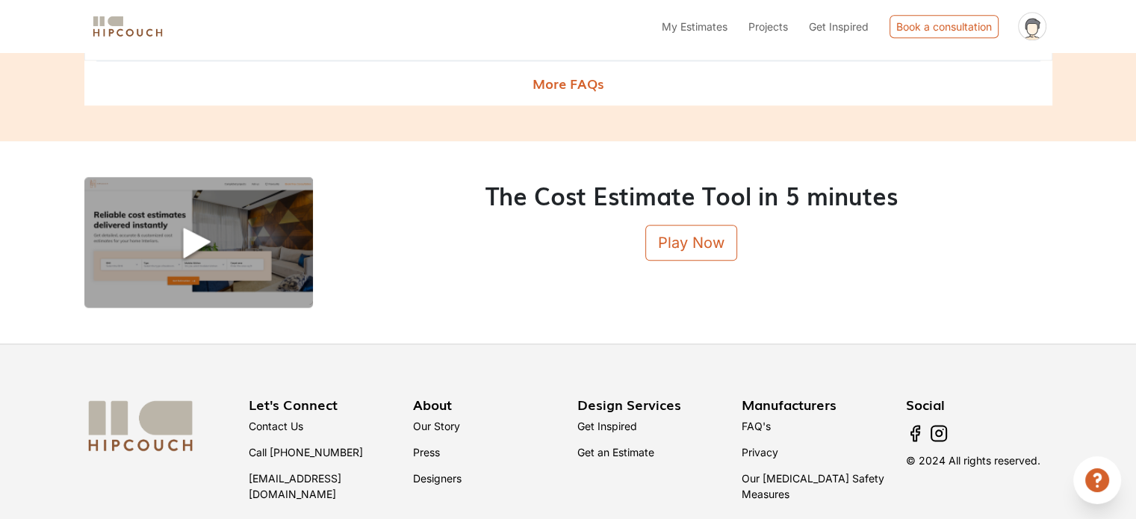
scroll to position [1851, 0]
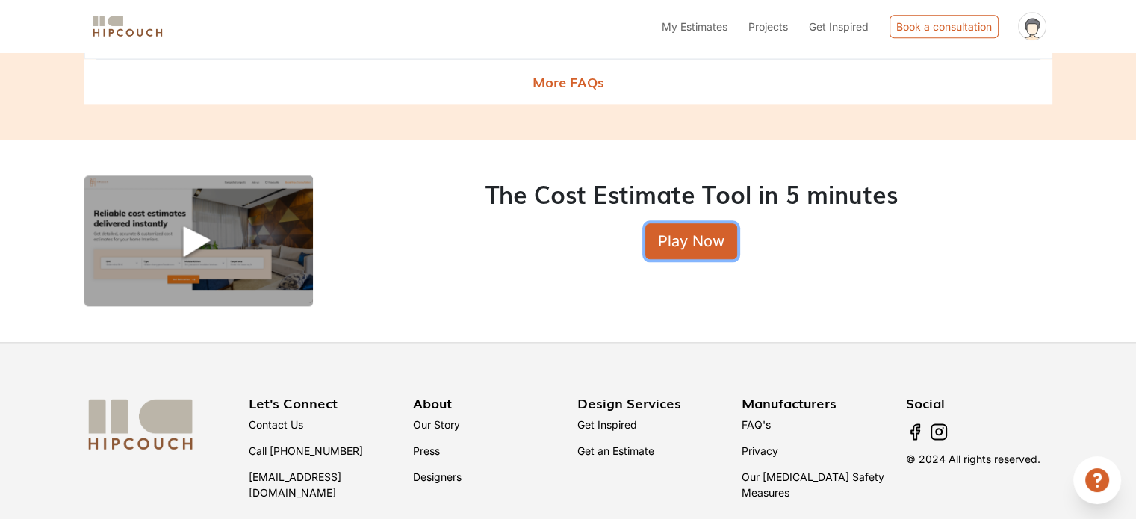
click at [698, 242] on button "Play Now" at bounding box center [691, 241] width 92 height 36
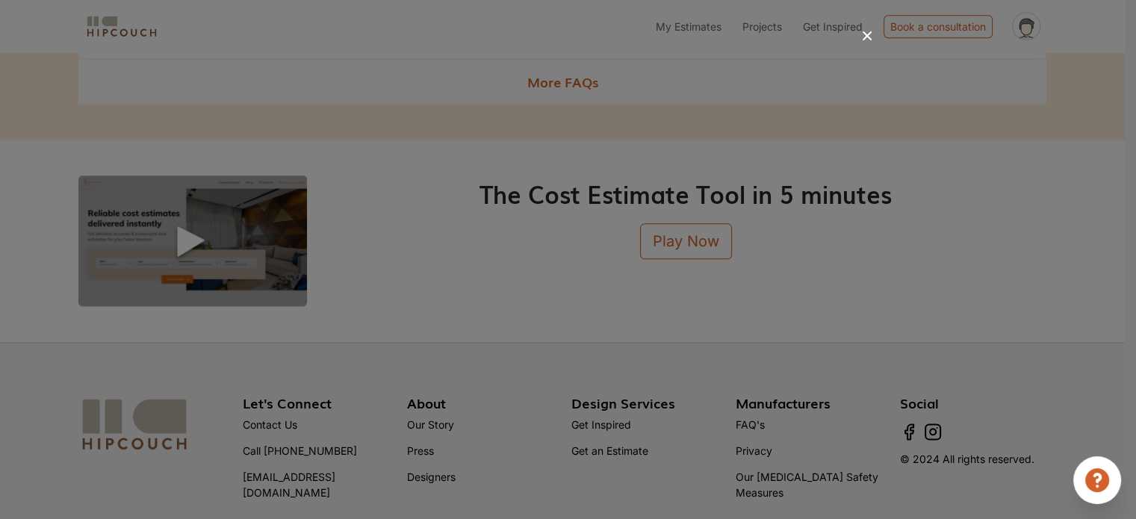
click at [865, 36] on icon at bounding box center [867, 35] width 9 height 9
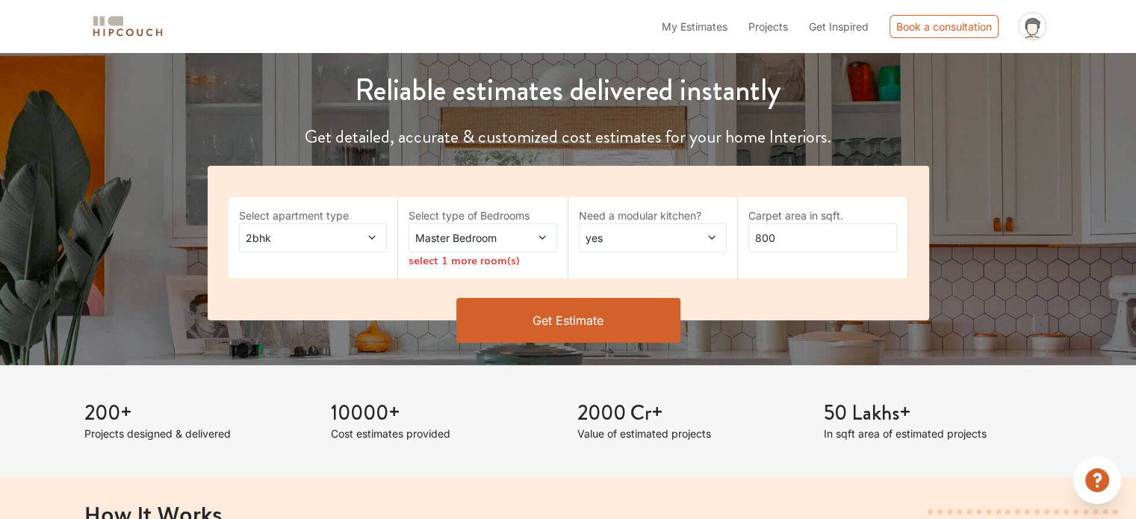
scroll to position [0, 0]
